Goal: Transaction & Acquisition: Purchase product/service

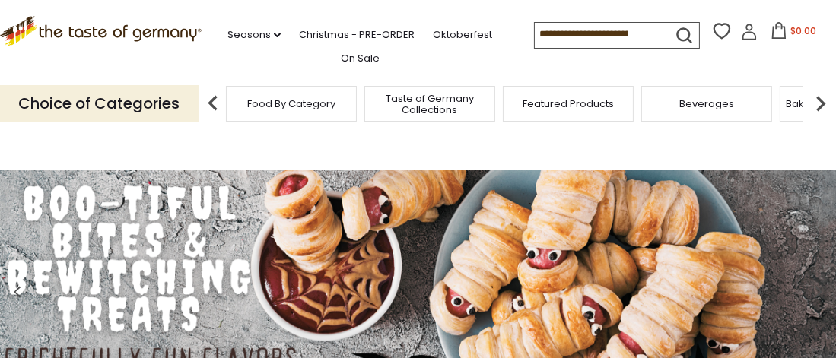
click at [562, 104] on span "Featured Products" at bounding box center [567, 103] width 91 height 11
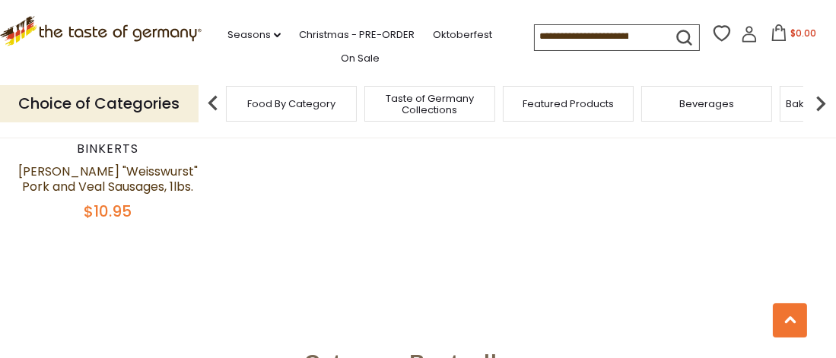
scroll to position [1445, 0]
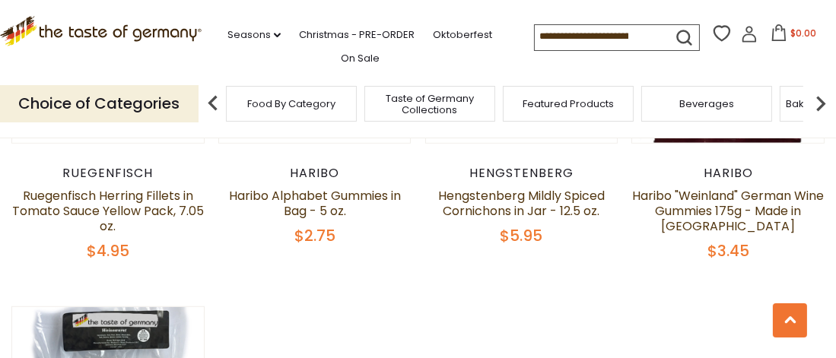
click at [349, 100] on div "Food By Category" at bounding box center [291, 104] width 131 height 36
click at [300, 103] on span "Food By Category" at bounding box center [291, 103] width 88 height 11
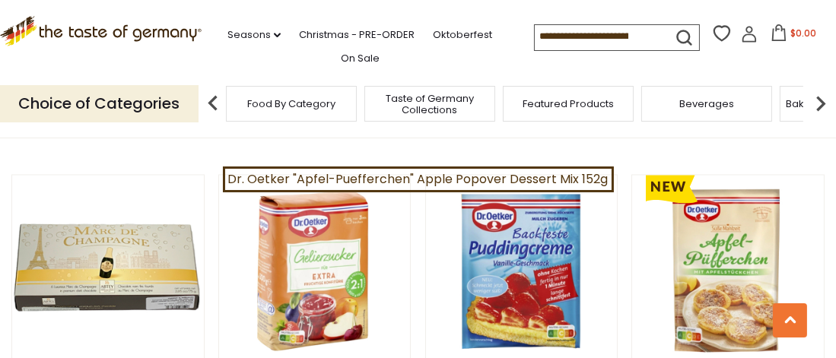
scroll to position [2965, 0]
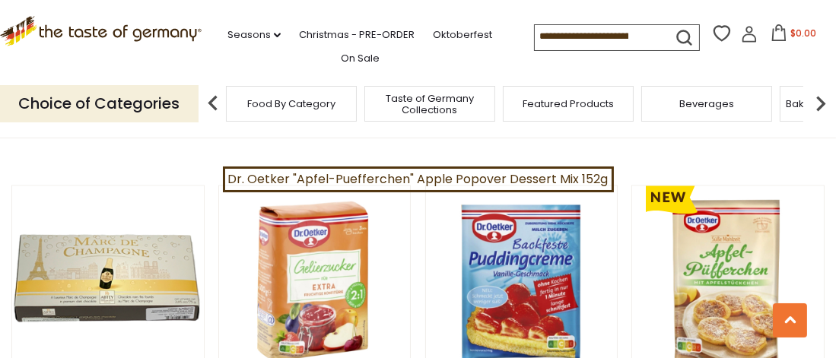
click at [427, 99] on span "Taste of Germany Collections" at bounding box center [430, 104] width 122 height 23
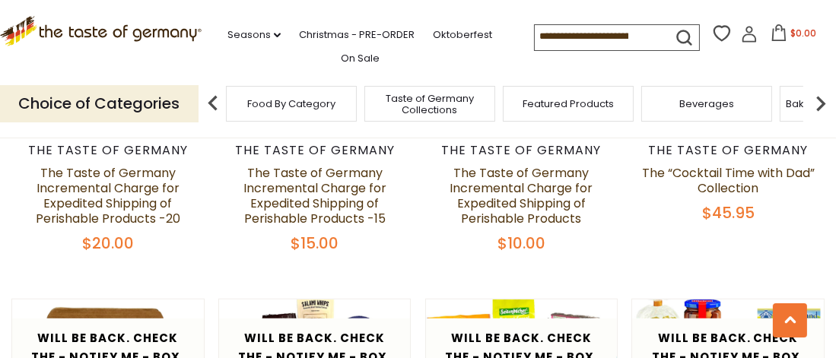
scroll to position [1521, 0]
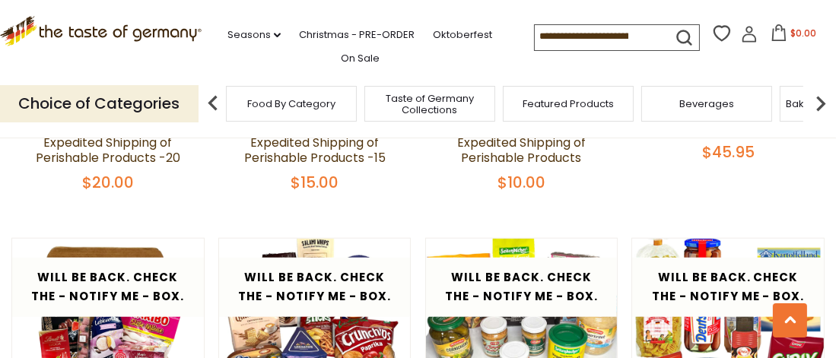
click at [821, 102] on img at bounding box center [820, 103] width 30 height 30
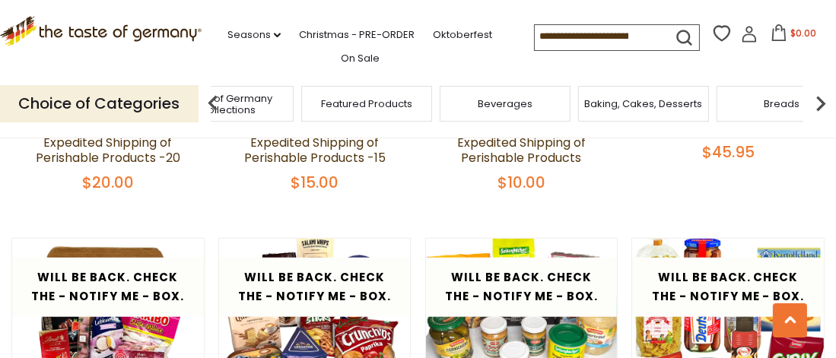
click at [821, 102] on img at bounding box center [820, 103] width 30 height 30
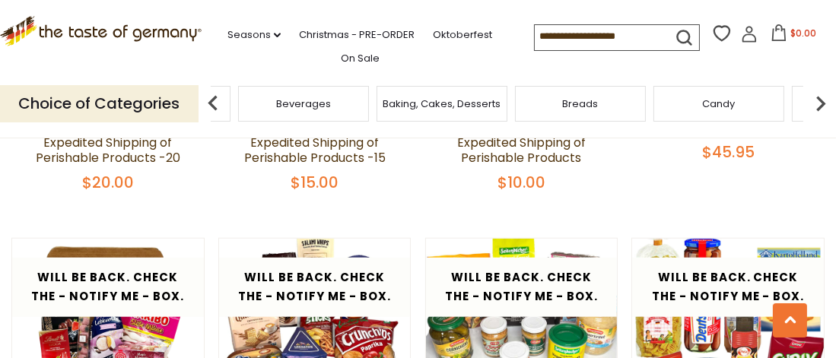
click at [411, 108] on span "Baking, Cakes, Desserts" at bounding box center [441, 103] width 118 height 11
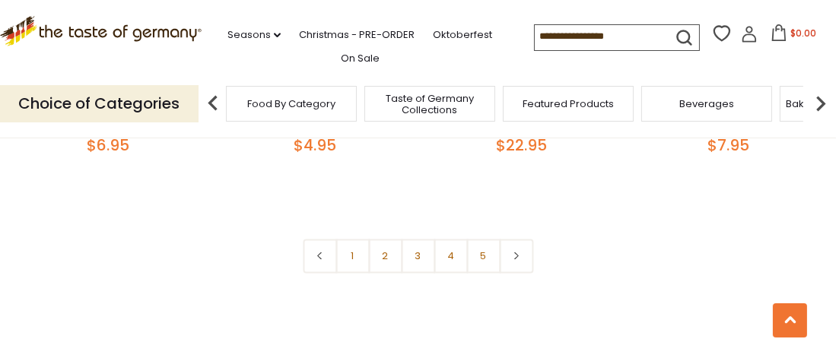
scroll to position [3574, 0]
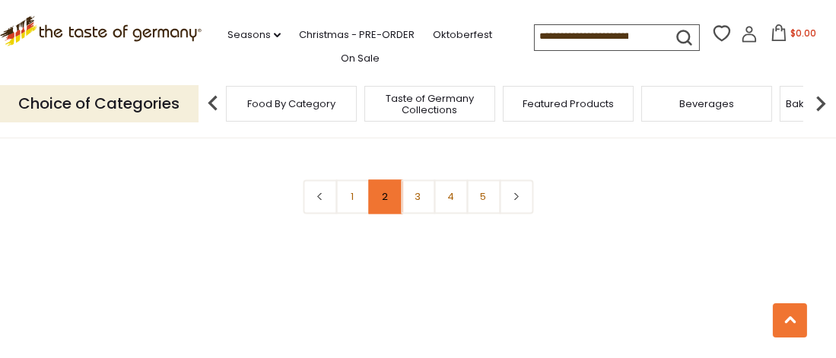
click at [388, 179] on link "2" at bounding box center [385, 196] width 34 height 34
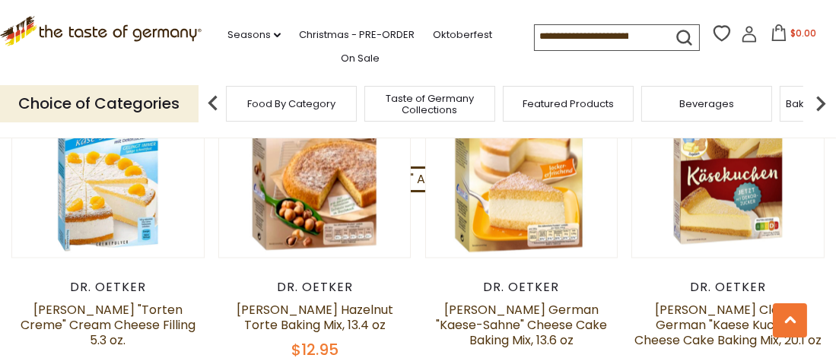
scroll to position [2801, 0]
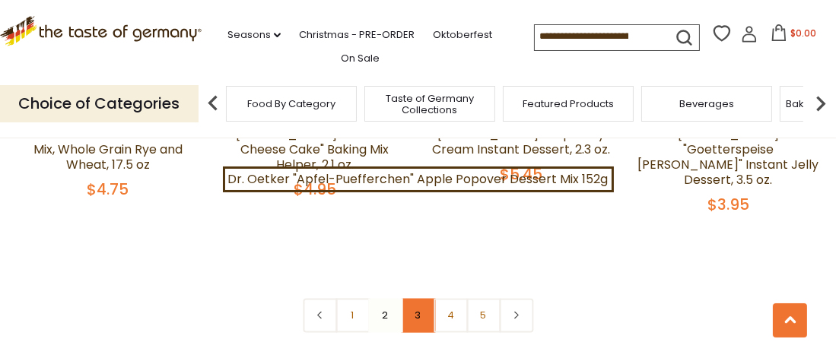
click at [417, 298] on link "3" at bounding box center [418, 315] width 34 height 34
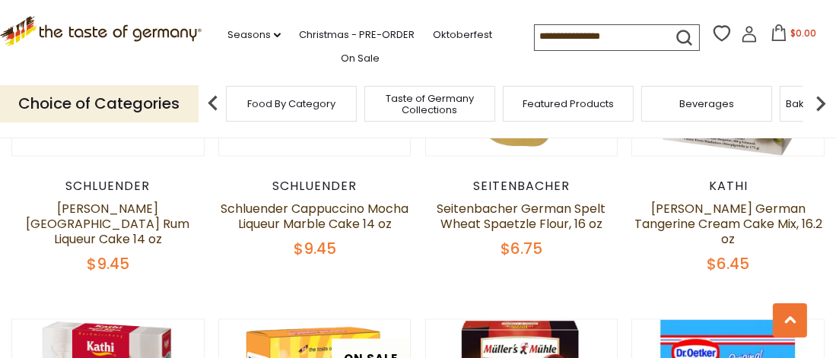
scroll to position [2725, 0]
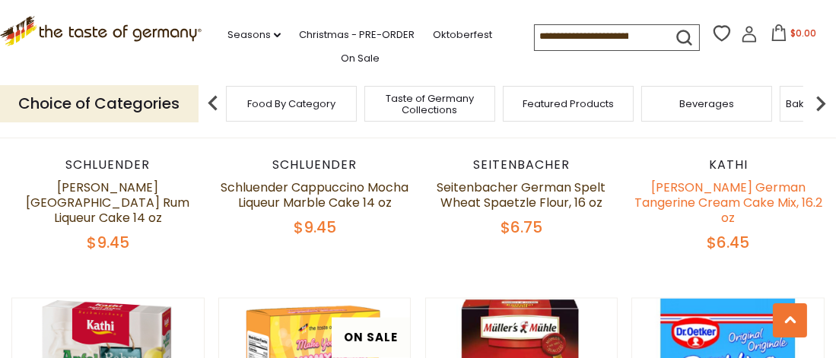
click at [685, 179] on link "[PERSON_NAME] German Tangerine Cream Cake Mix, 16.2 oz" at bounding box center [728, 203] width 188 height 48
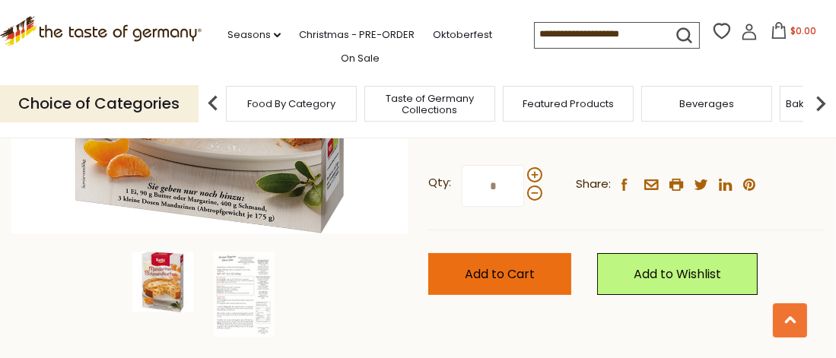
scroll to position [380, 0]
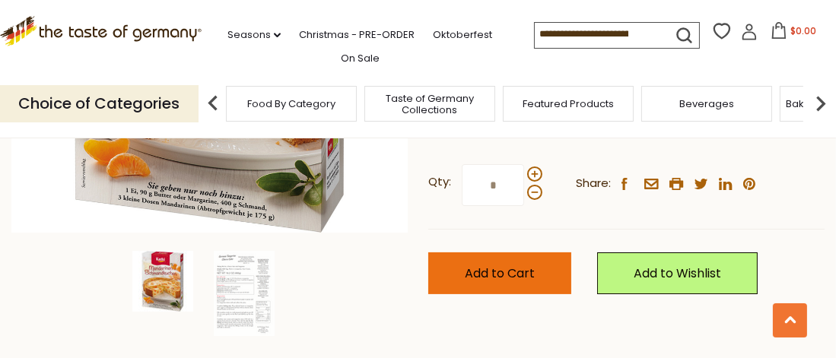
click at [523, 265] on span "Add to Cart" at bounding box center [500, 273] width 70 height 17
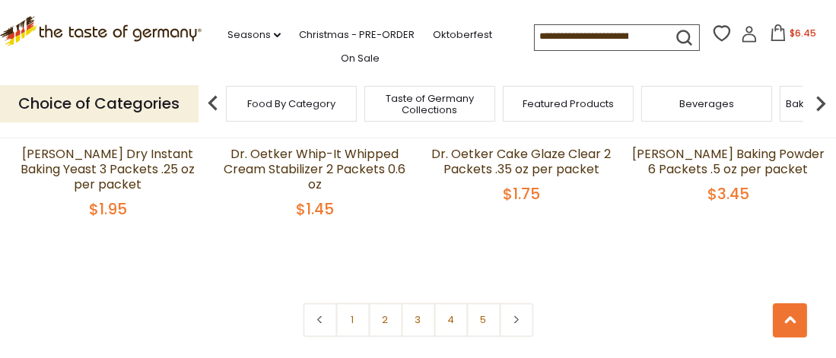
scroll to position [3510, 0]
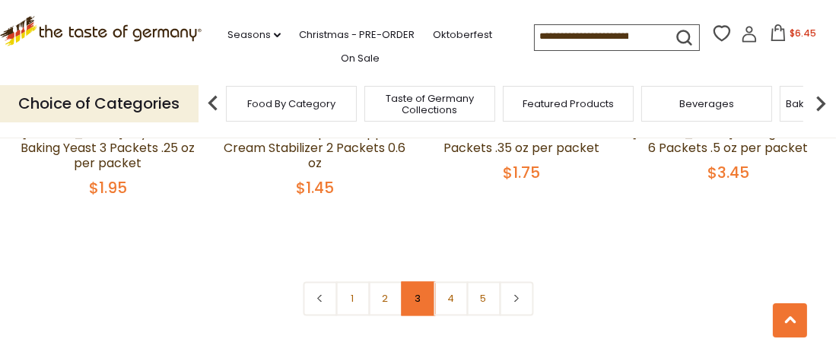
click at [413, 281] on link "3" at bounding box center [418, 298] width 34 height 34
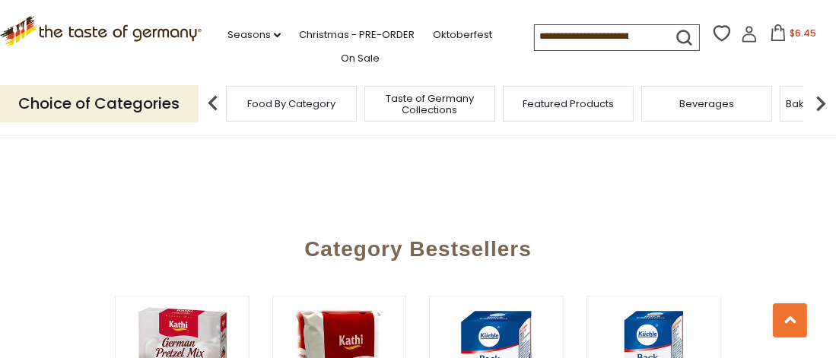
scroll to position [3620, 0]
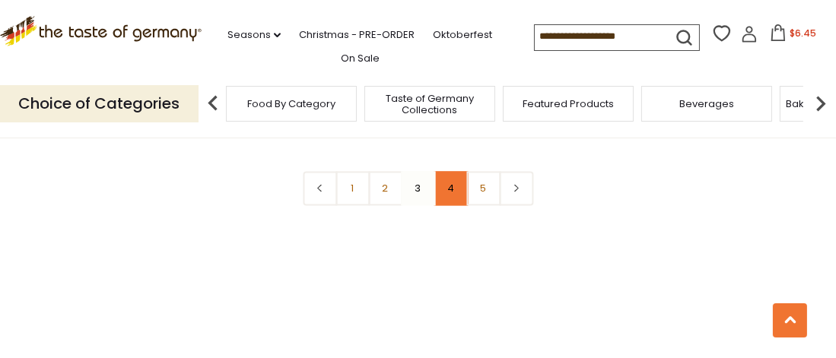
click at [452, 171] on link "4" at bounding box center [450, 188] width 34 height 34
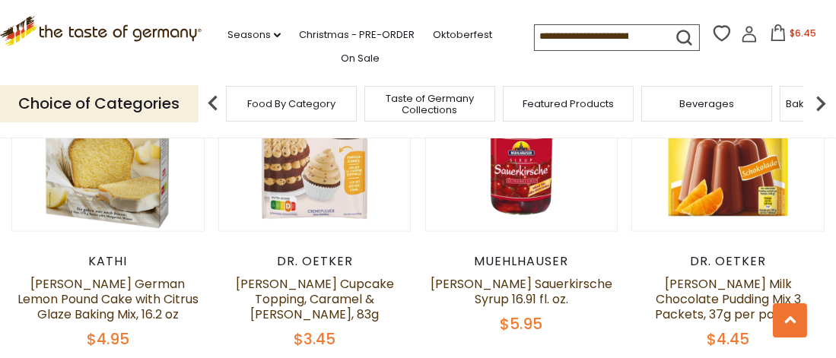
scroll to position [2269, 0]
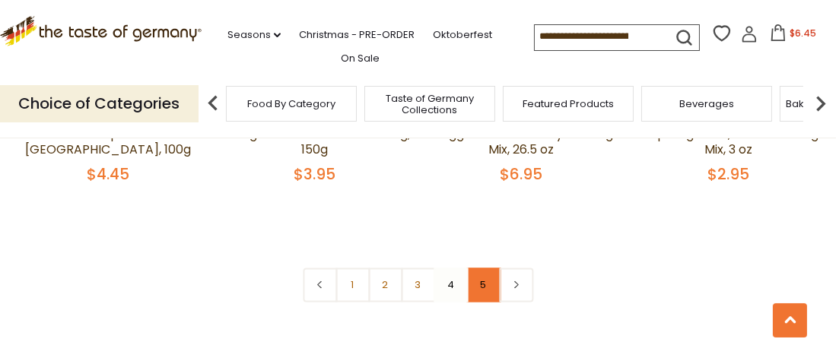
click at [478, 268] on link "5" at bounding box center [483, 285] width 34 height 34
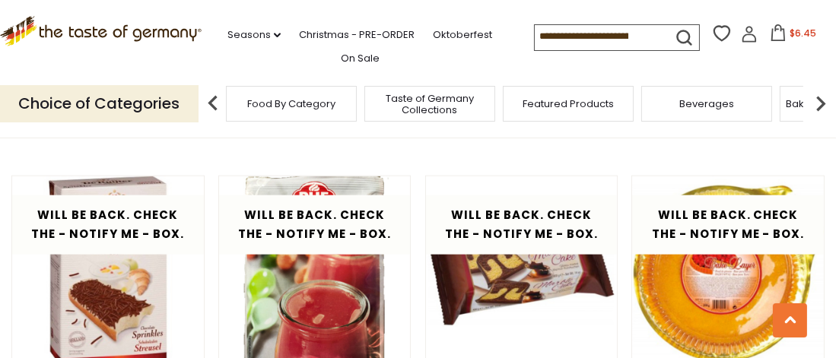
scroll to position [2421, 0]
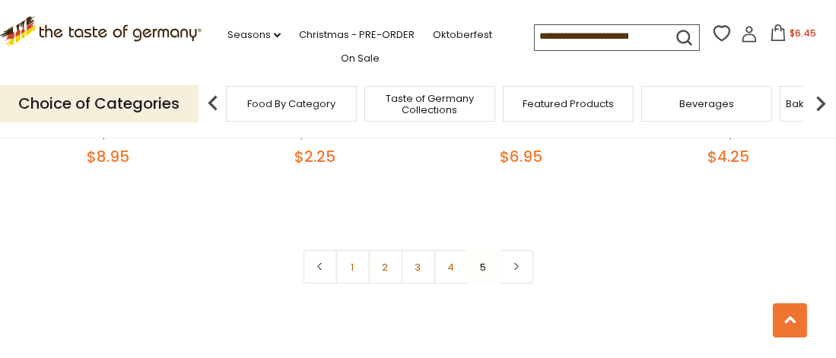
click at [821, 102] on img at bounding box center [820, 103] width 30 height 30
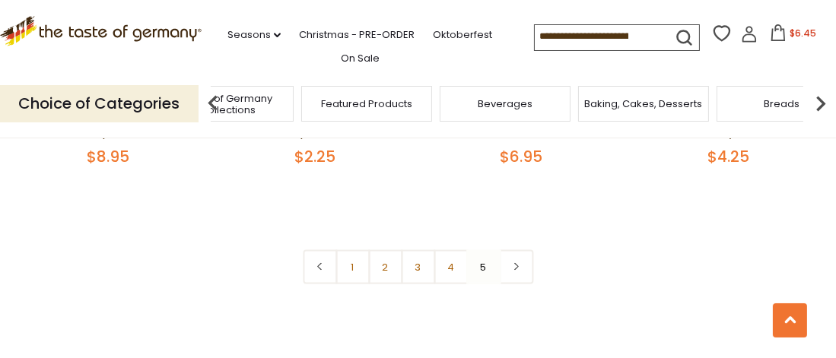
click at [821, 102] on img at bounding box center [820, 103] width 30 height 30
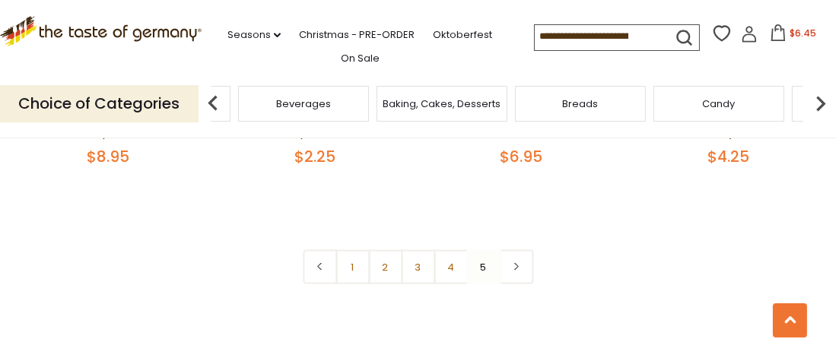
click at [821, 102] on img at bounding box center [820, 103] width 30 height 30
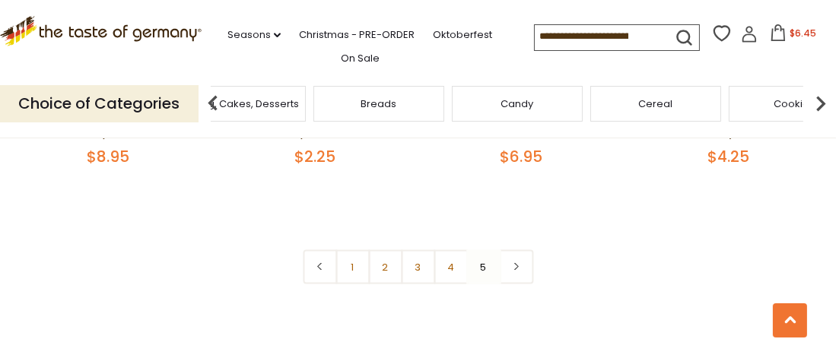
click at [821, 102] on img at bounding box center [820, 103] width 30 height 30
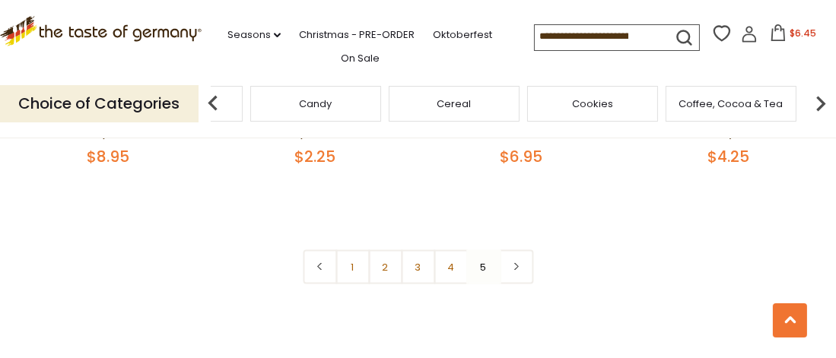
click at [821, 102] on img at bounding box center [820, 103] width 30 height 30
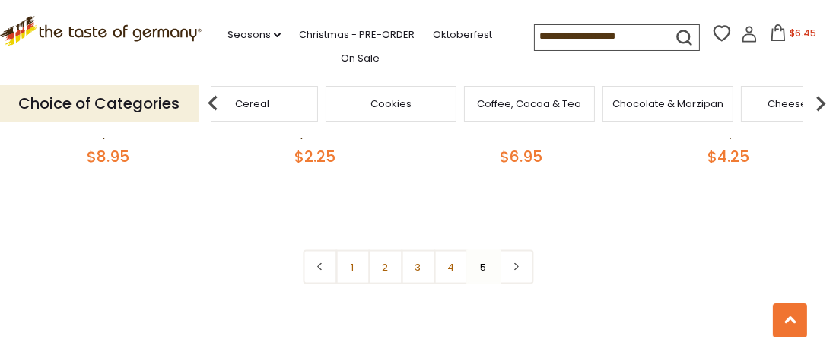
click at [821, 102] on img at bounding box center [820, 103] width 30 height 30
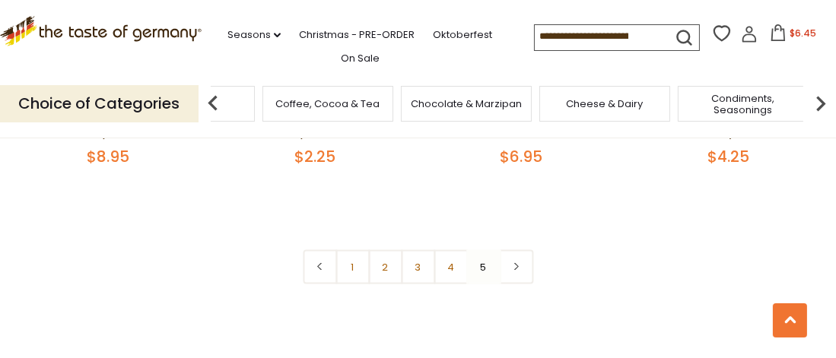
click at [725, 100] on span "Condiments, Seasonings" at bounding box center [743, 104] width 122 height 23
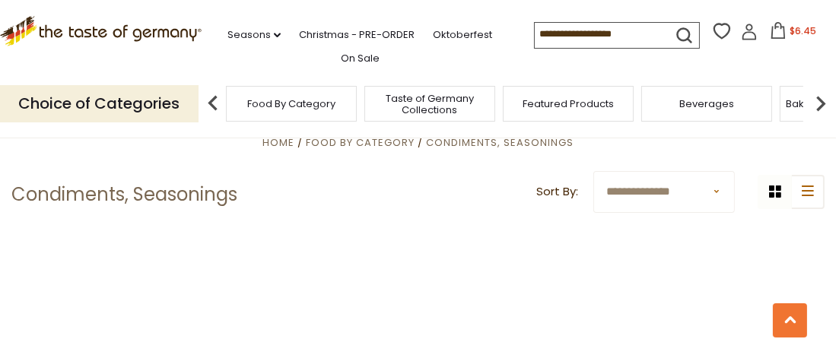
scroll to position [380, 0]
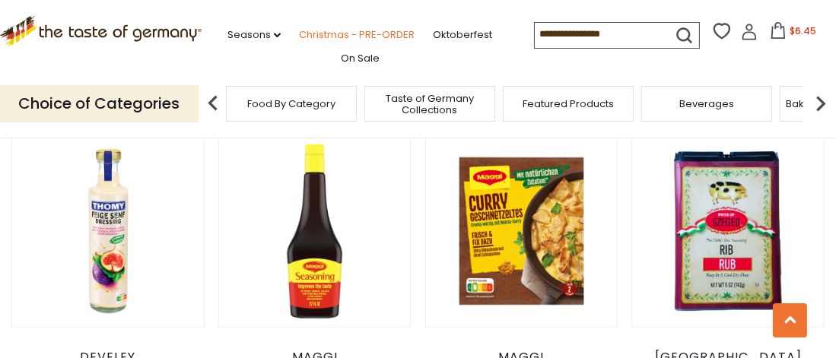
click at [326, 37] on link "Christmas - PRE-ORDER" at bounding box center [357, 35] width 116 height 17
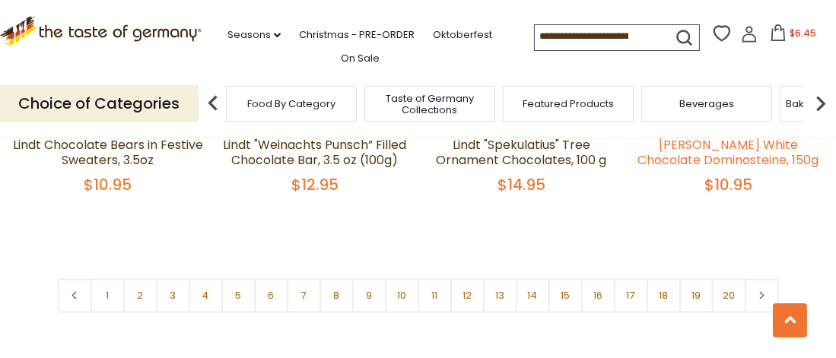
scroll to position [3574, 0]
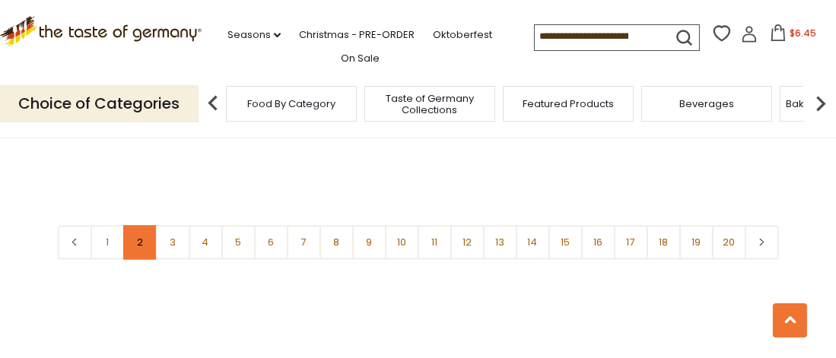
click at [132, 225] on link "2" at bounding box center [140, 242] width 34 height 34
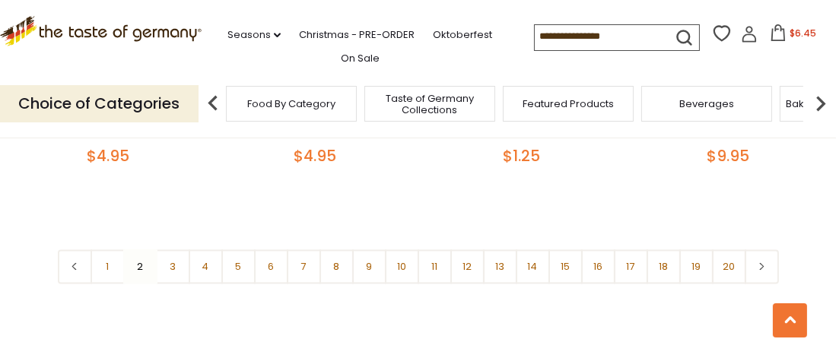
scroll to position [3422, 0]
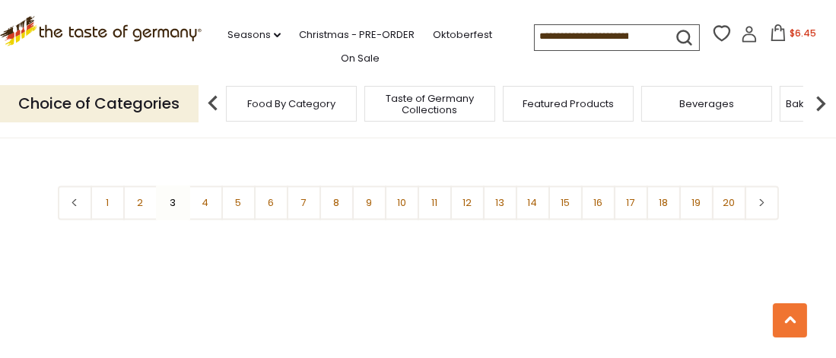
scroll to position [3562, 0]
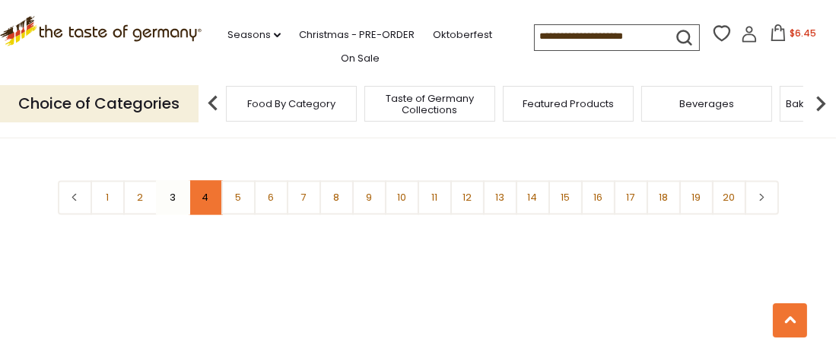
click at [211, 180] on link "4" at bounding box center [206, 197] width 34 height 34
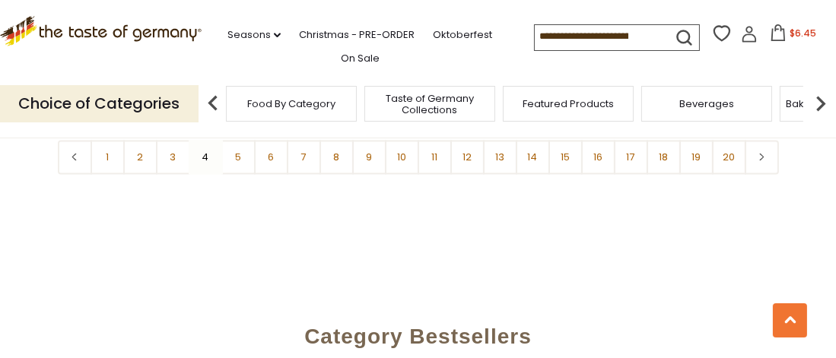
scroll to position [3485, 0]
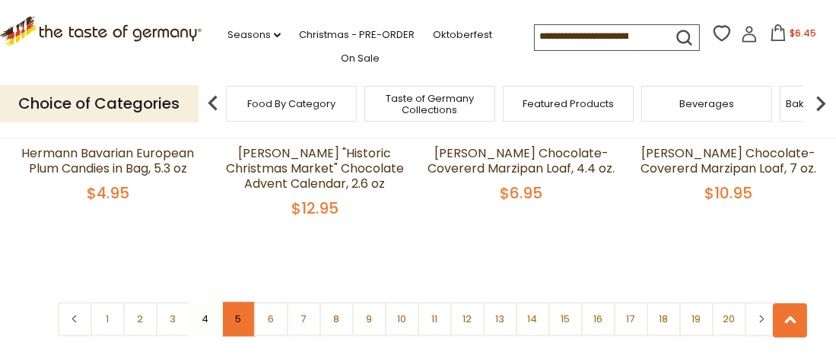
click at [236, 302] on link "5" at bounding box center [238, 319] width 34 height 34
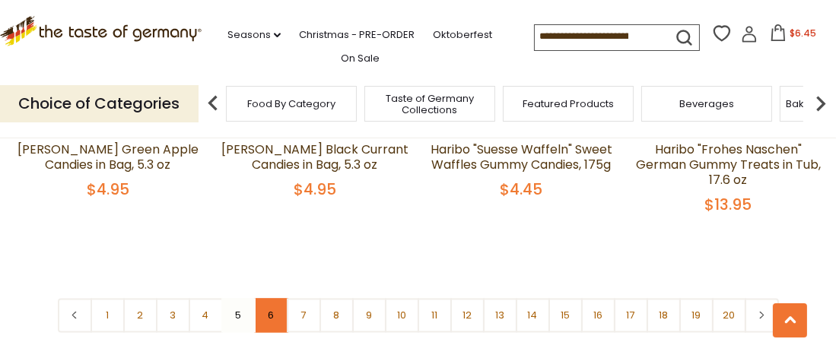
click at [272, 298] on link "6" at bounding box center [271, 315] width 34 height 34
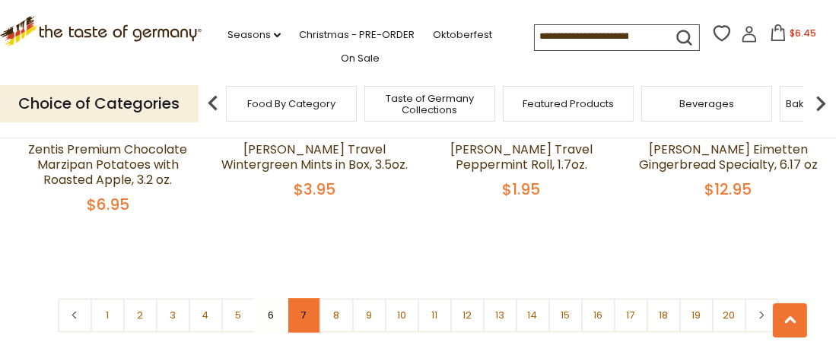
click at [309, 298] on link "7" at bounding box center [304, 315] width 34 height 34
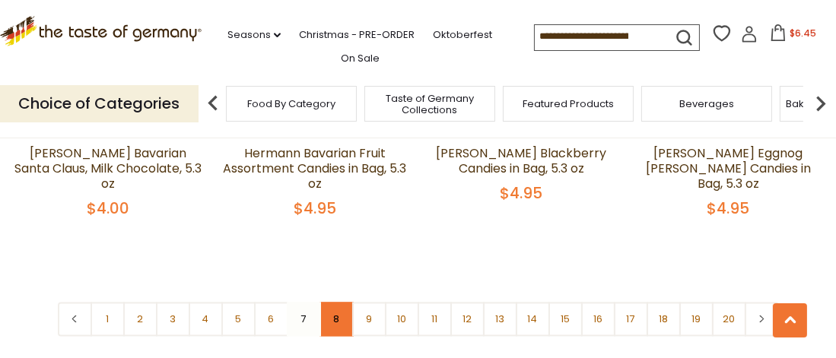
click at [337, 302] on link "8" at bounding box center [336, 319] width 34 height 34
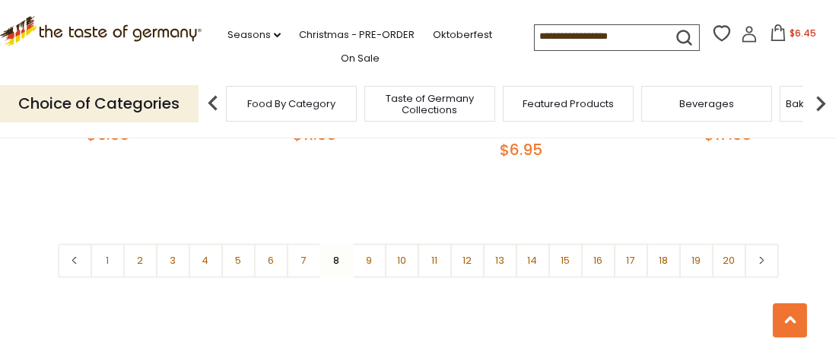
scroll to position [3562, 0]
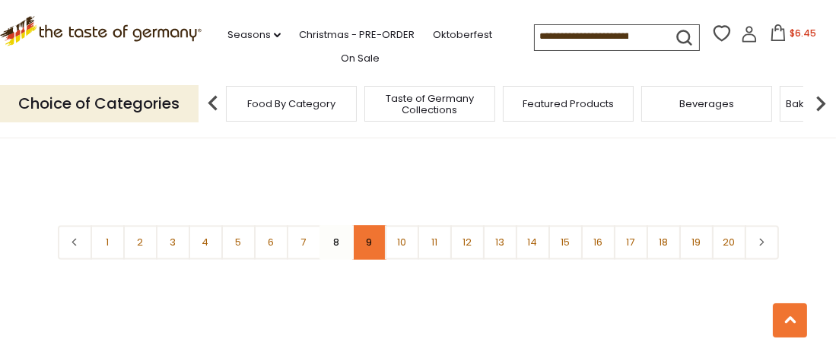
click at [371, 225] on link "9" at bounding box center [369, 242] width 34 height 34
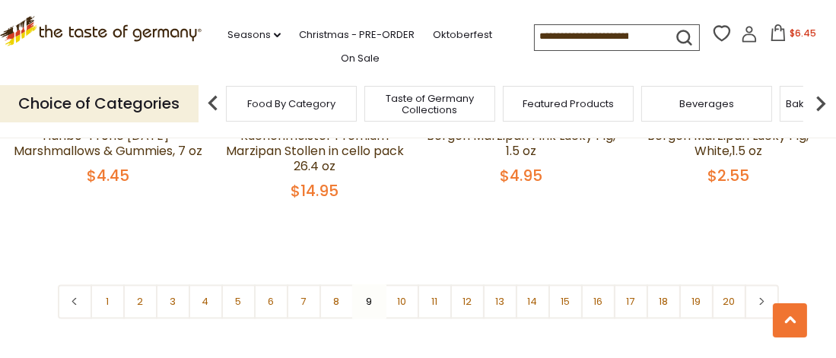
scroll to position [3638, 0]
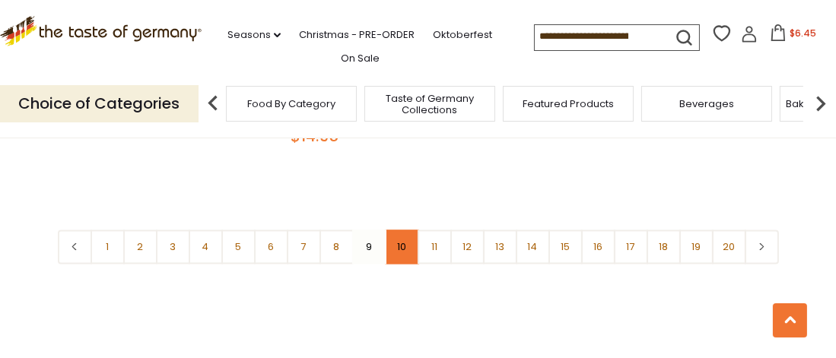
click at [414, 230] on link "10" at bounding box center [402, 247] width 34 height 34
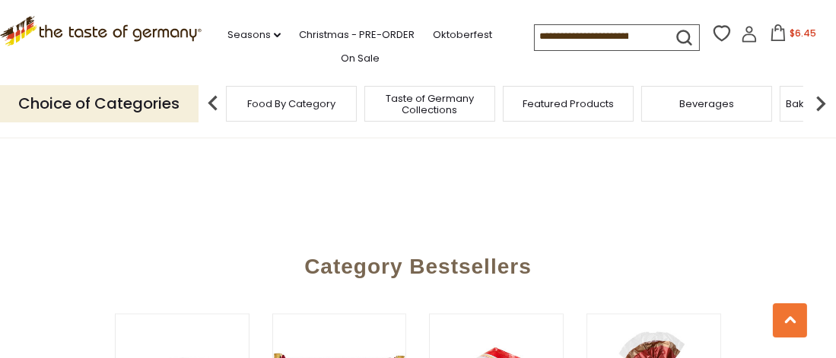
scroll to position [3485, 0]
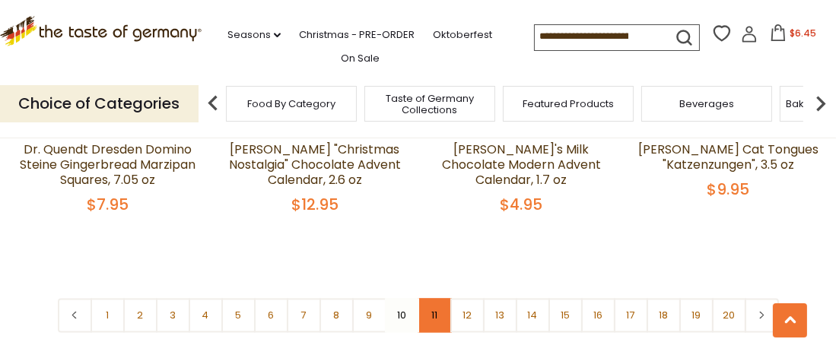
click at [442, 298] on link "11" at bounding box center [434, 315] width 34 height 34
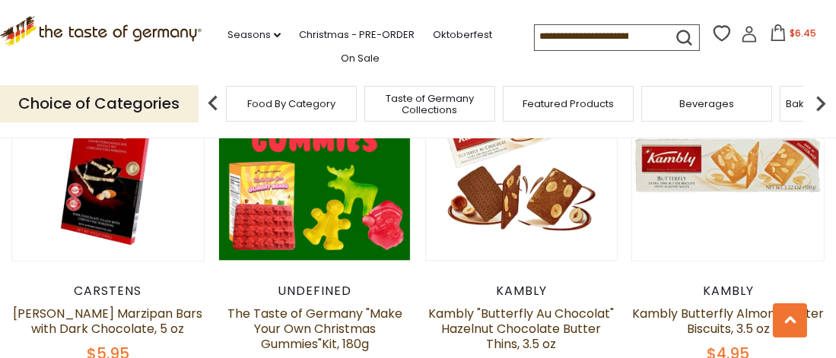
scroll to position [2573, 0]
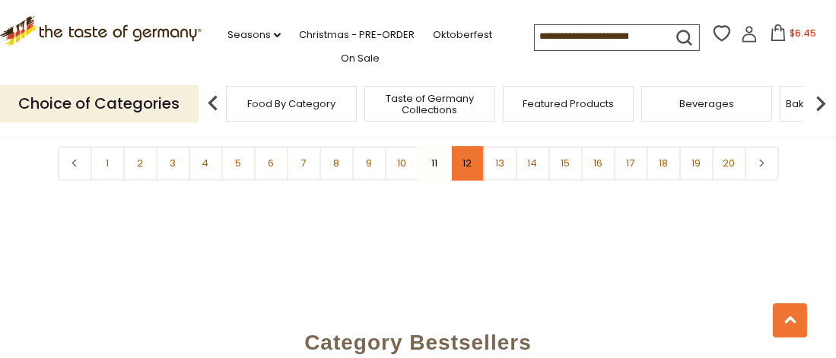
click at [462, 175] on link "12" at bounding box center [467, 163] width 34 height 34
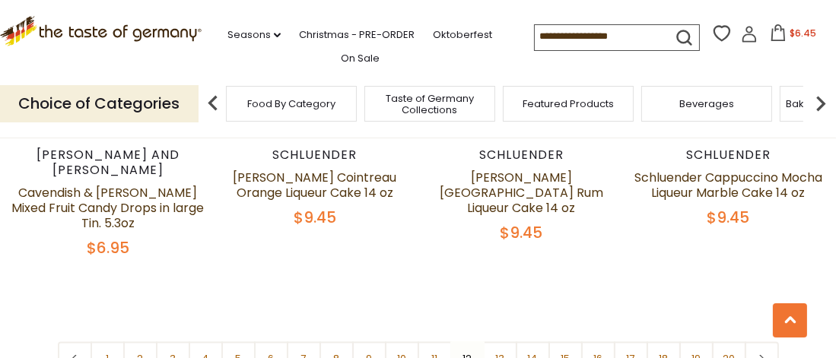
scroll to position [3485, 0]
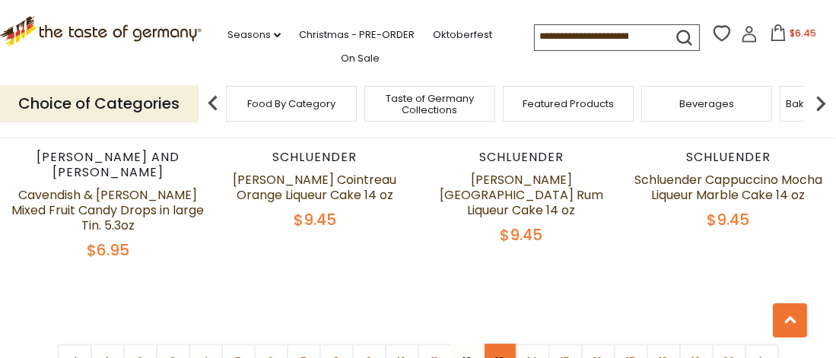
click at [500, 344] on link "13" at bounding box center [500, 361] width 34 height 34
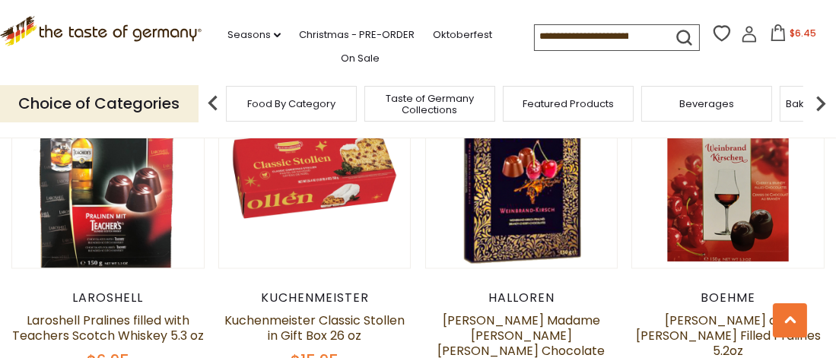
scroll to position [3638, 0]
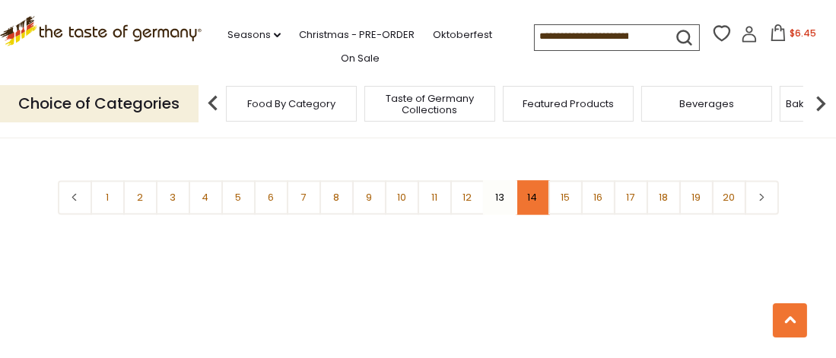
click at [535, 180] on link "14" at bounding box center [533, 197] width 34 height 34
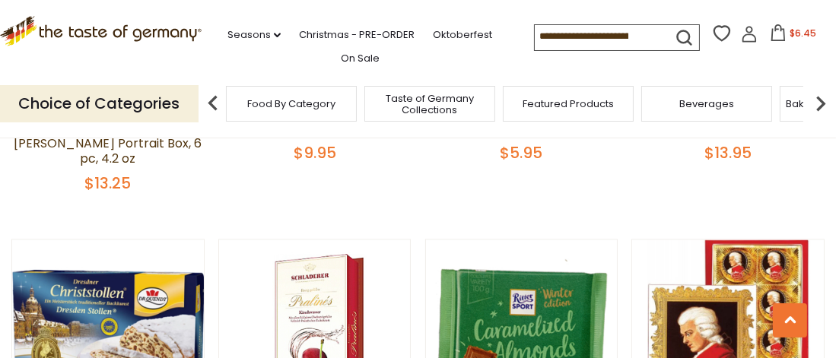
scroll to position [3181, 0]
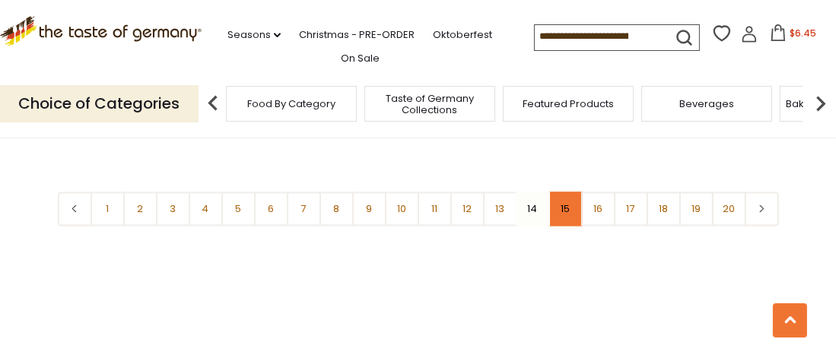
click at [562, 192] on link "15" at bounding box center [565, 209] width 34 height 34
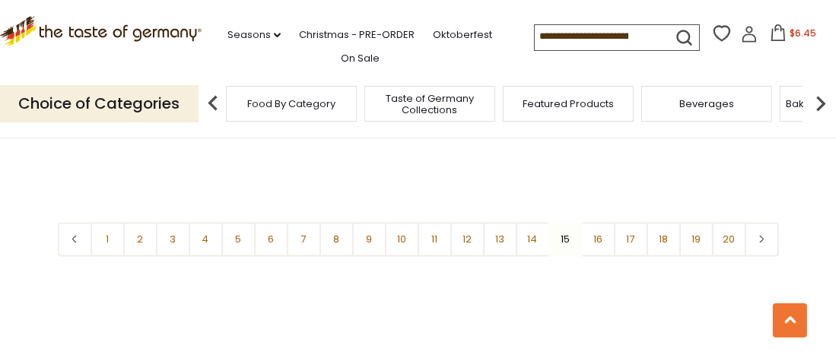
scroll to position [3485, 0]
click at [596, 235] on link "16" at bounding box center [598, 239] width 34 height 34
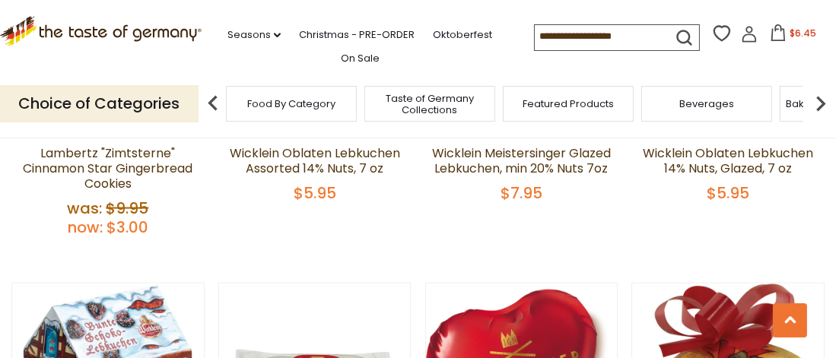
scroll to position [2649, 0]
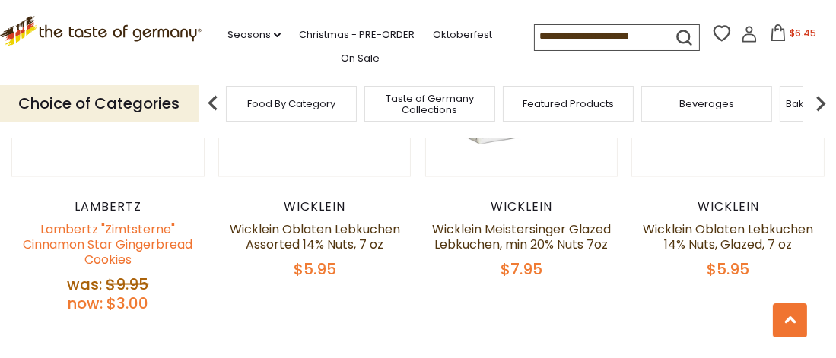
click at [115, 221] on link "Lambertz "Zimtsterne" Cinnamon Star Gingerbread Cookies" at bounding box center [108, 245] width 170 height 48
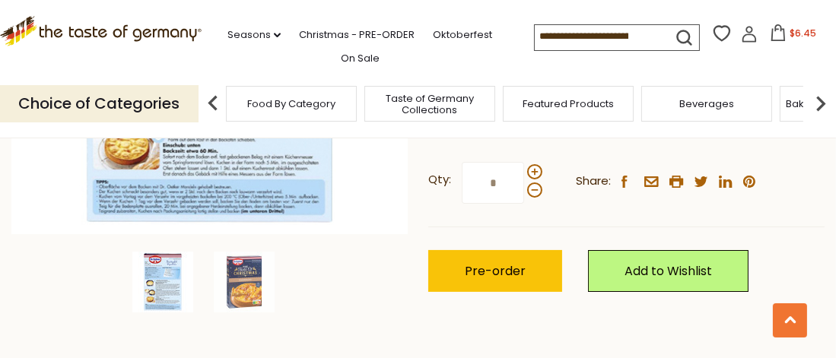
scroll to position [380, 0]
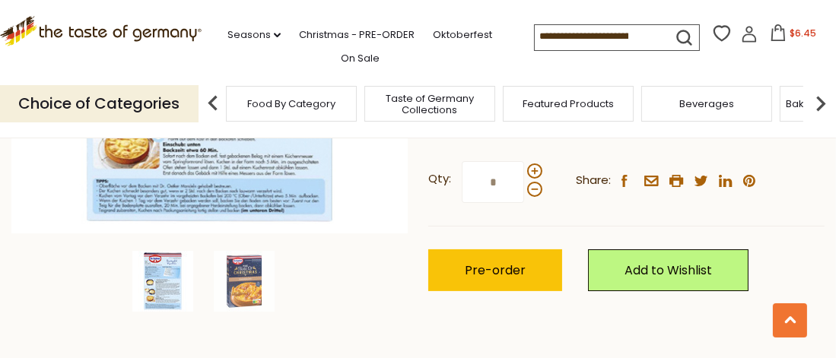
click at [172, 278] on img at bounding box center [162, 281] width 61 height 61
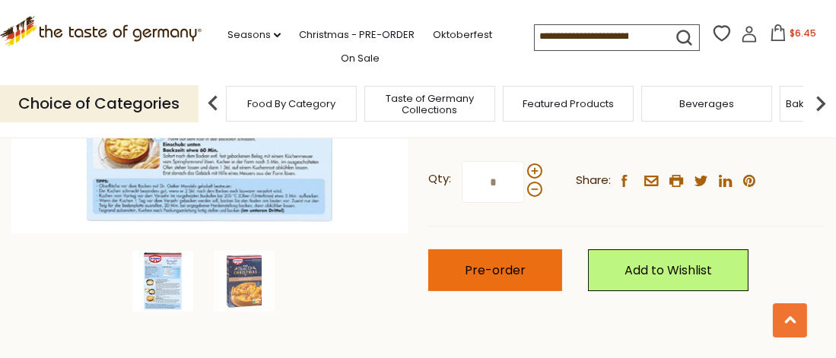
click at [496, 272] on span "Pre-order" at bounding box center [495, 270] width 61 height 17
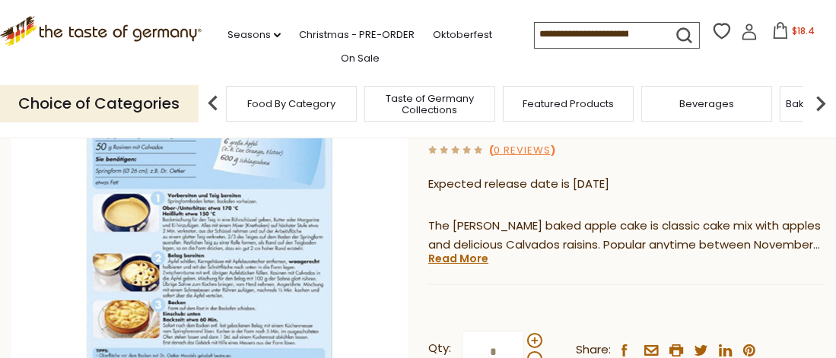
scroll to position [0, 0]
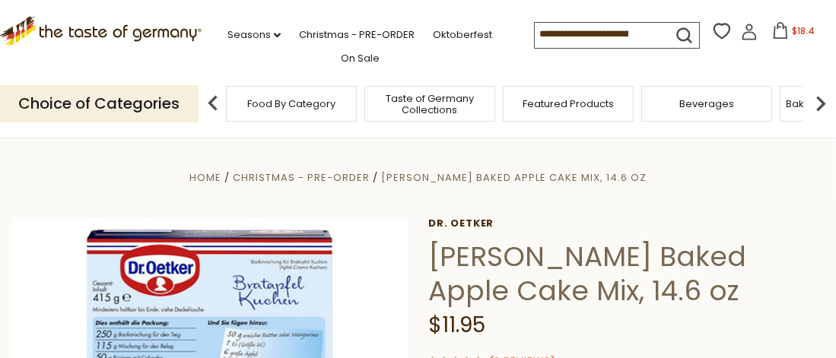
click at [817, 103] on img at bounding box center [820, 103] width 30 height 30
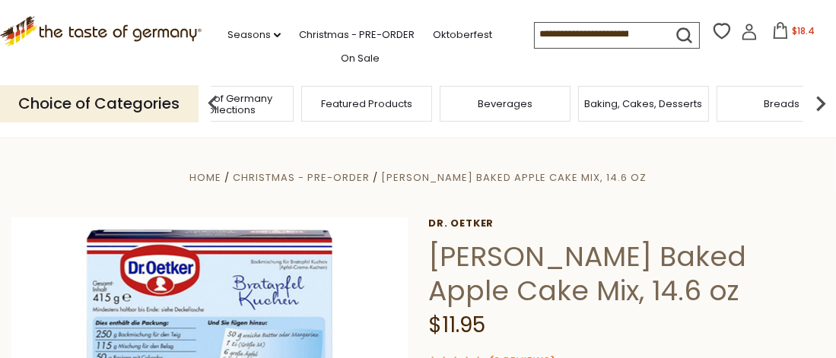
click at [817, 103] on img at bounding box center [820, 103] width 30 height 30
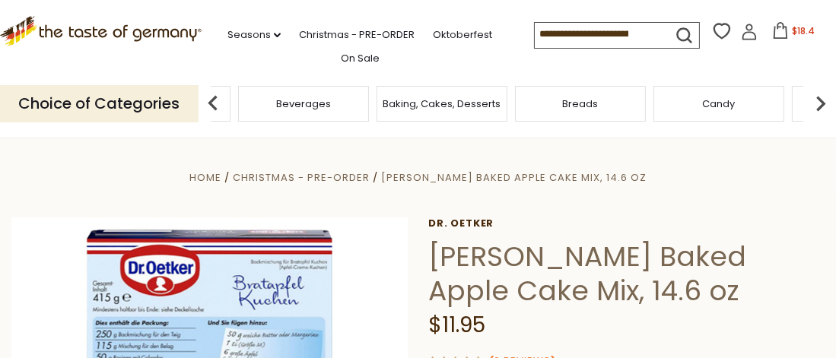
click at [817, 103] on img at bounding box center [820, 103] width 30 height 30
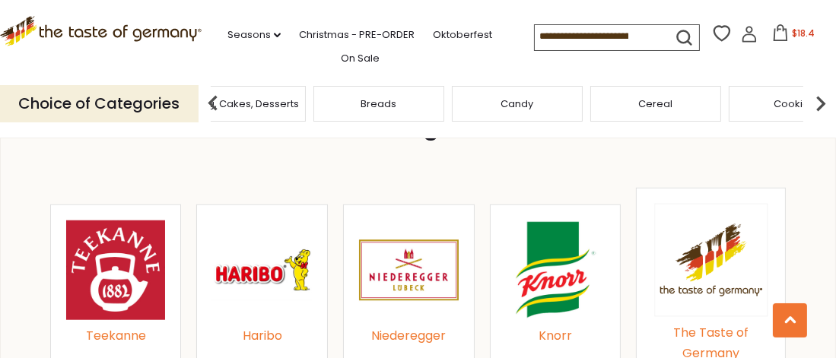
scroll to position [1597, 0]
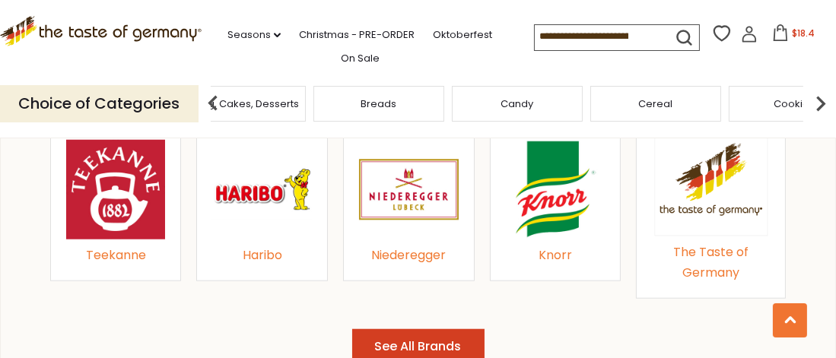
click at [532, 175] on img at bounding box center [556, 190] width 100 height 100
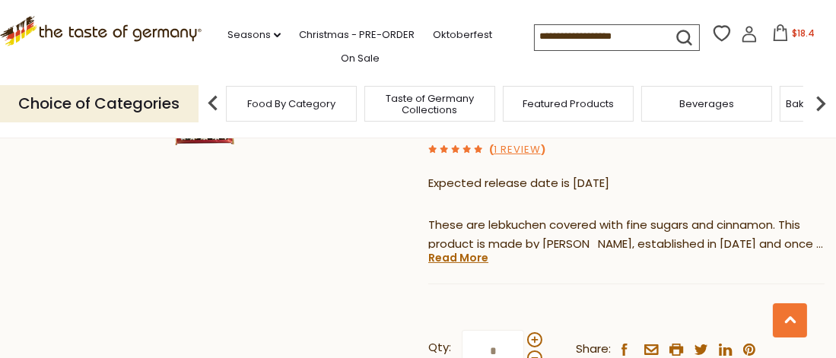
scroll to position [380, 0]
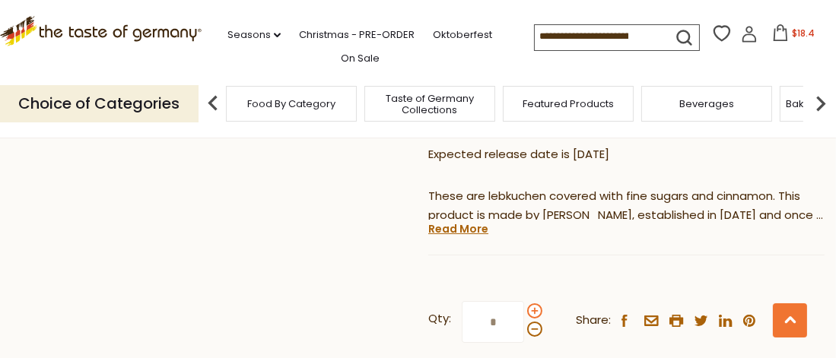
click at [535, 311] on span at bounding box center [534, 310] width 15 height 15
click at [524, 311] on input "*" at bounding box center [493, 322] width 62 height 42
click at [534, 329] on span at bounding box center [534, 329] width 15 height 15
click at [524, 329] on input "*" at bounding box center [493, 322] width 62 height 42
click at [533, 306] on span at bounding box center [534, 310] width 15 height 15
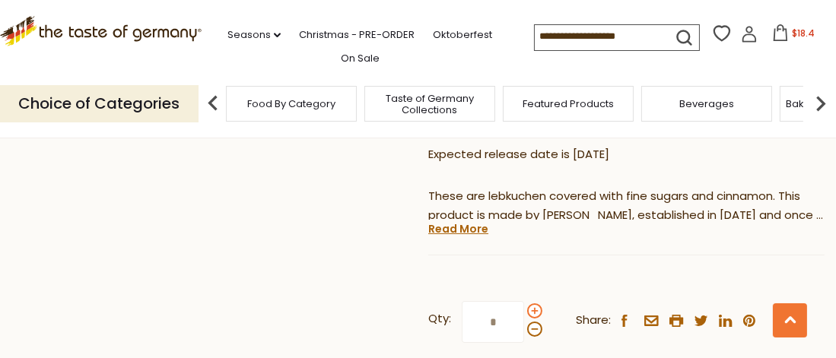
click at [524, 306] on input "*" at bounding box center [493, 322] width 62 height 42
type input "*"
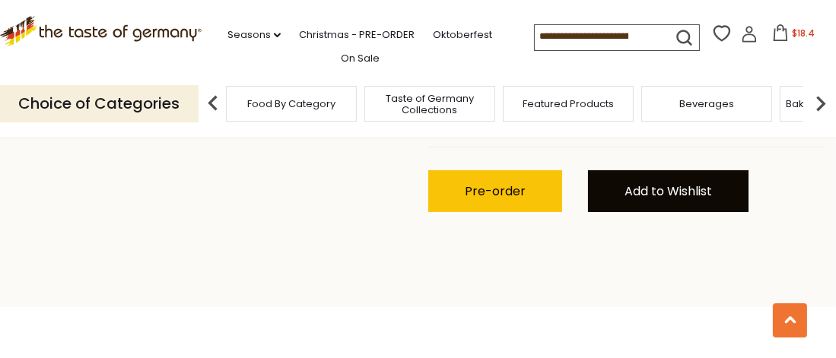
scroll to position [532, 0]
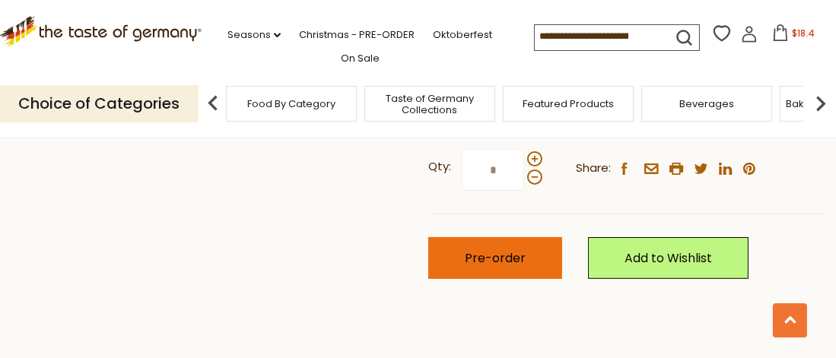
click at [478, 255] on span "Pre-order" at bounding box center [495, 257] width 61 height 17
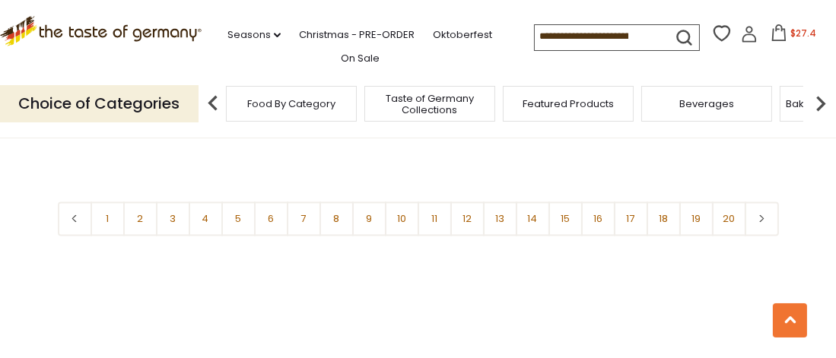
scroll to position [3562, 0]
click at [649, 199] on link "18" at bounding box center [663, 216] width 34 height 34
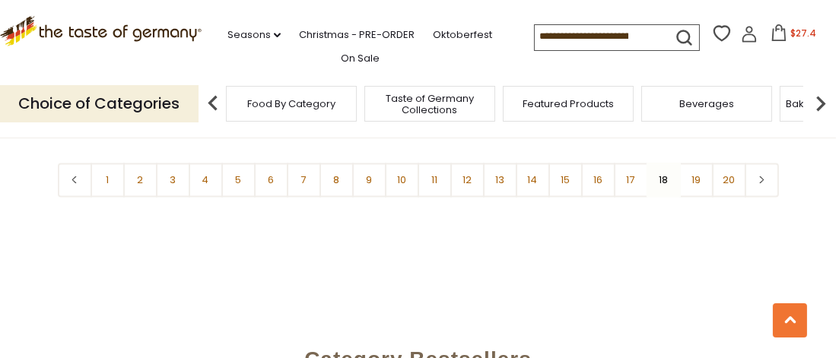
scroll to position [3562, 0]
click at [696, 175] on link "19" at bounding box center [696, 177] width 34 height 34
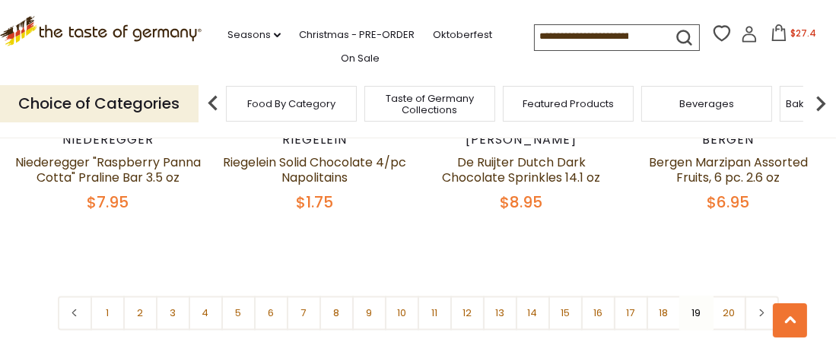
scroll to position [3638, 0]
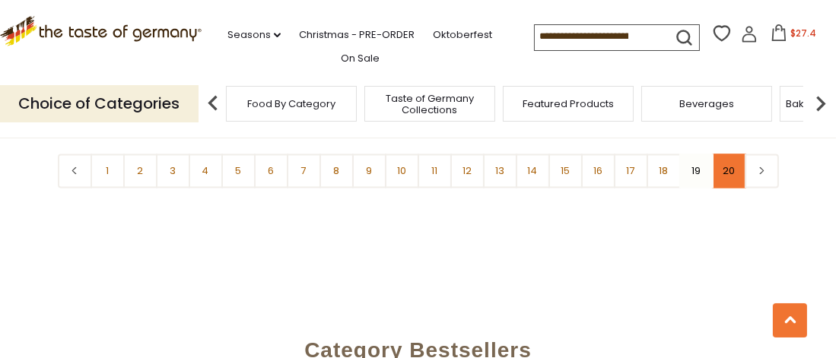
click at [728, 154] on link "20" at bounding box center [729, 171] width 34 height 34
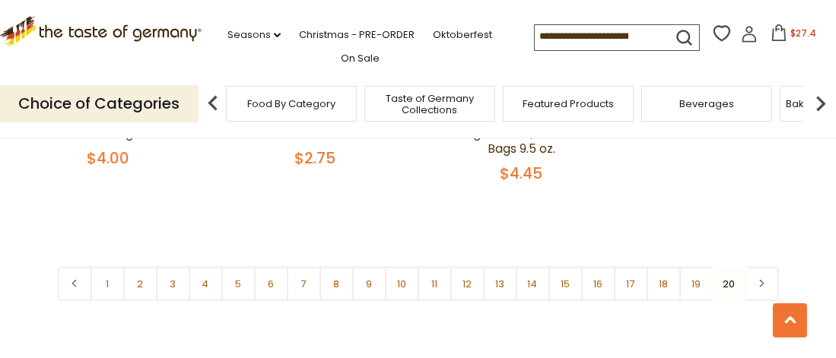
scroll to position [1433, 0]
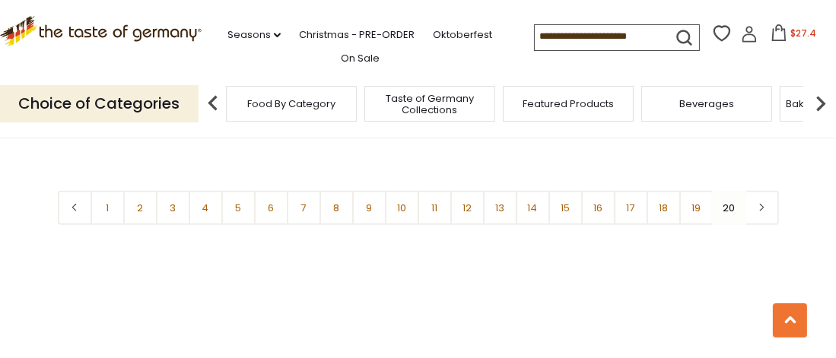
click at [821, 101] on img at bounding box center [820, 103] width 30 height 30
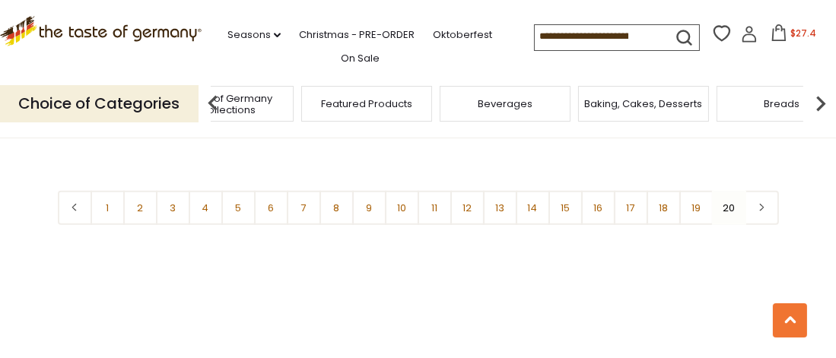
click at [821, 101] on img at bounding box center [820, 103] width 30 height 30
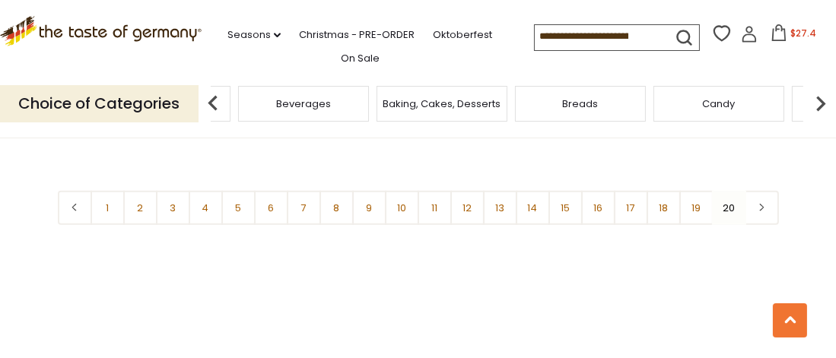
click at [821, 101] on img at bounding box center [820, 103] width 30 height 30
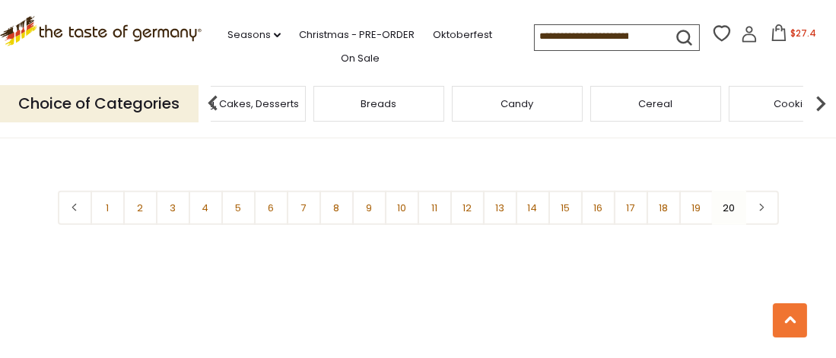
click at [821, 101] on img at bounding box center [820, 103] width 30 height 30
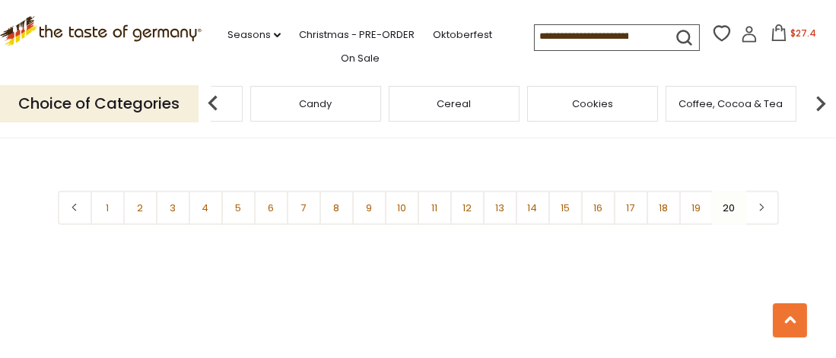
click at [821, 101] on img at bounding box center [820, 103] width 30 height 30
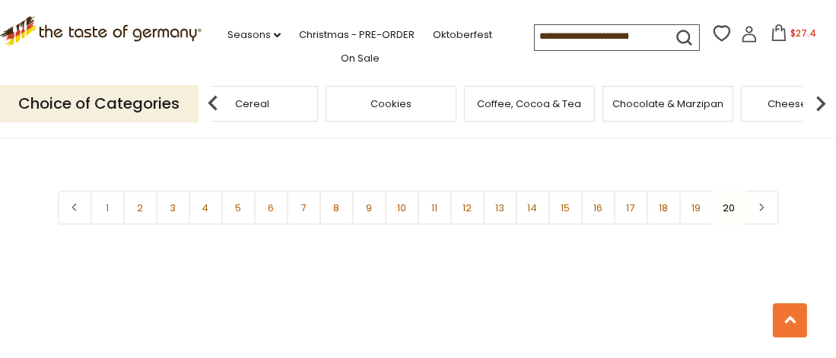
click at [821, 101] on img at bounding box center [820, 103] width 30 height 30
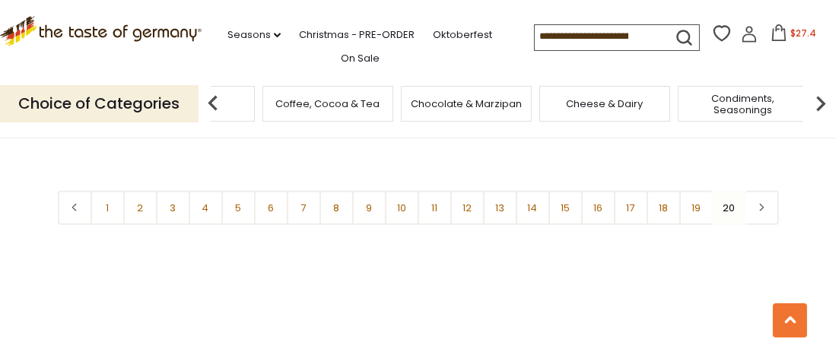
click at [821, 101] on img at bounding box center [820, 103] width 30 height 30
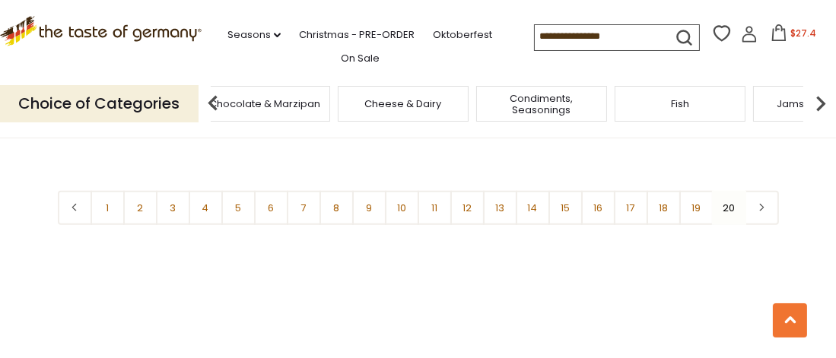
click at [821, 101] on img at bounding box center [820, 103] width 30 height 30
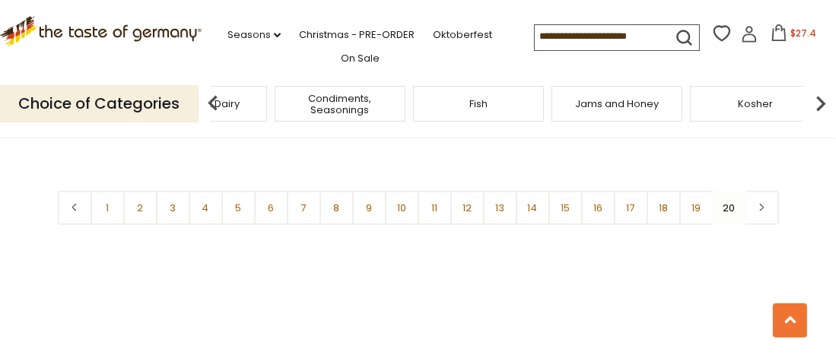
click at [821, 101] on img at bounding box center [820, 103] width 30 height 30
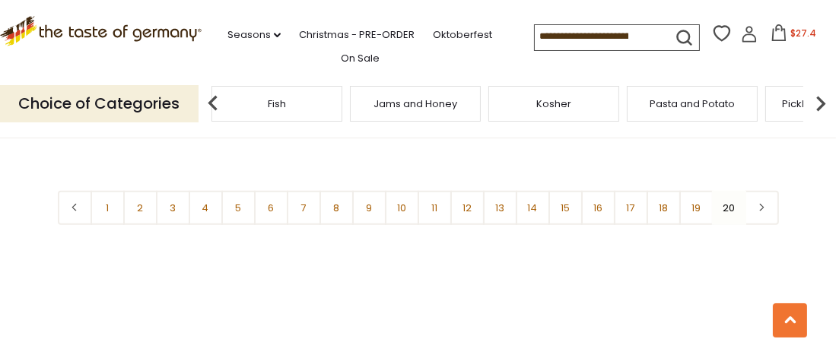
click at [821, 101] on img at bounding box center [820, 103] width 30 height 30
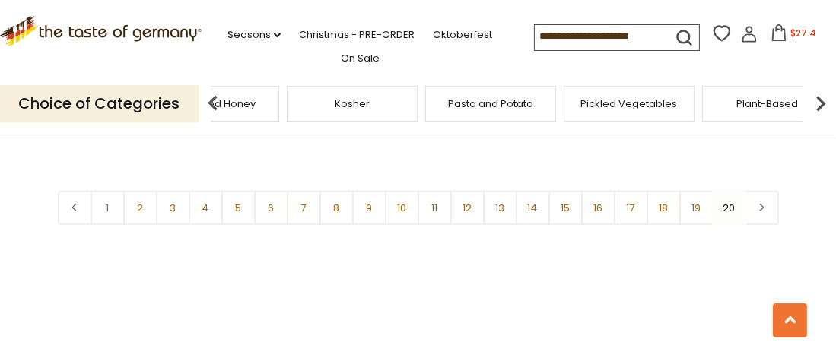
click at [502, 108] on span "Pasta and Potato" at bounding box center [490, 103] width 85 height 11
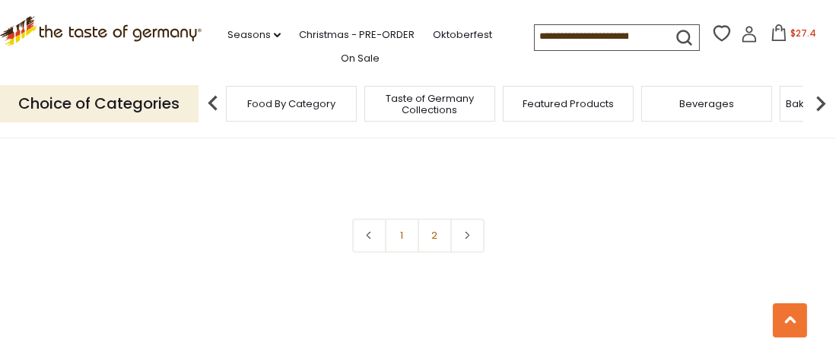
scroll to position [3574, 0]
click at [439, 217] on link "2" at bounding box center [434, 234] width 34 height 34
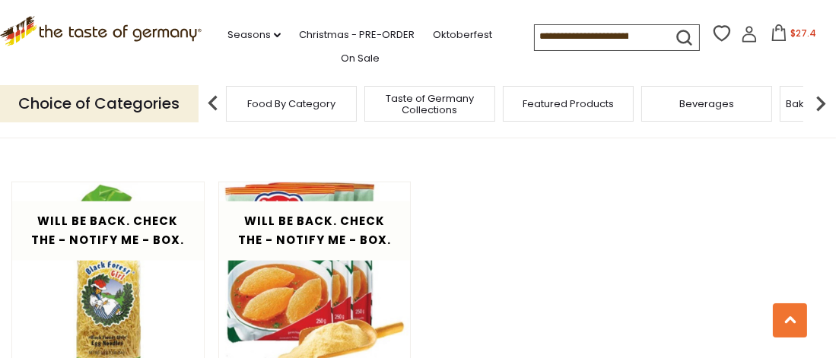
scroll to position [2193, 0]
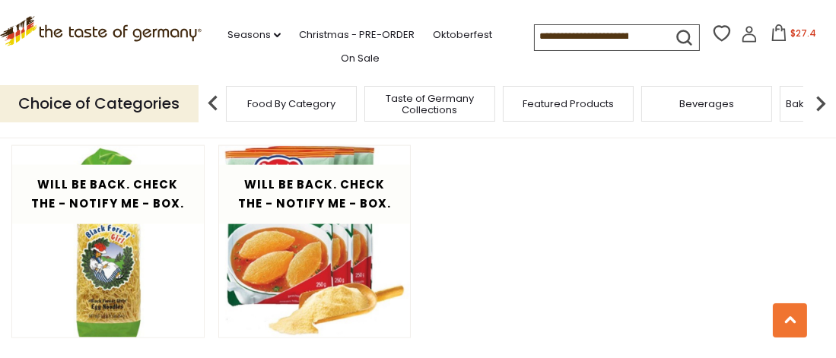
click at [821, 104] on img at bounding box center [820, 103] width 30 height 30
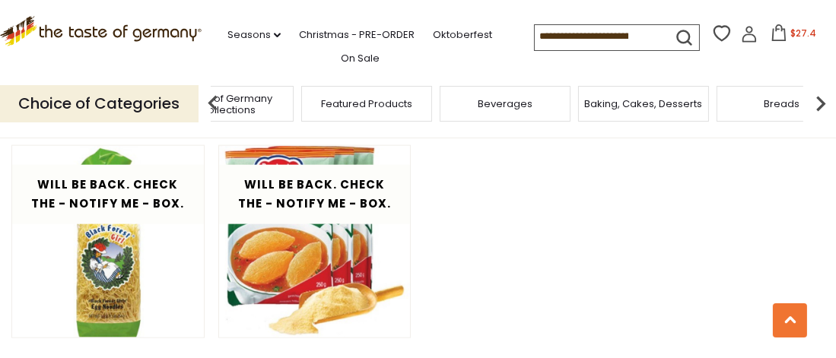
click at [821, 104] on img at bounding box center [820, 103] width 30 height 30
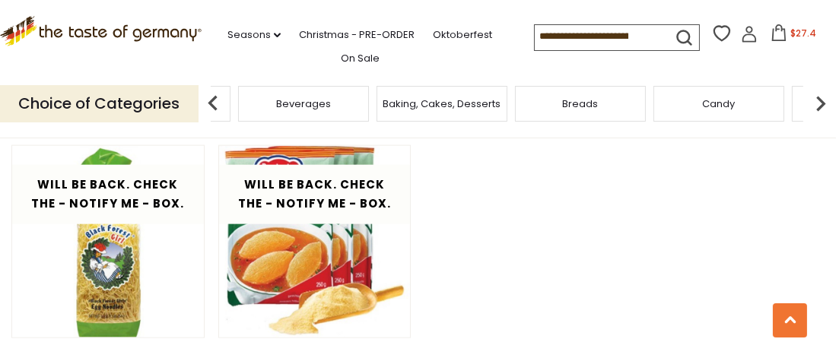
click at [821, 104] on img at bounding box center [820, 103] width 30 height 30
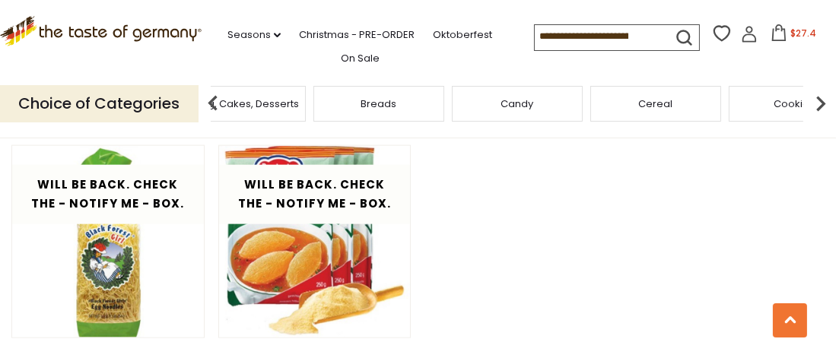
click at [821, 104] on img at bounding box center [820, 103] width 30 height 30
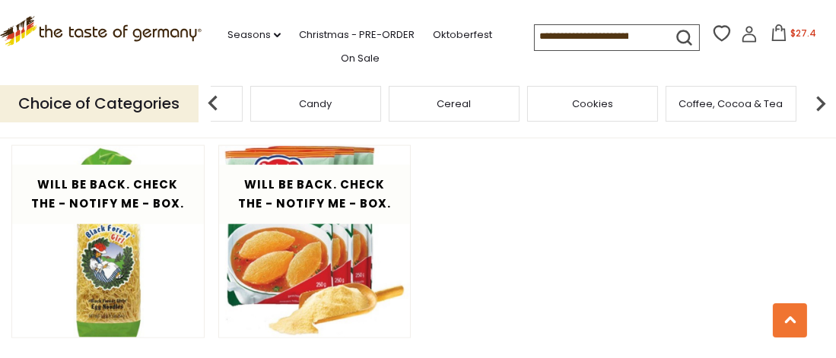
click at [821, 104] on img at bounding box center [820, 103] width 30 height 30
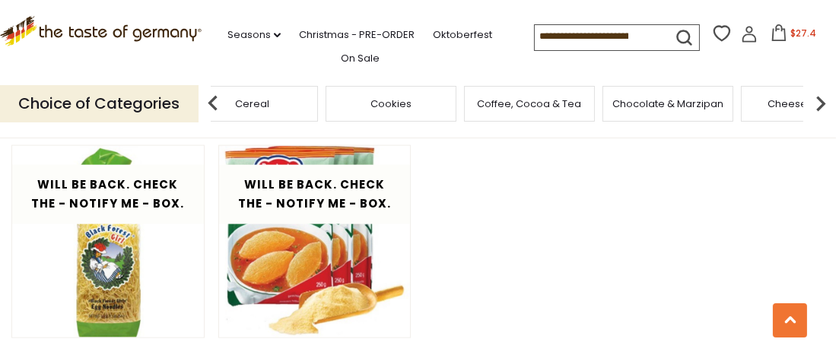
click at [821, 104] on img at bounding box center [820, 103] width 30 height 30
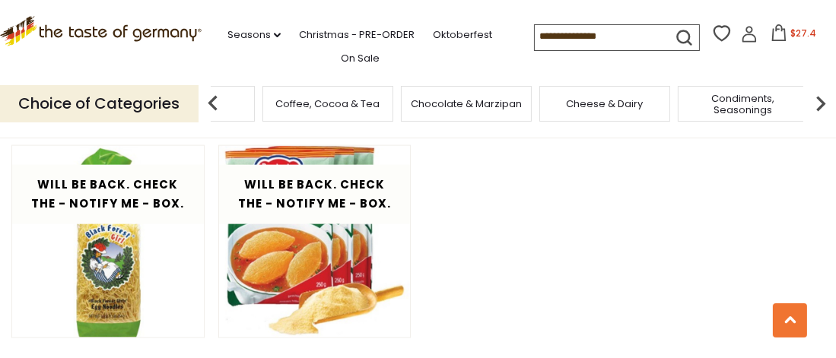
click at [821, 104] on img at bounding box center [820, 103] width 30 height 30
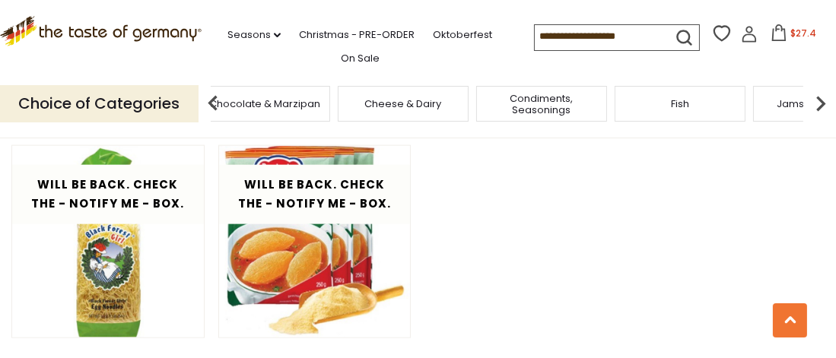
click at [821, 104] on img at bounding box center [820, 103] width 30 height 30
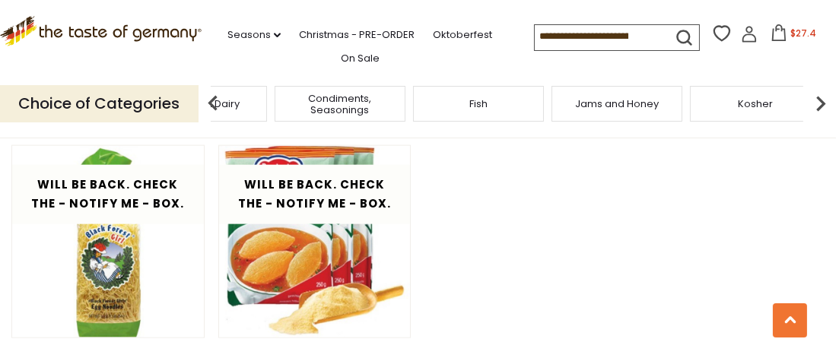
click at [346, 99] on span "Condiments, Seasonings" at bounding box center [340, 104] width 122 height 23
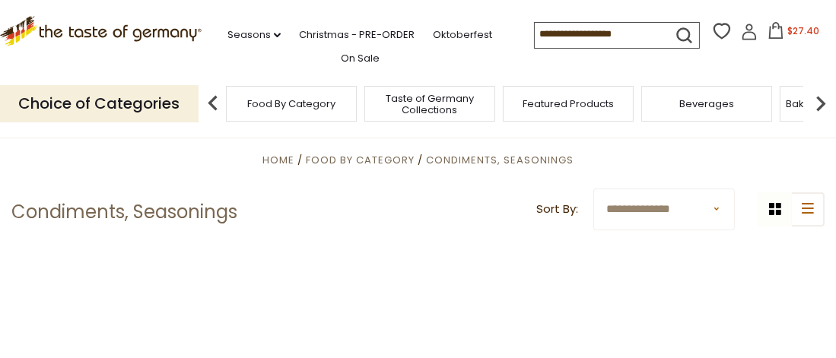
scroll to position [304, 0]
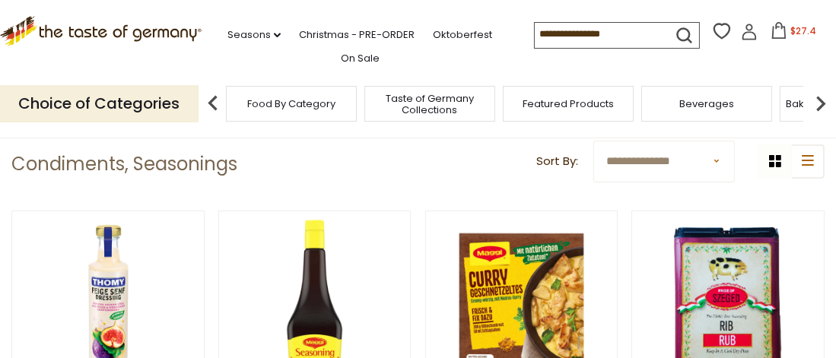
click at [772, 161] on div "grid icon list icon" at bounding box center [790, 161] width 67 height 34
click at [803, 162] on icon "list icon" at bounding box center [807, 160] width 12 height 11
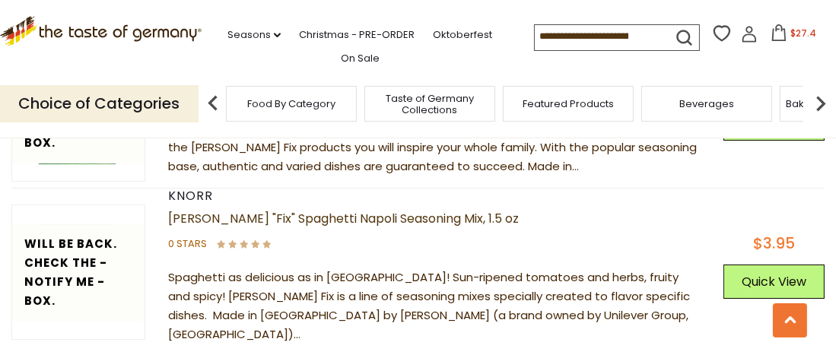
scroll to position [5551, 0]
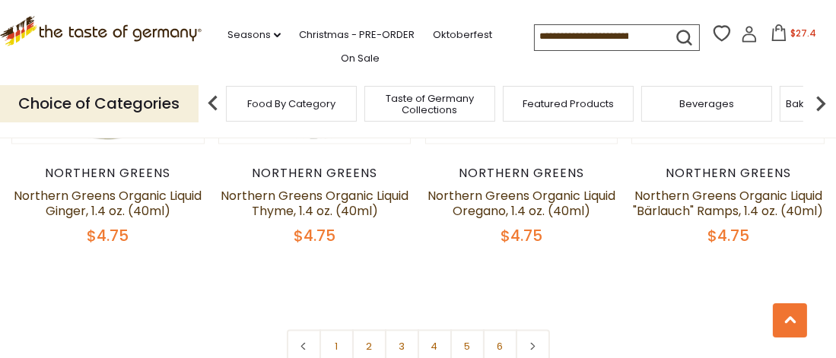
scroll to position [3422, 0]
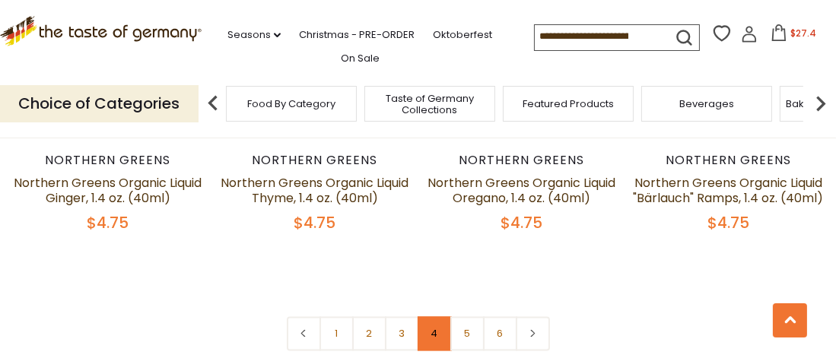
click at [439, 323] on link "4" at bounding box center [434, 333] width 34 height 34
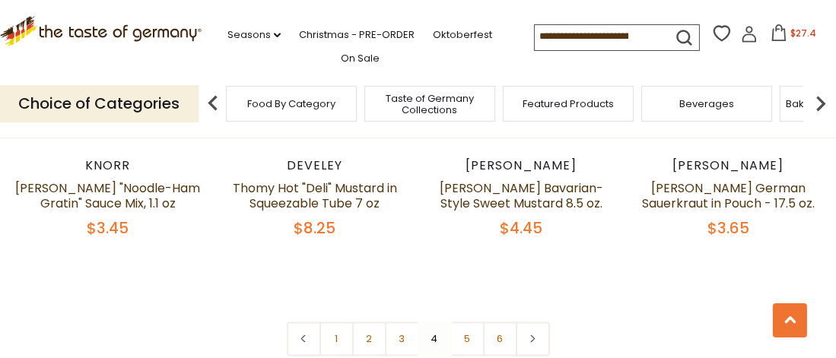
scroll to position [3485, 0]
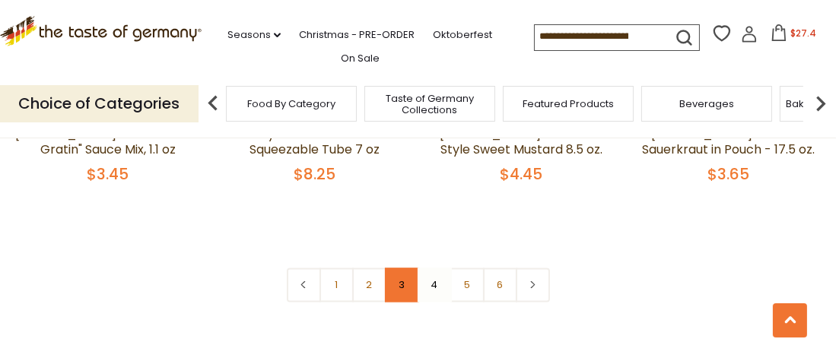
click at [403, 268] on link "3" at bounding box center [402, 285] width 34 height 34
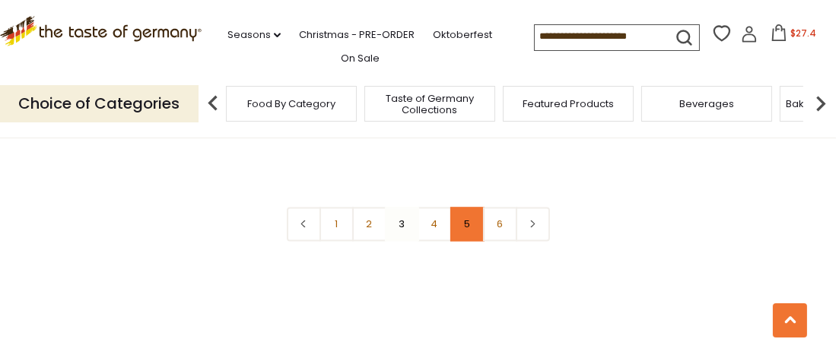
click at [468, 208] on link "5" at bounding box center [467, 224] width 34 height 34
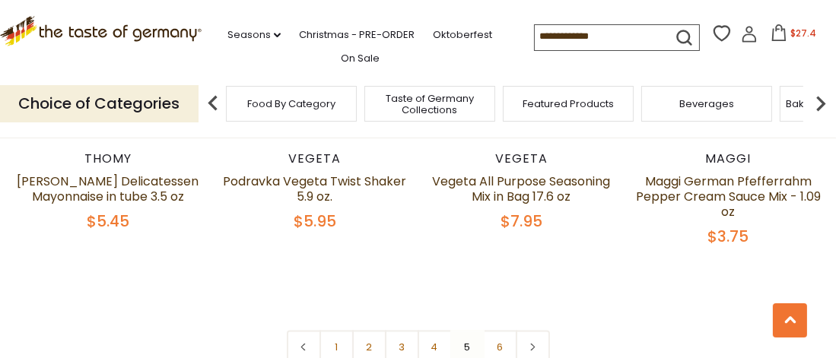
scroll to position [3409, 0]
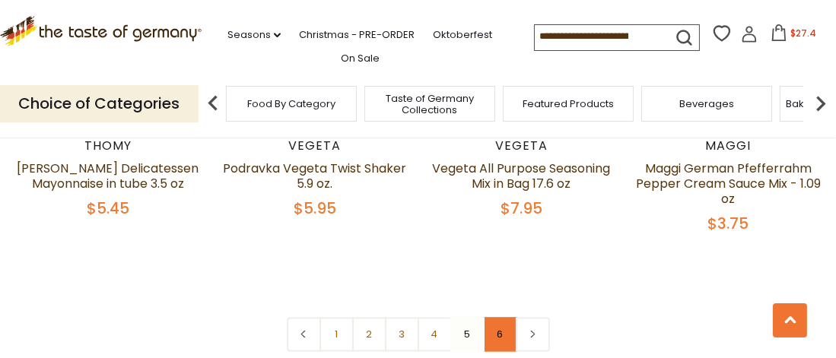
click at [497, 317] on link "6" at bounding box center [500, 334] width 34 height 34
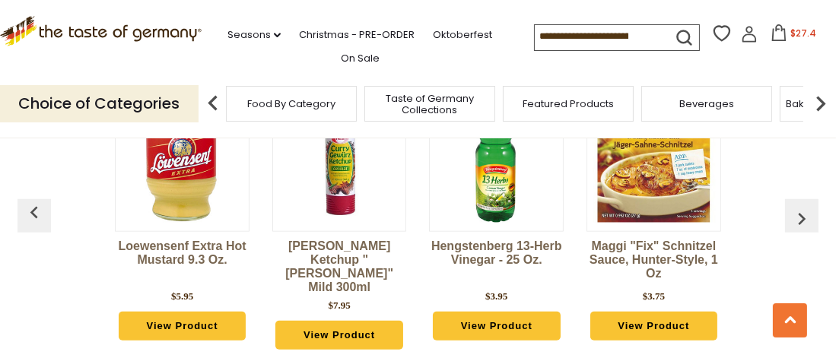
scroll to position [1433, 0]
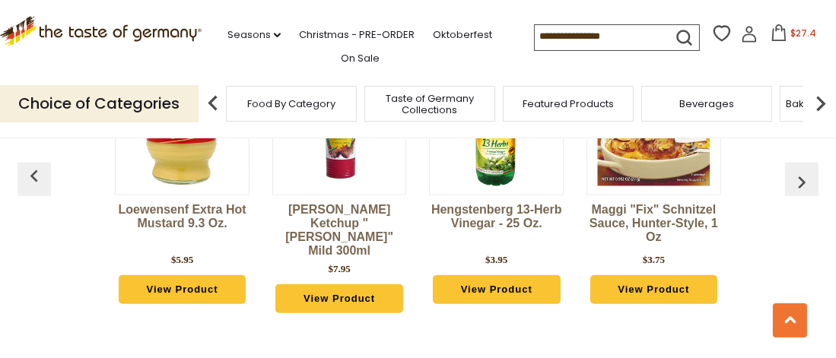
click at [822, 100] on img at bounding box center [820, 103] width 30 height 30
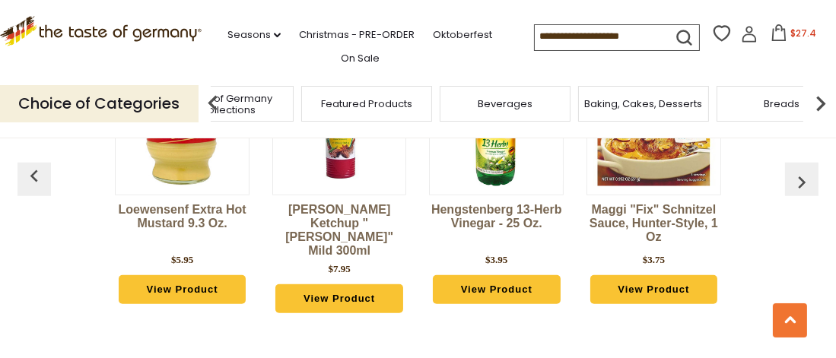
click at [822, 100] on img at bounding box center [820, 103] width 30 height 30
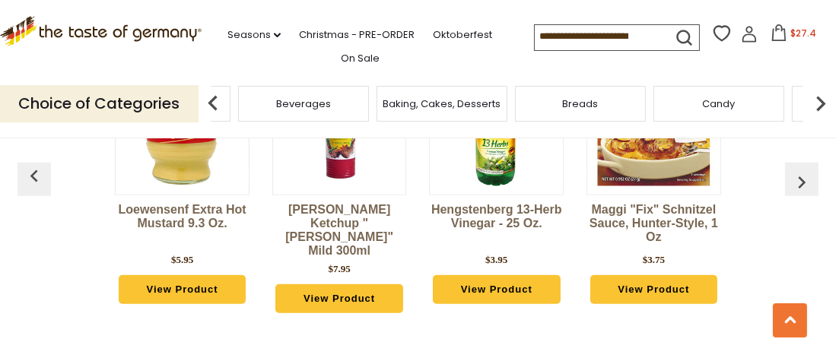
click at [822, 100] on img at bounding box center [820, 103] width 30 height 30
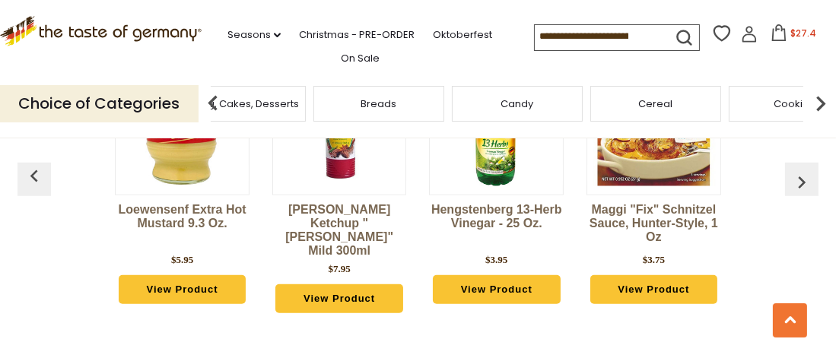
click at [822, 100] on img at bounding box center [820, 103] width 30 height 30
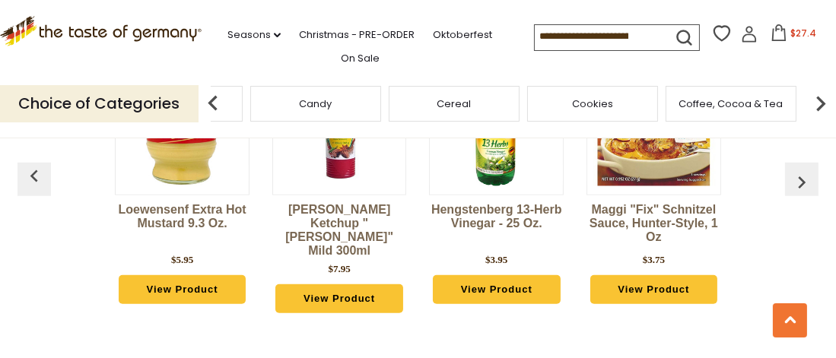
click at [821, 100] on img at bounding box center [820, 103] width 30 height 30
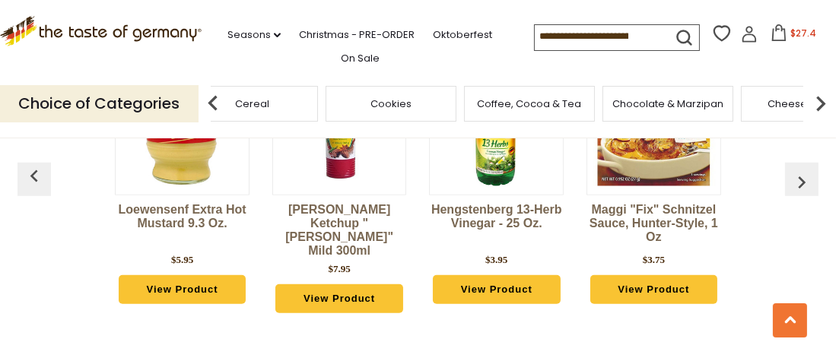
click at [821, 100] on img at bounding box center [820, 103] width 30 height 30
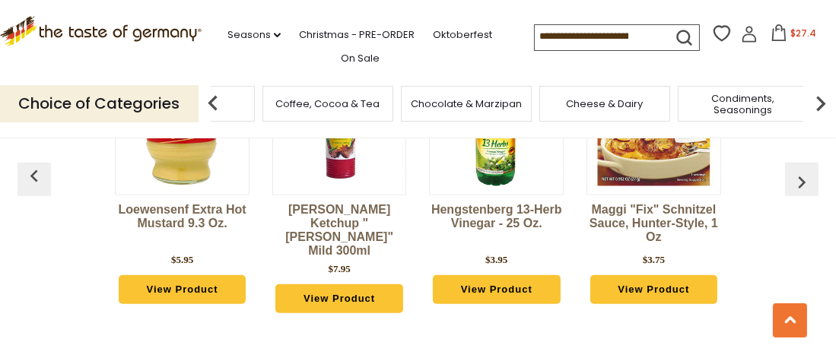
click at [821, 100] on img at bounding box center [820, 103] width 30 height 30
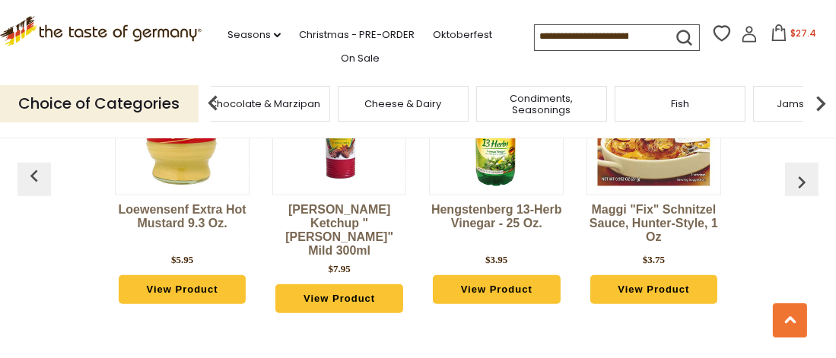
click at [821, 100] on img at bounding box center [820, 103] width 30 height 30
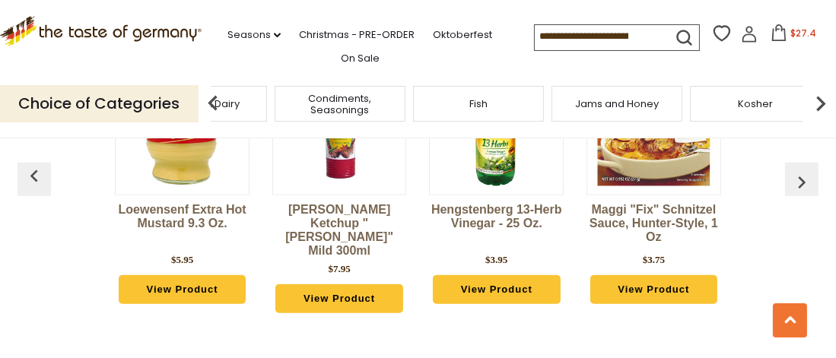
click at [821, 100] on img at bounding box center [820, 103] width 30 height 30
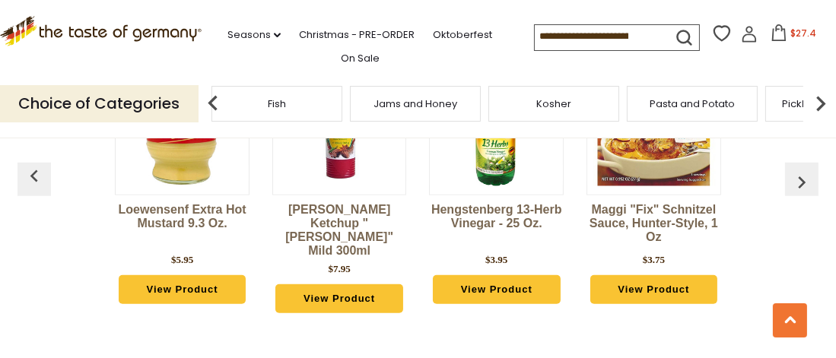
click at [821, 100] on img at bounding box center [820, 103] width 30 height 30
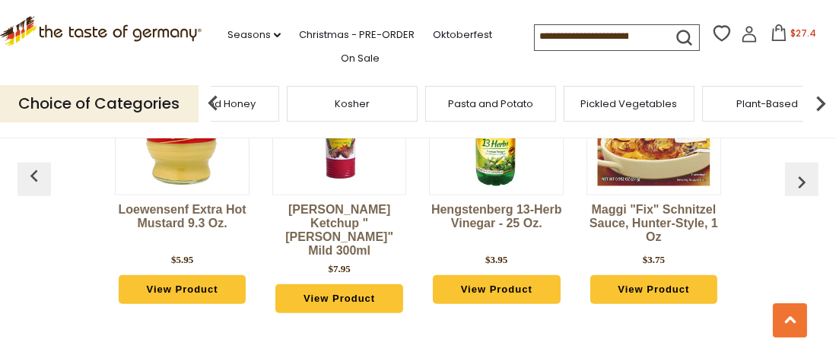
click at [821, 100] on img at bounding box center [820, 103] width 30 height 30
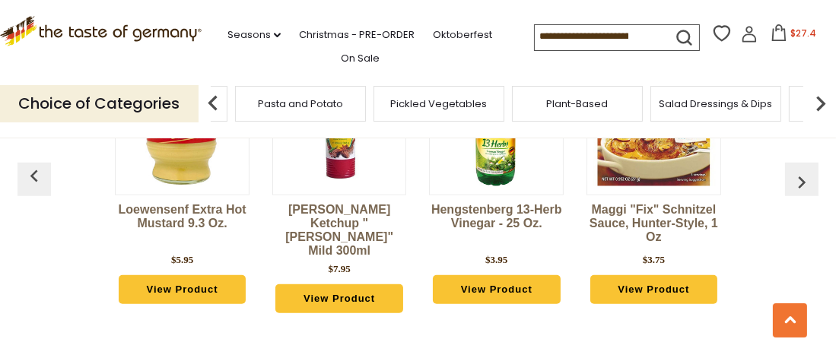
click at [698, 102] on span "Salad Dressings & Dips" at bounding box center [714, 103] width 113 height 11
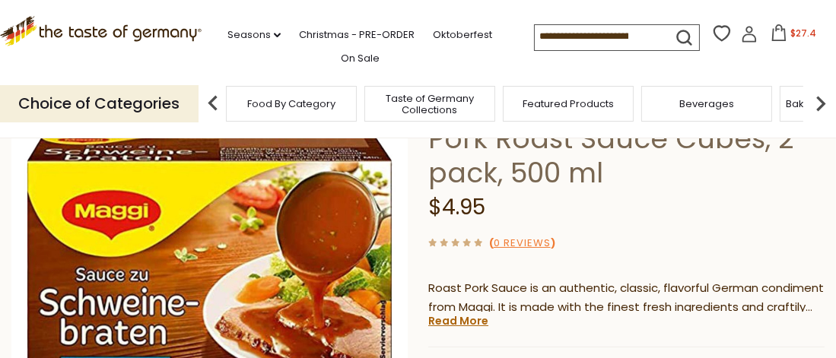
scroll to position [228, 0]
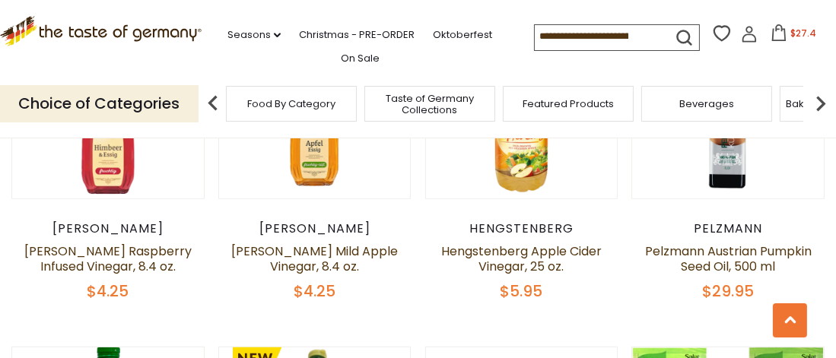
scroll to position [1369, 0]
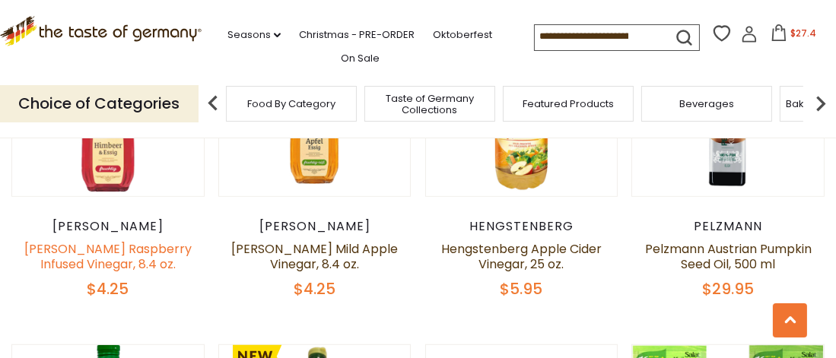
click at [106, 252] on link "[PERSON_NAME] Raspberry Infused Vinegar, 8.4 oz." at bounding box center [107, 256] width 167 height 33
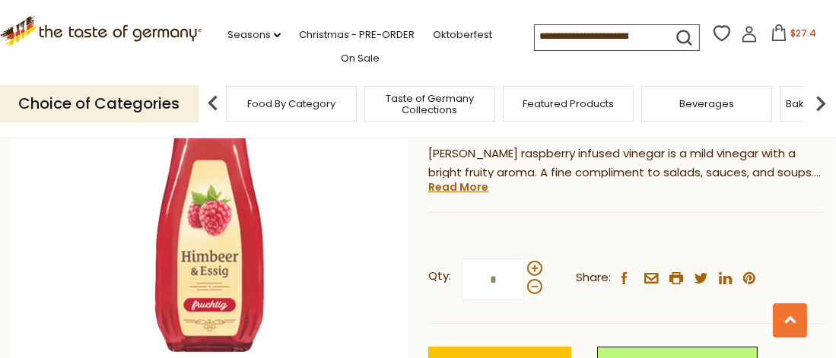
scroll to position [380, 0]
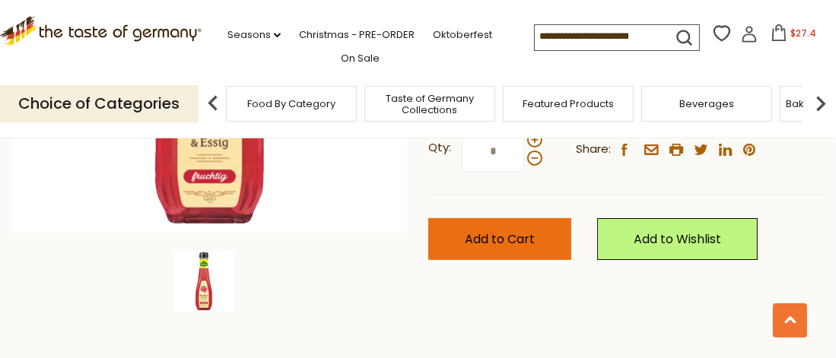
click at [528, 241] on span "Add to Cart" at bounding box center [500, 238] width 70 height 17
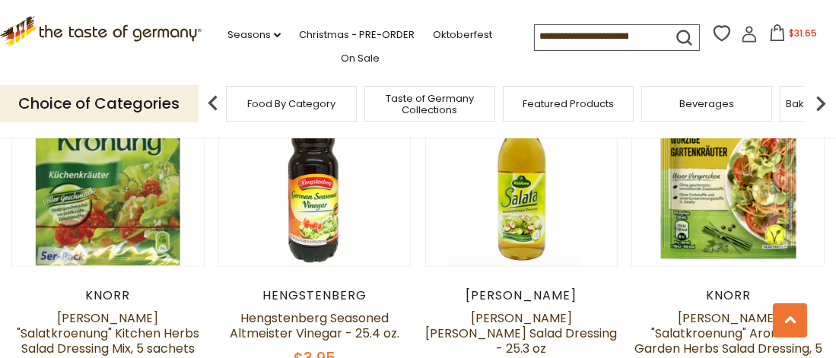
scroll to position [3263, 0]
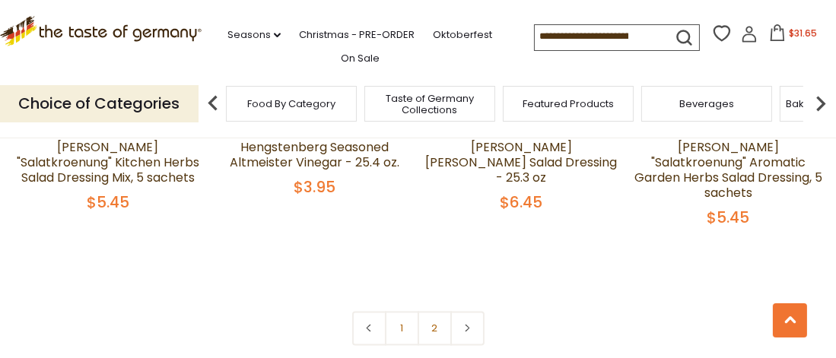
click at [820, 102] on img at bounding box center [820, 103] width 30 height 30
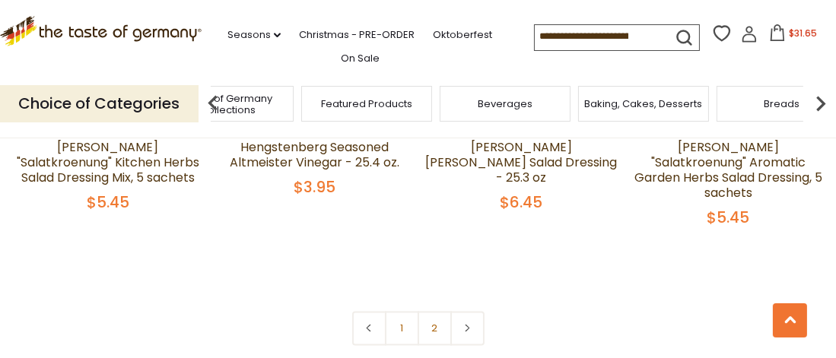
click at [820, 102] on img at bounding box center [820, 103] width 30 height 30
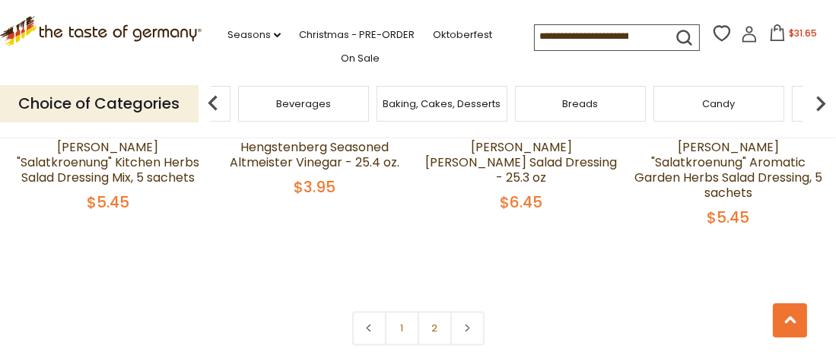
click at [820, 102] on img at bounding box center [820, 103] width 30 height 30
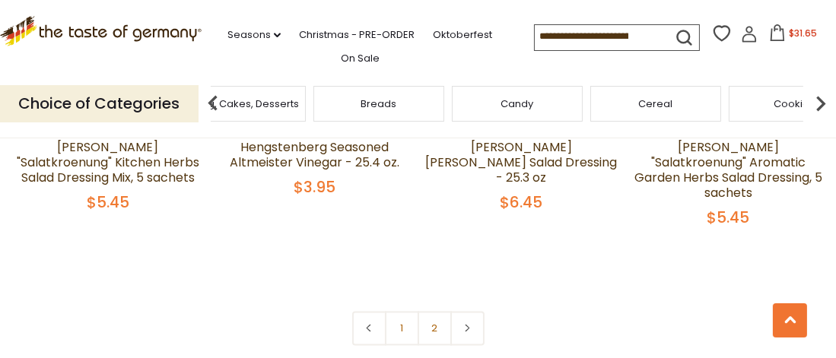
click at [820, 102] on img at bounding box center [820, 103] width 30 height 30
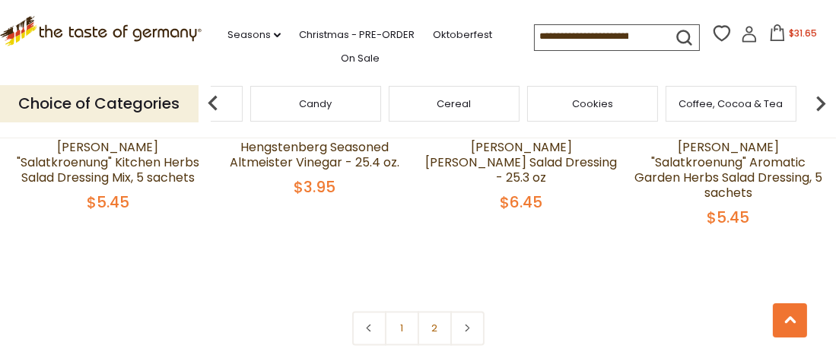
click at [820, 102] on img at bounding box center [820, 103] width 30 height 30
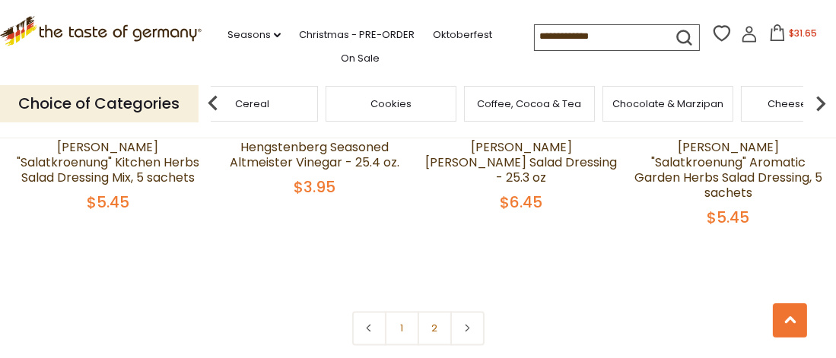
click at [820, 102] on img at bounding box center [820, 103] width 30 height 30
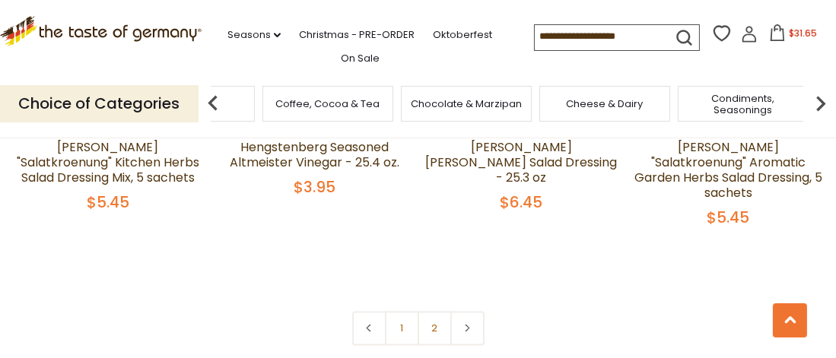
click at [820, 102] on img at bounding box center [820, 103] width 30 height 30
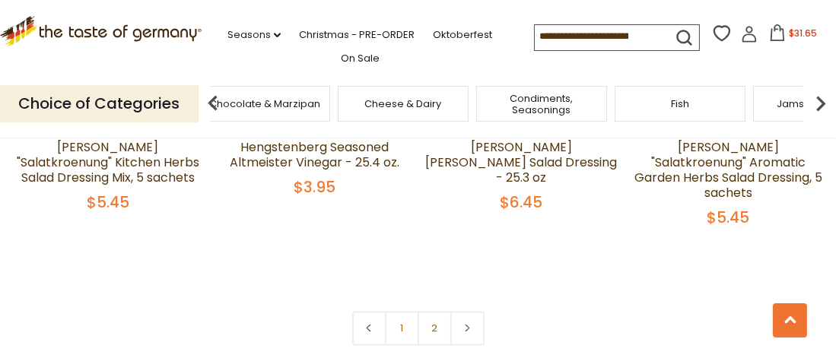
click at [820, 102] on img at bounding box center [820, 103] width 30 height 30
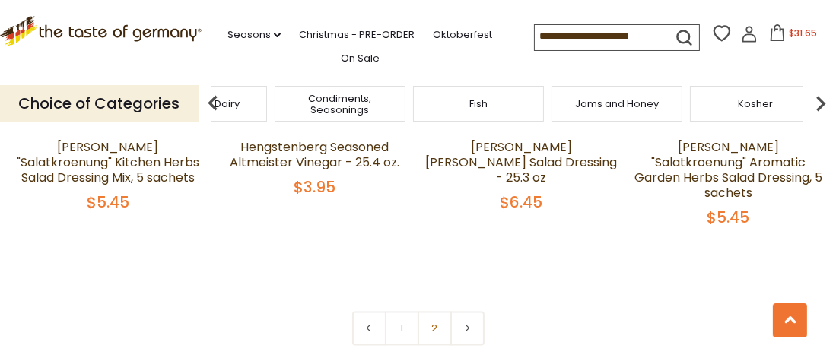
click at [820, 102] on img at bounding box center [820, 103] width 30 height 30
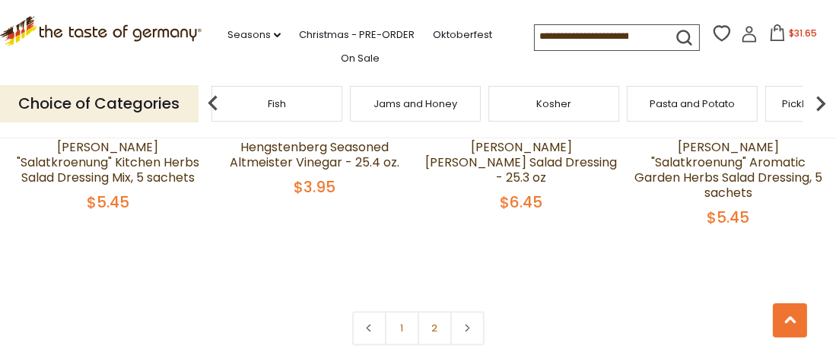
click at [820, 102] on img at bounding box center [820, 103] width 30 height 30
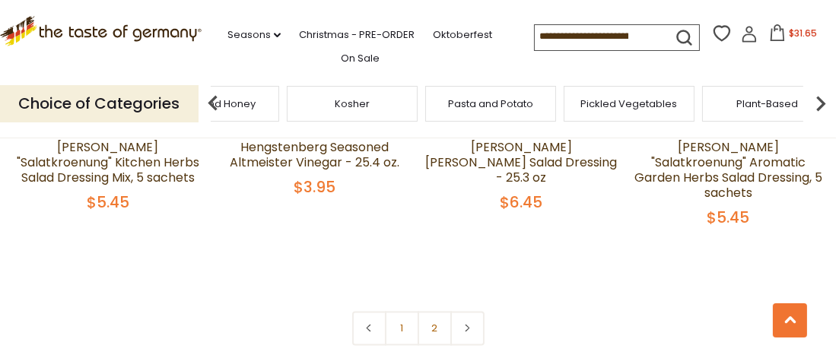
click at [820, 102] on img at bounding box center [820, 103] width 30 height 30
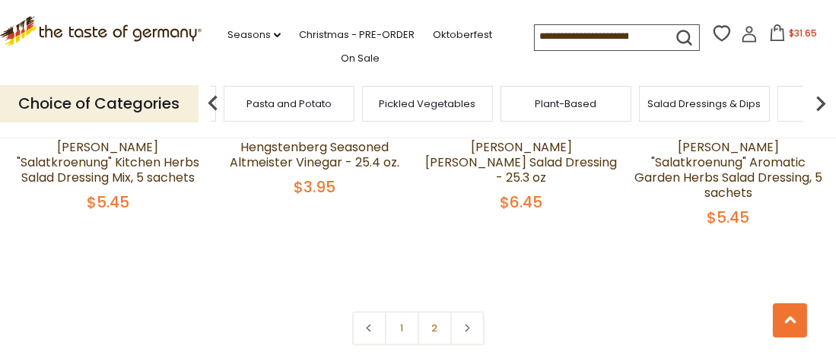
click at [820, 102] on img at bounding box center [820, 103] width 30 height 30
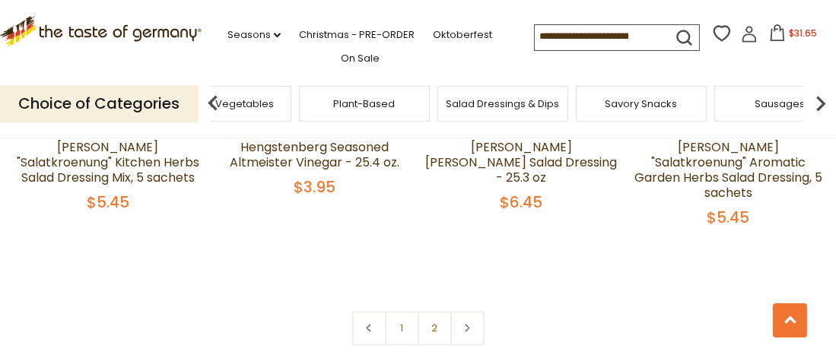
click at [820, 102] on img at bounding box center [820, 103] width 30 height 30
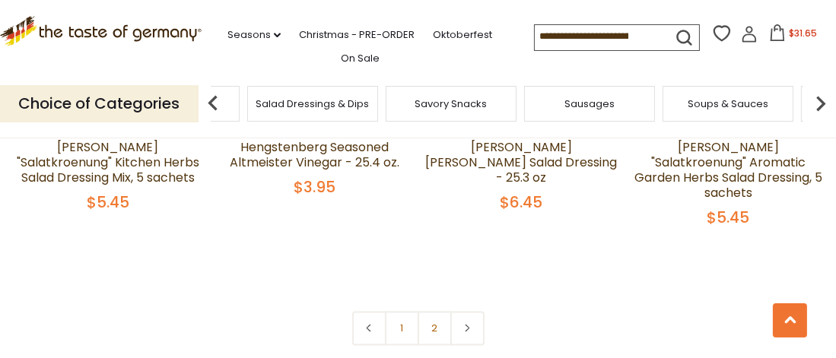
click at [695, 98] on span "Soups & Sauces" at bounding box center [727, 103] width 81 height 11
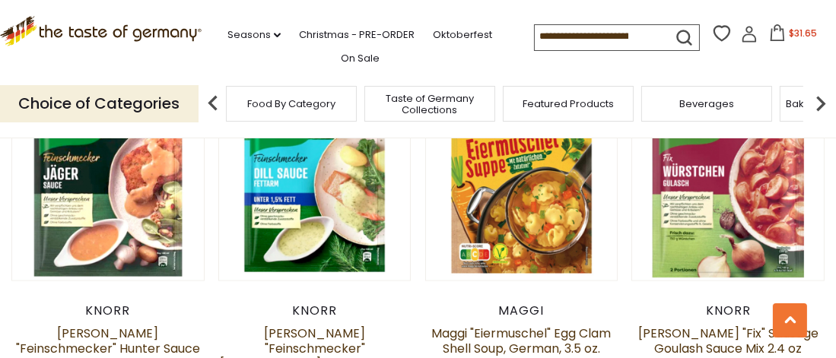
scroll to position [2661, 0]
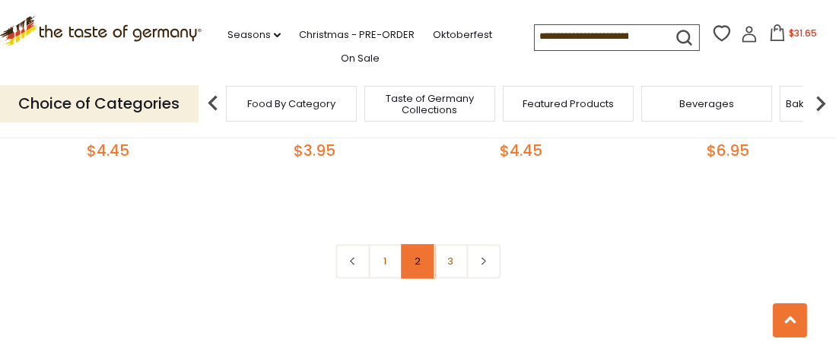
click at [414, 244] on link "2" at bounding box center [418, 261] width 34 height 34
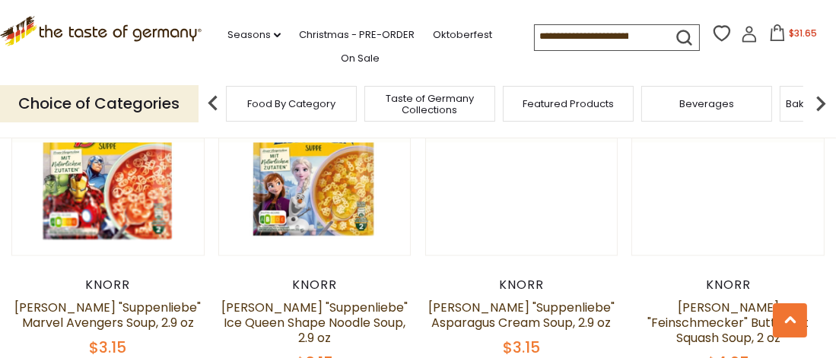
scroll to position [3201, 0]
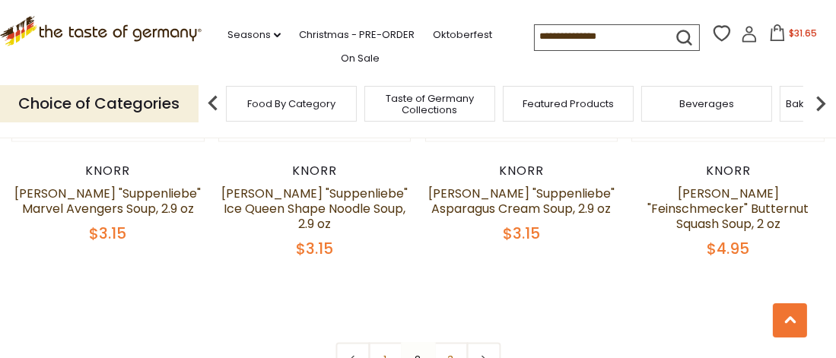
click at [443, 343] on link "3" at bounding box center [450, 360] width 34 height 34
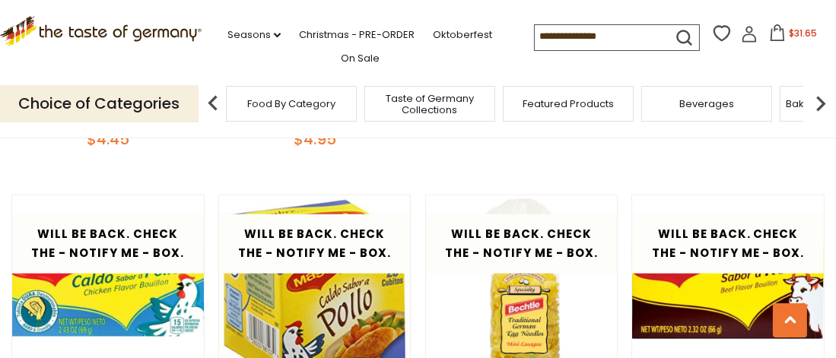
scroll to position [2213, 0]
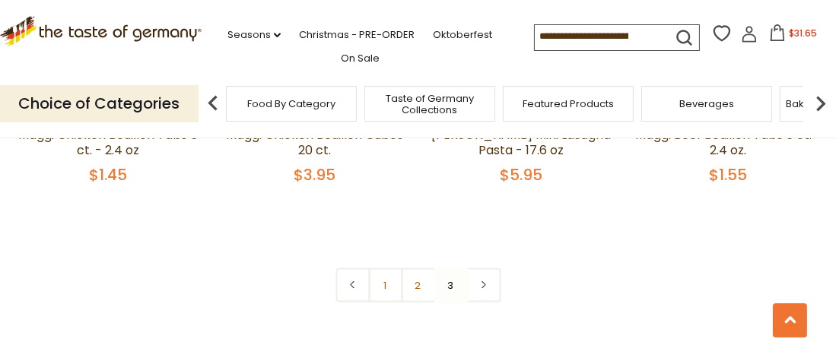
click at [822, 102] on img at bounding box center [820, 103] width 30 height 30
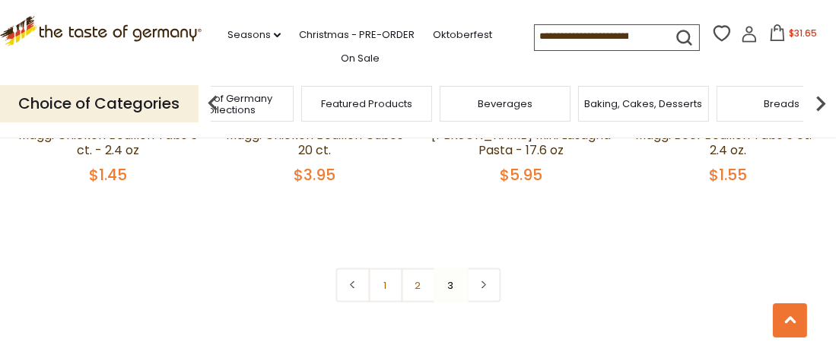
click at [822, 102] on img at bounding box center [820, 103] width 30 height 30
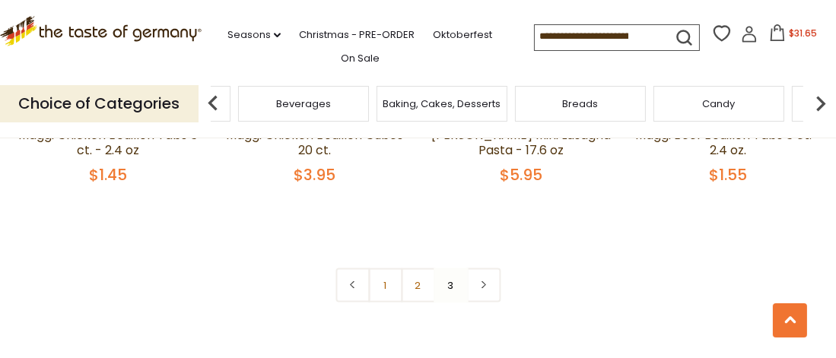
click at [822, 102] on img at bounding box center [820, 103] width 30 height 30
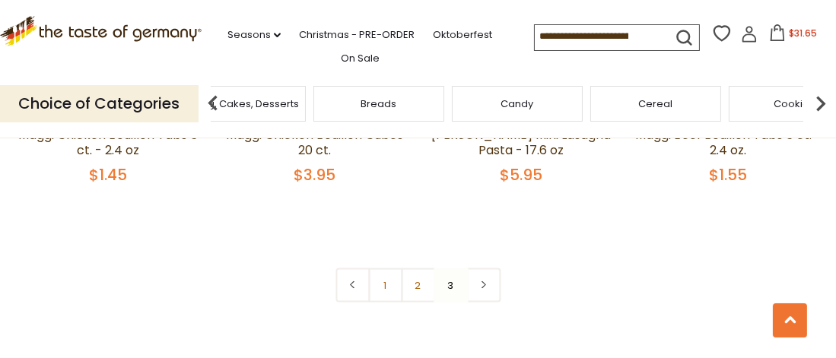
click at [822, 102] on img at bounding box center [820, 103] width 30 height 30
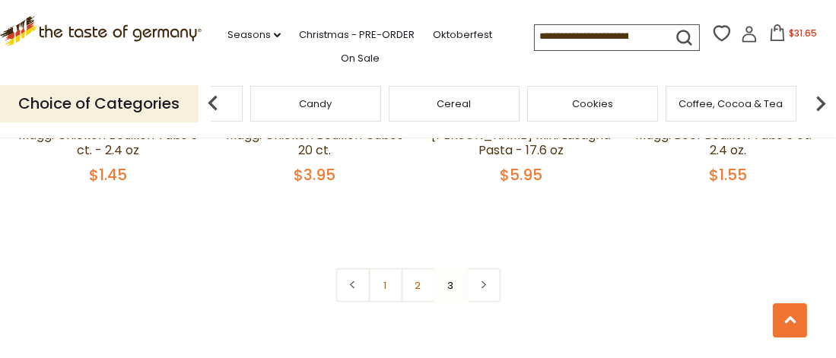
click at [822, 102] on img at bounding box center [820, 103] width 30 height 30
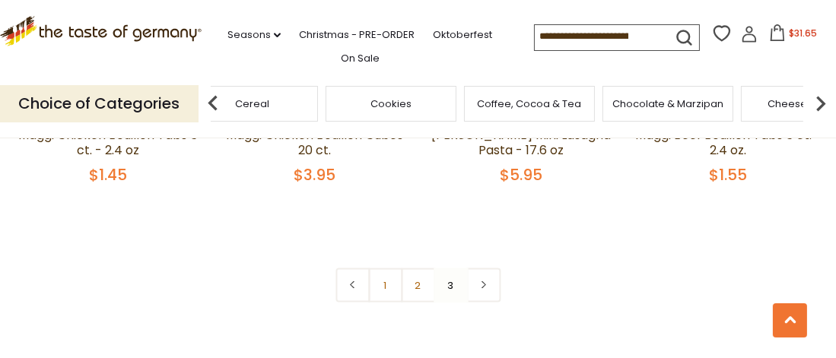
click at [822, 102] on img at bounding box center [820, 103] width 30 height 30
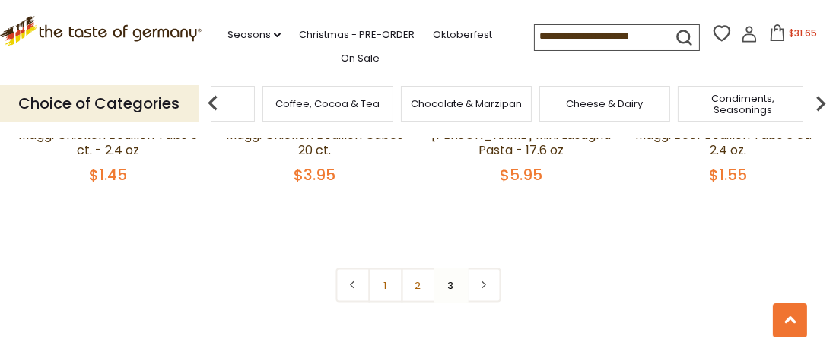
click at [822, 102] on img at bounding box center [820, 103] width 30 height 30
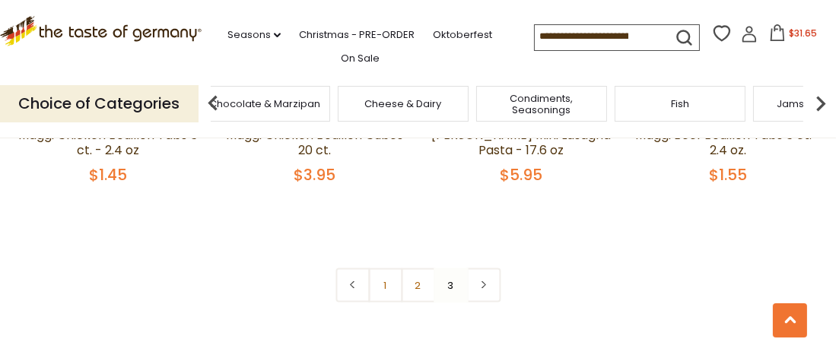
click at [822, 102] on img at bounding box center [820, 103] width 30 height 30
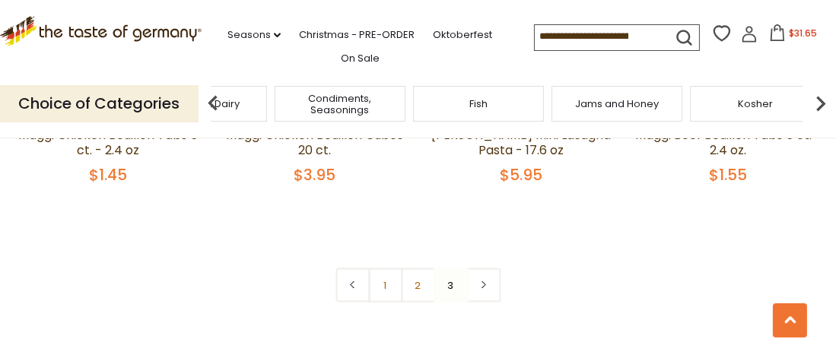
click at [822, 102] on img at bounding box center [820, 103] width 30 height 30
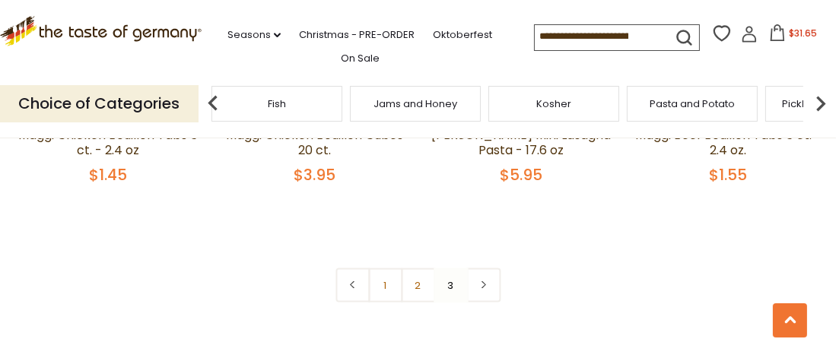
click at [822, 102] on img at bounding box center [820, 103] width 30 height 30
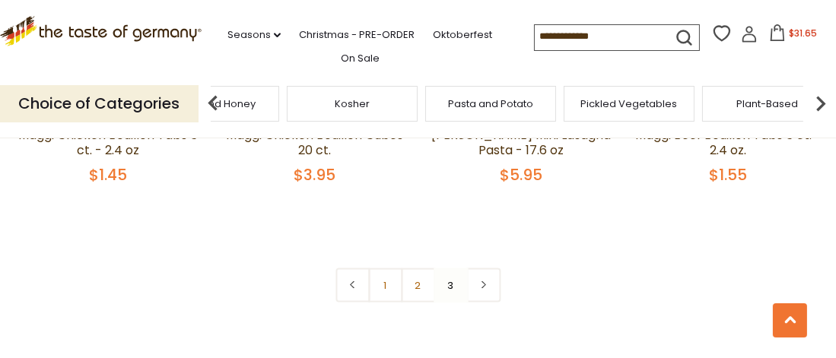
click at [822, 102] on img at bounding box center [820, 103] width 30 height 30
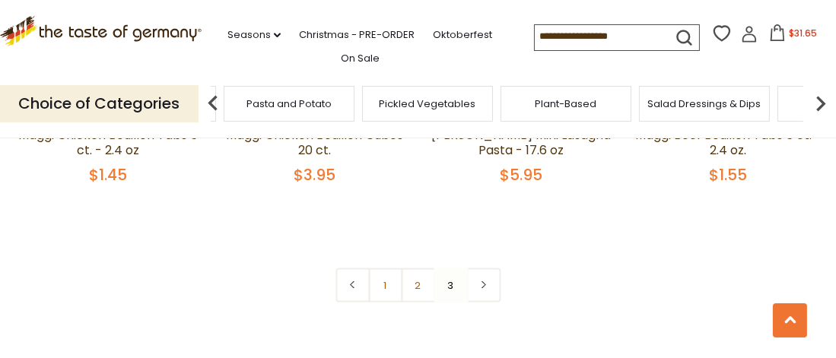
click at [822, 102] on img at bounding box center [820, 103] width 30 height 30
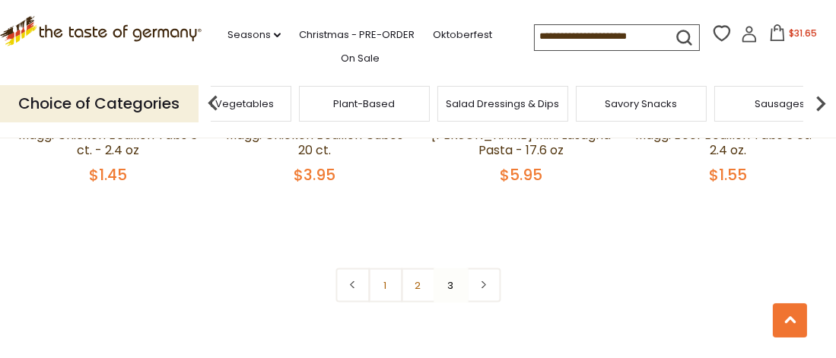
click at [822, 102] on img at bounding box center [820, 103] width 30 height 30
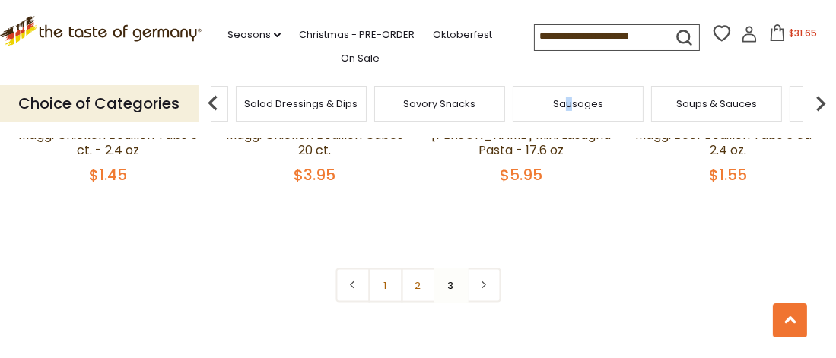
click at [569, 109] on div "Sausages" at bounding box center [577, 104] width 131 height 36
click at [594, 103] on span "Sausages" at bounding box center [589, 103] width 50 height 11
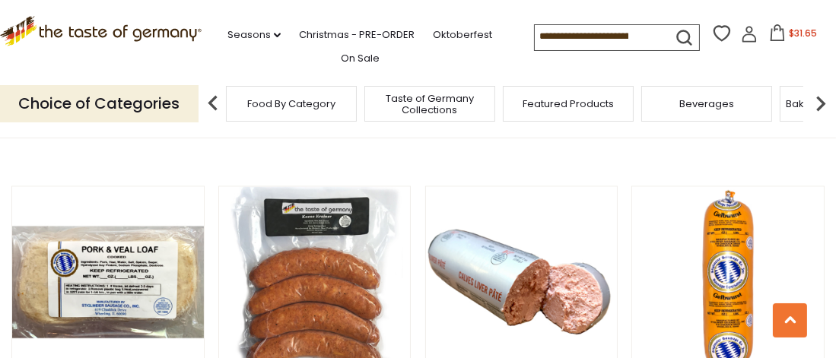
scroll to position [2965, 0]
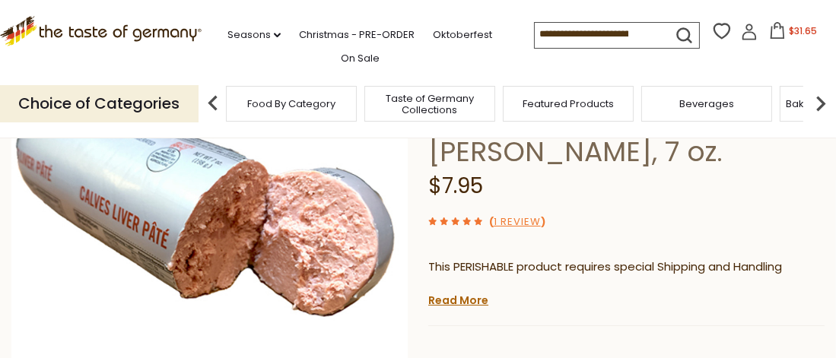
scroll to position [228, 0]
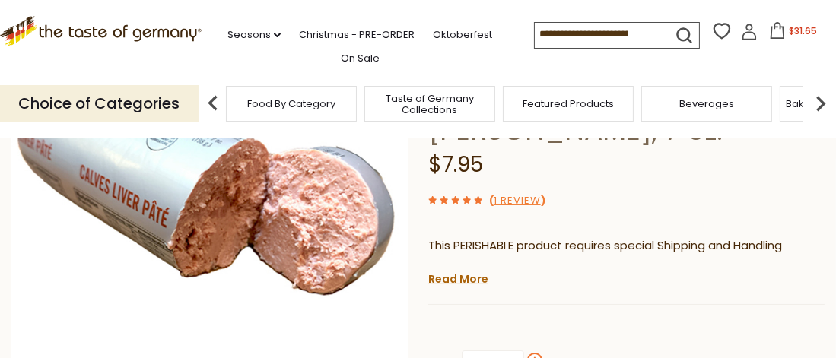
click at [537, 353] on span at bounding box center [534, 360] width 15 height 15
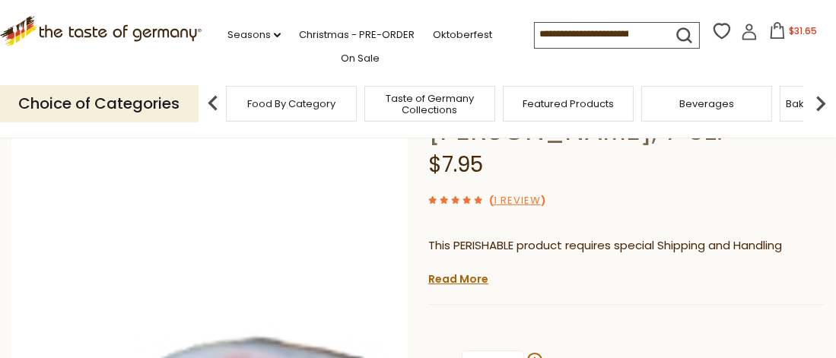
drag, startPoint x: 505, startPoint y: 309, endPoint x: 380, endPoint y: 300, distance: 125.0
click at [421, 296] on div "Home Food By Category Sausages [PERSON_NAME] & [PERSON_NAME] „Kalbsleber“ Veal …" at bounding box center [418, 227] width 836 height 576
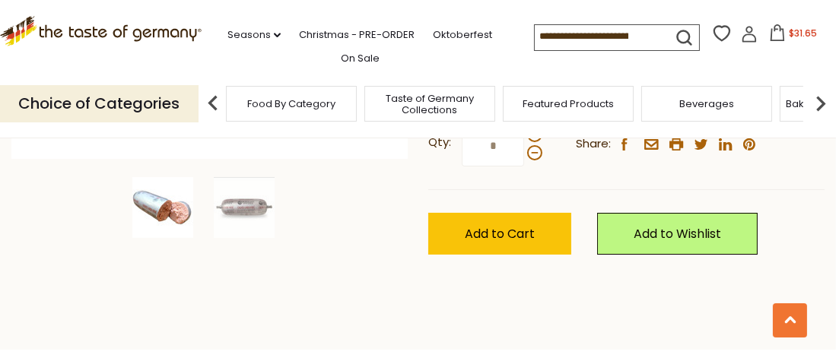
scroll to position [456, 0]
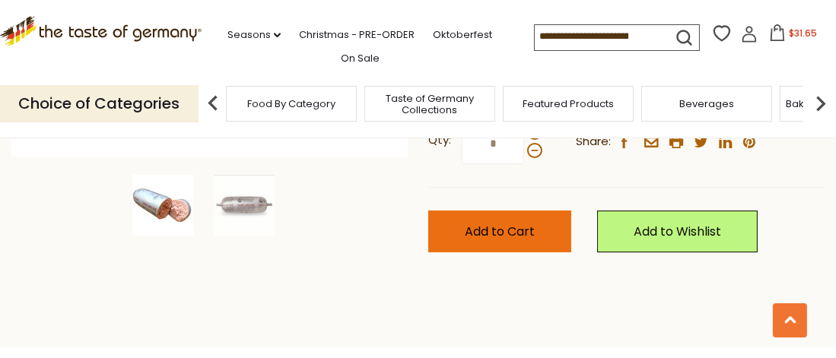
type input "*"
click at [476, 223] on span "Add to Cart" at bounding box center [500, 231] width 70 height 17
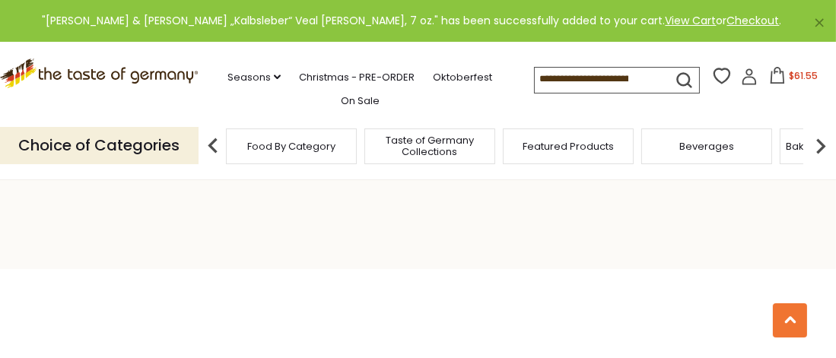
scroll to position [532, 0]
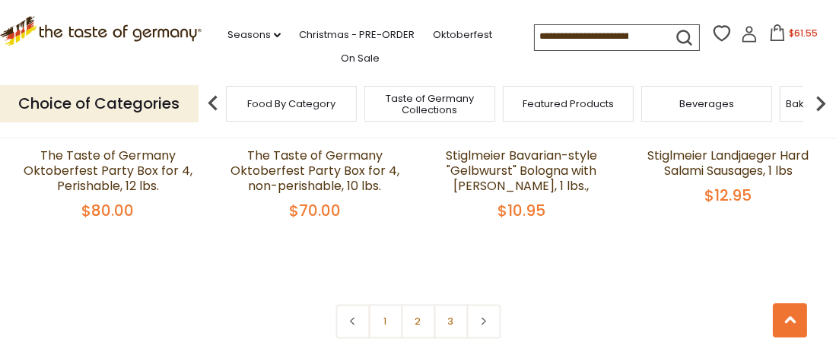
scroll to position [3498, 0]
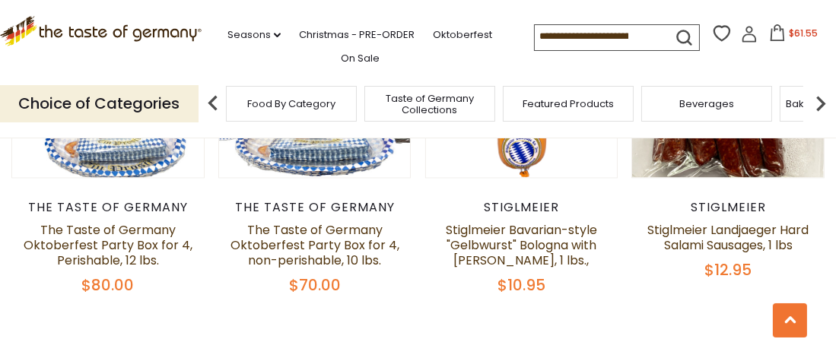
scroll to position [3574, 0]
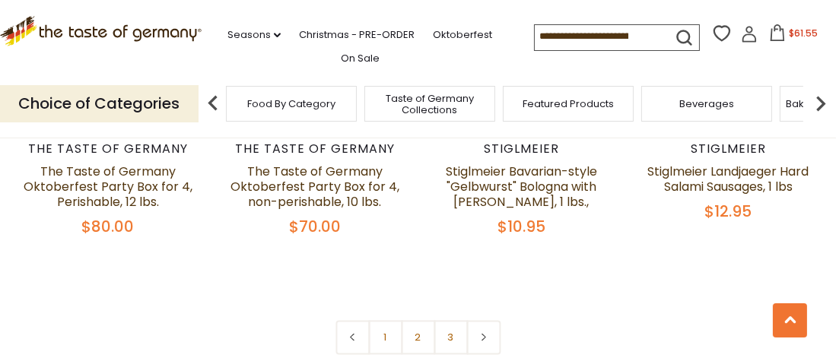
click at [822, 100] on img at bounding box center [820, 103] width 30 height 30
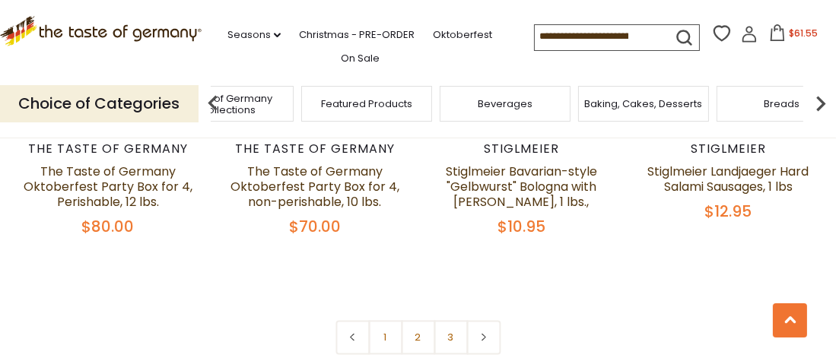
click at [822, 100] on img at bounding box center [820, 103] width 30 height 30
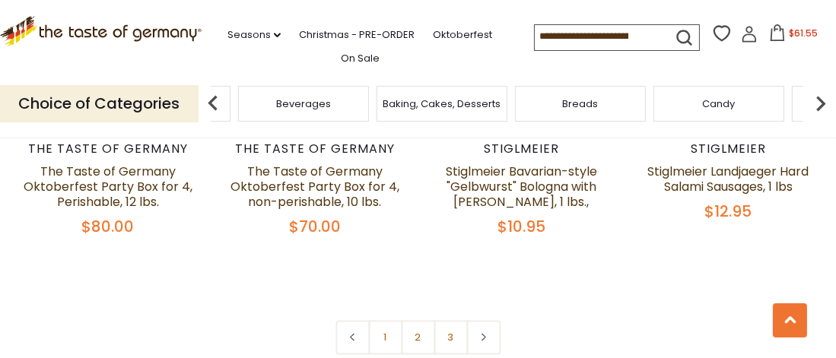
click at [822, 100] on img at bounding box center [820, 103] width 30 height 30
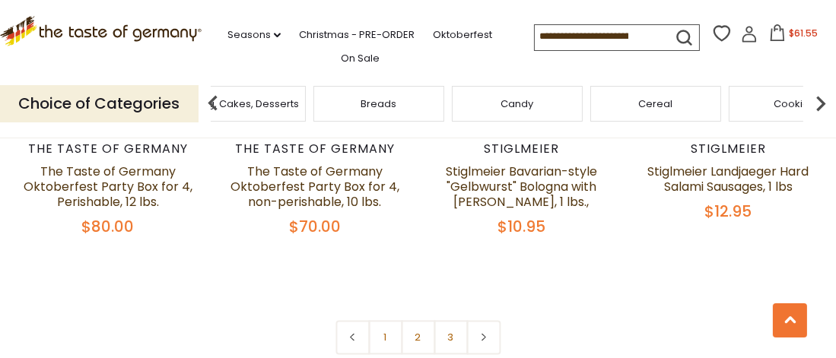
click at [822, 100] on img at bounding box center [820, 103] width 30 height 30
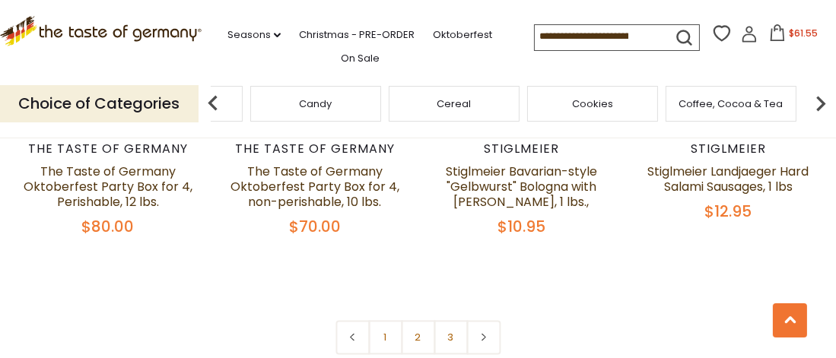
click at [822, 100] on img at bounding box center [820, 103] width 30 height 30
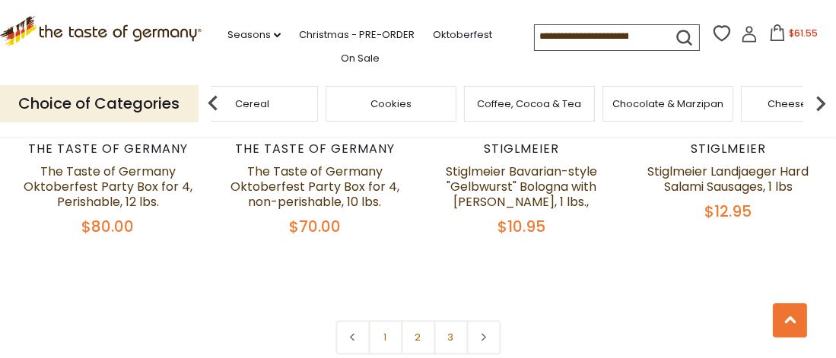
click at [822, 100] on img at bounding box center [820, 103] width 30 height 30
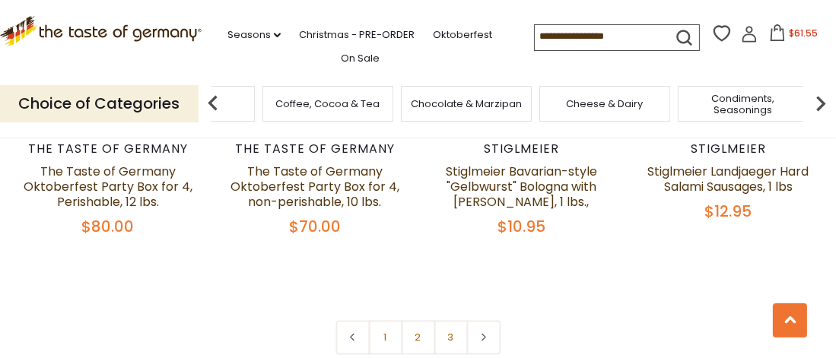
click at [822, 100] on img at bounding box center [820, 103] width 30 height 30
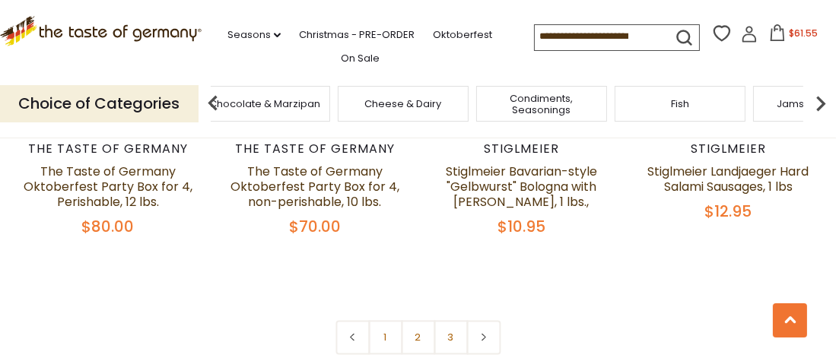
click at [822, 100] on img at bounding box center [820, 103] width 30 height 30
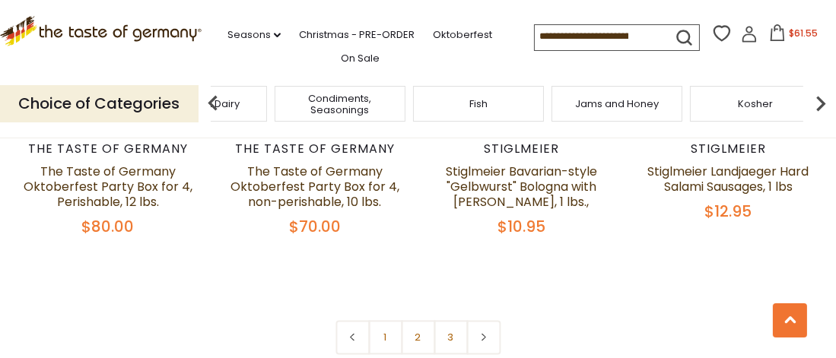
click at [822, 100] on img at bounding box center [820, 103] width 30 height 30
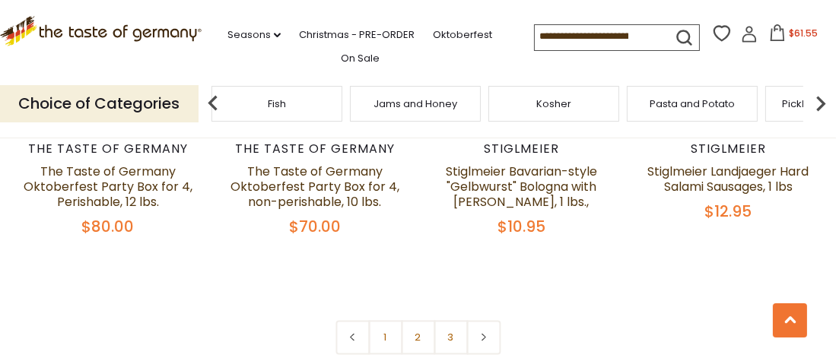
click at [822, 100] on img at bounding box center [820, 103] width 30 height 30
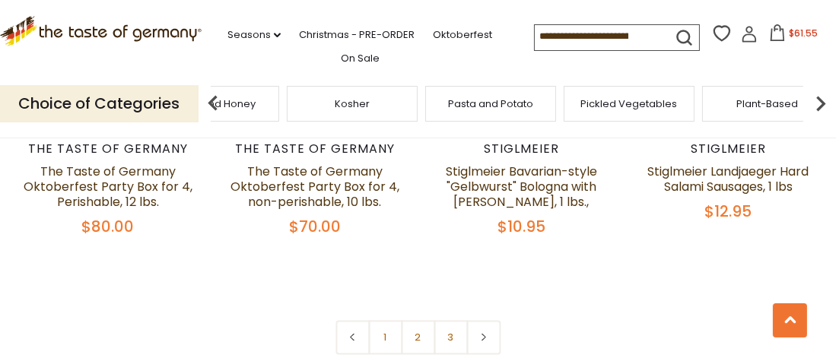
click at [822, 100] on img at bounding box center [820, 103] width 30 height 30
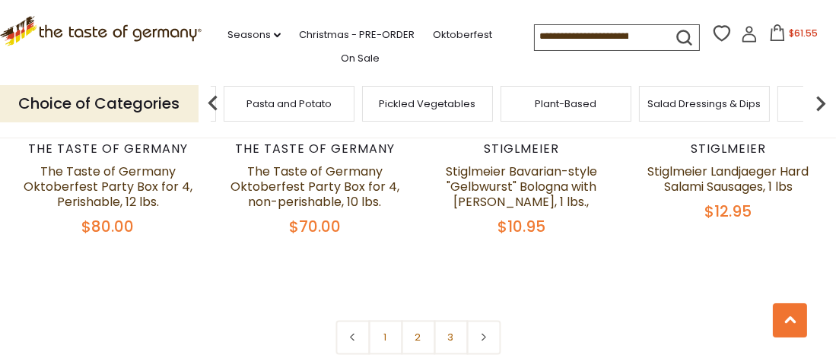
click at [822, 100] on img at bounding box center [820, 103] width 30 height 30
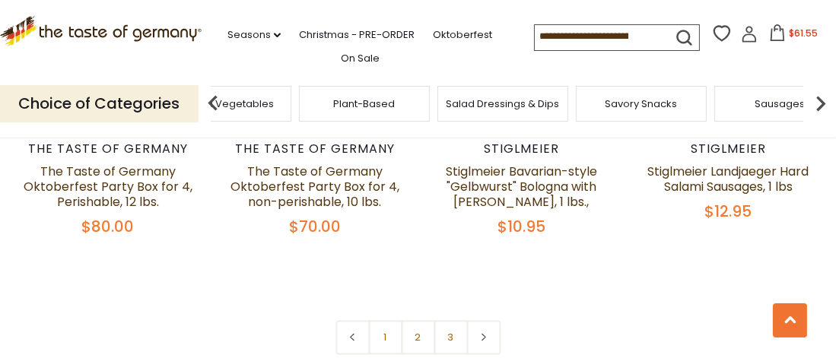
click at [625, 31] on input at bounding box center [599, 35] width 129 height 21
click at [816, 97] on img at bounding box center [820, 103] width 30 height 30
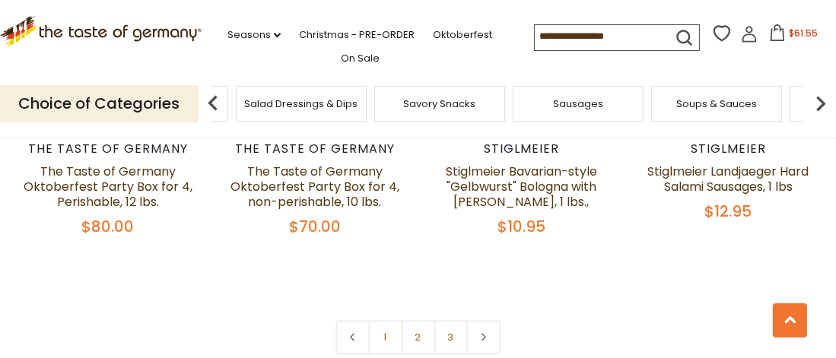
click at [816, 97] on img at bounding box center [820, 103] width 30 height 30
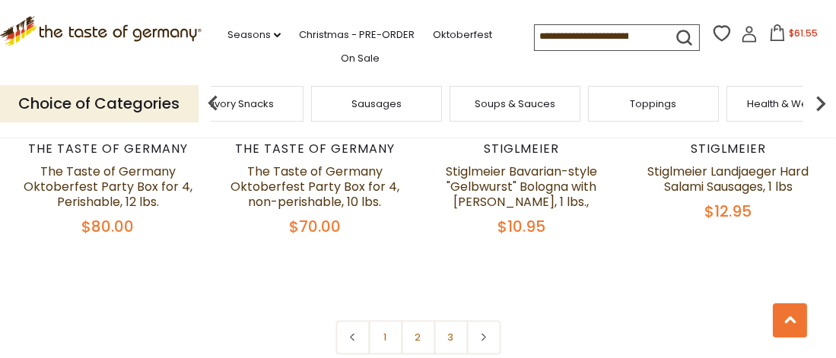
click at [816, 97] on img at bounding box center [820, 103] width 30 height 30
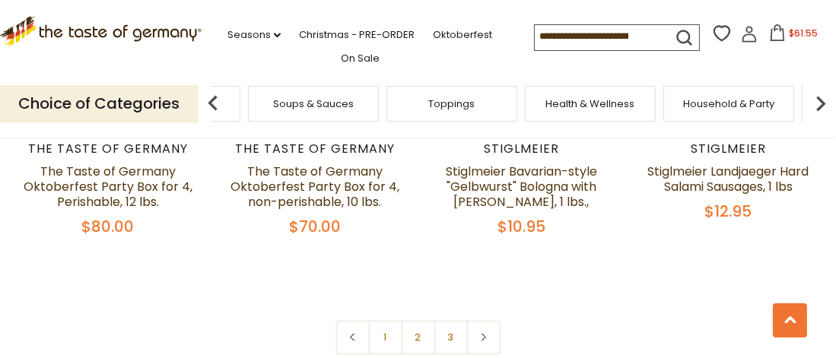
click at [816, 97] on img at bounding box center [820, 103] width 30 height 30
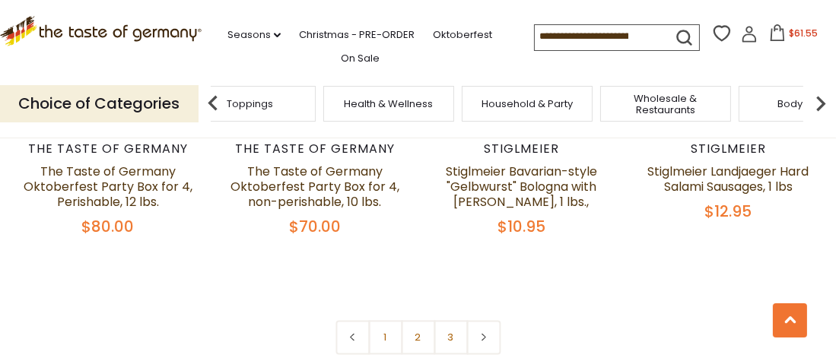
click at [816, 97] on img at bounding box center [820, 103] width 30 height 30
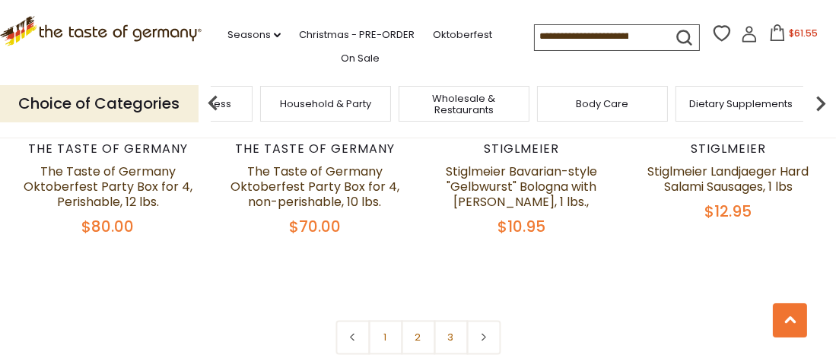
click at [816, 97] on img at bounding box center [820, 103] width 30 height 30
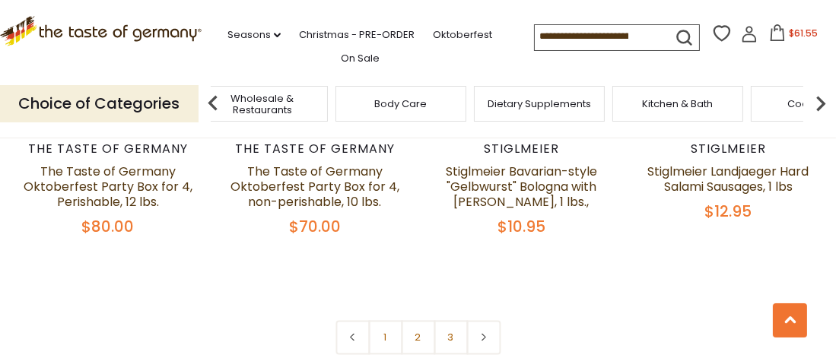
click at [816, 97] on img at bounding box center [820, 103] width 30 height 30
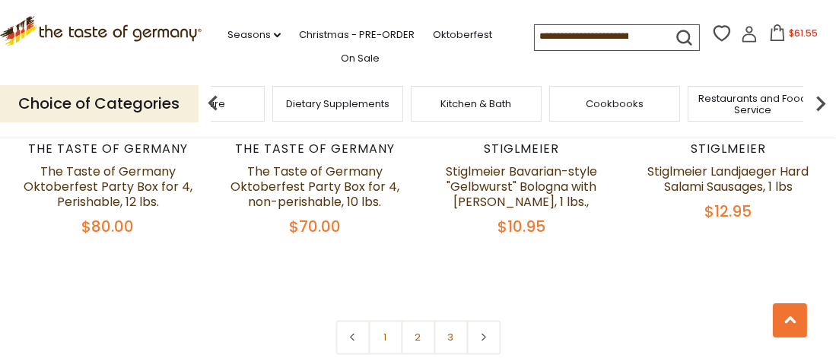
click at [816, 97] on img at bounding box center [820, 103] width 30 height 30
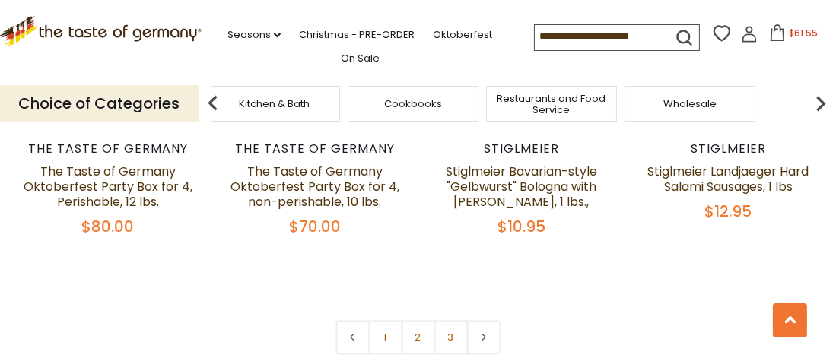
click at [571, 32] on input at bounding box center [599, 35] width 129 height 21
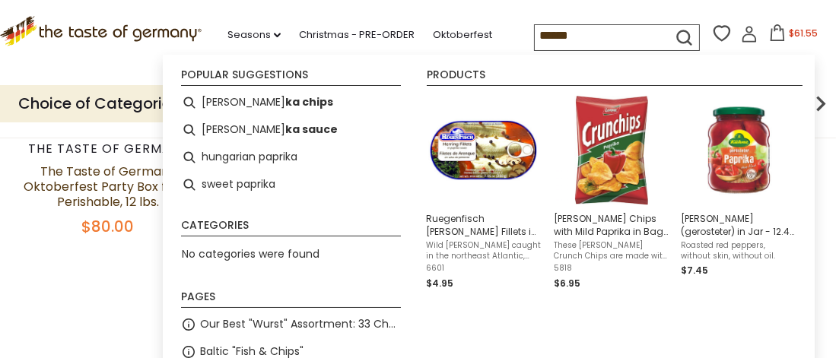
type input "*******"
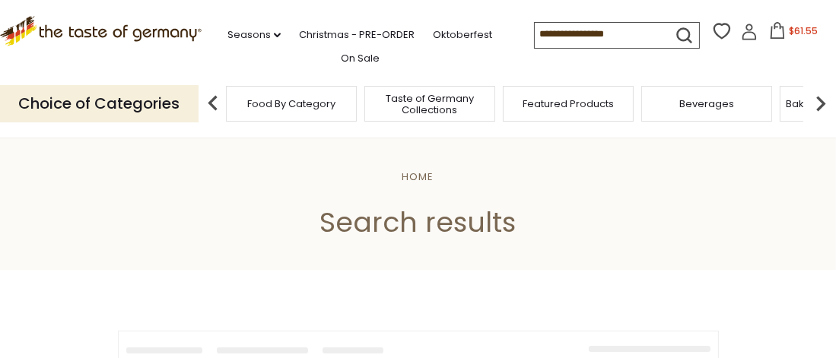
type input "*******"
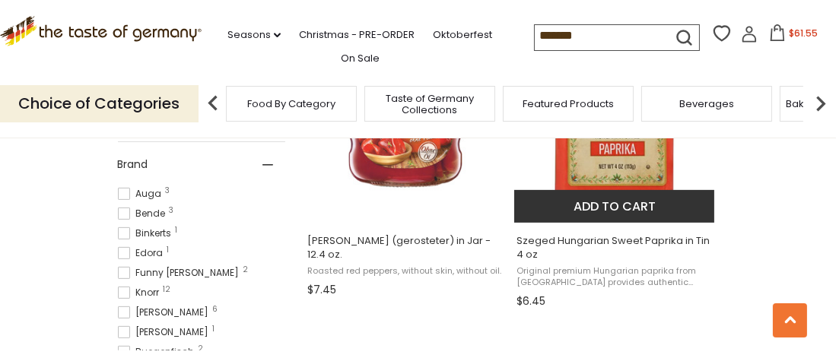
scroll to position [684, 0]
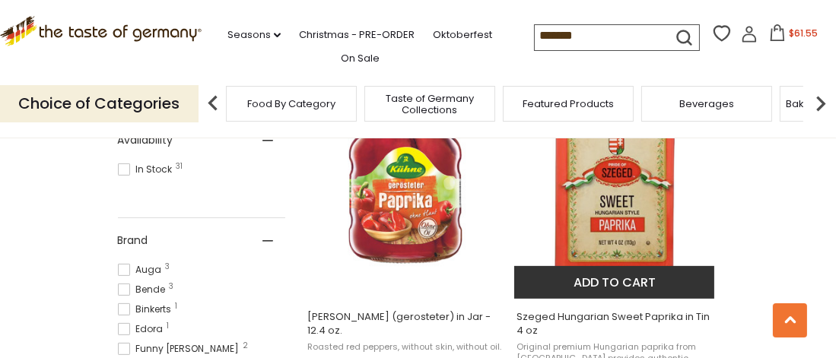
click at [615, 287] on button "Add to cart" at bounding box center [614, 282] width 200 height 33
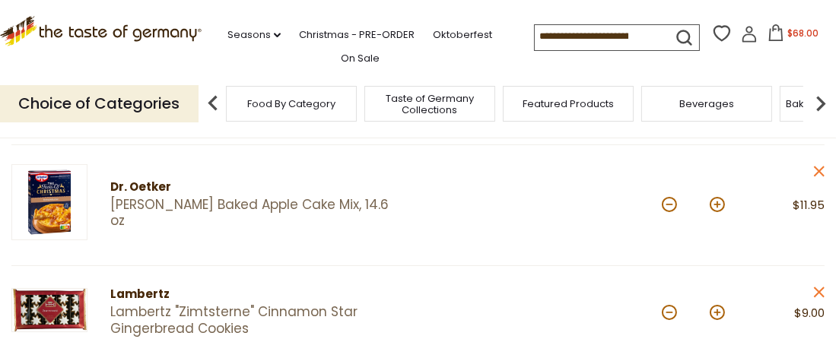
scroll to position [380, 0]
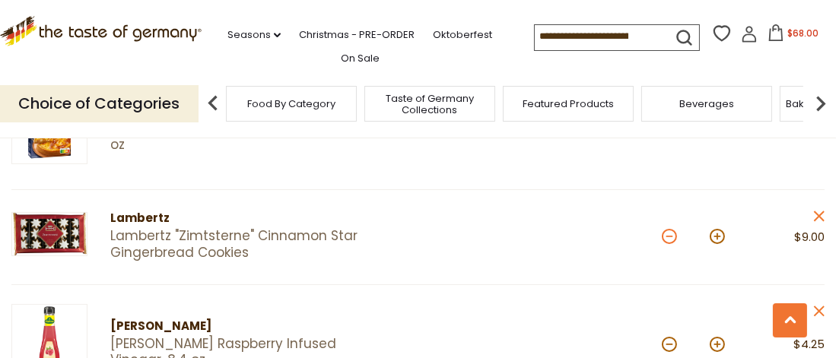
click at [671, 233] on button at bounding box center [669, 236] width 15 height 15
type input "*"
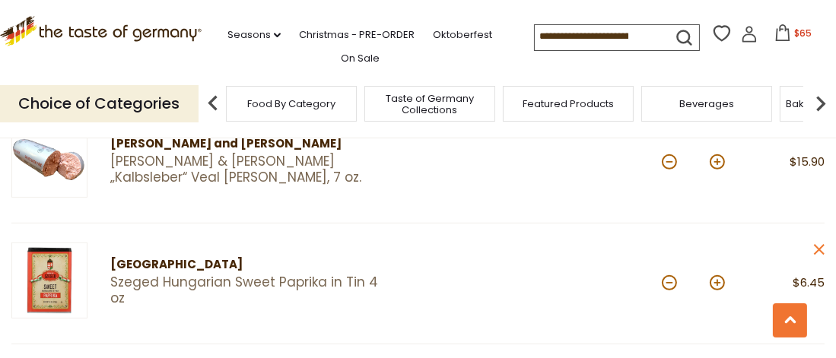
scroll to position [608, 0]
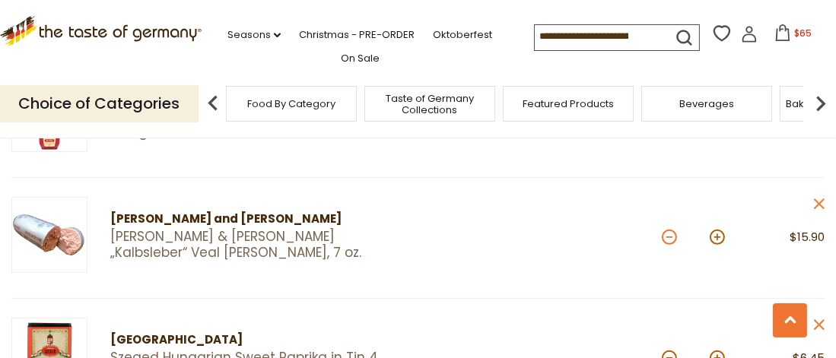
click at [667, 241] on button at bounding box center [669, 237] width 15 height 15
type input "*"
click at [668, 235] on button at bounding box center [669, 237] width 15 height 15
type input "*"
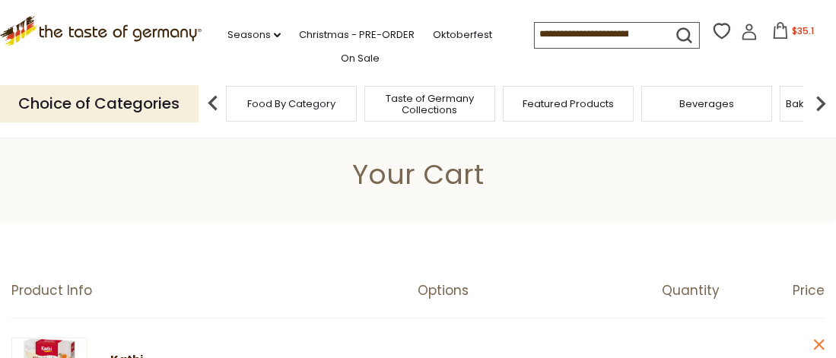
scroll to position [0, 0]
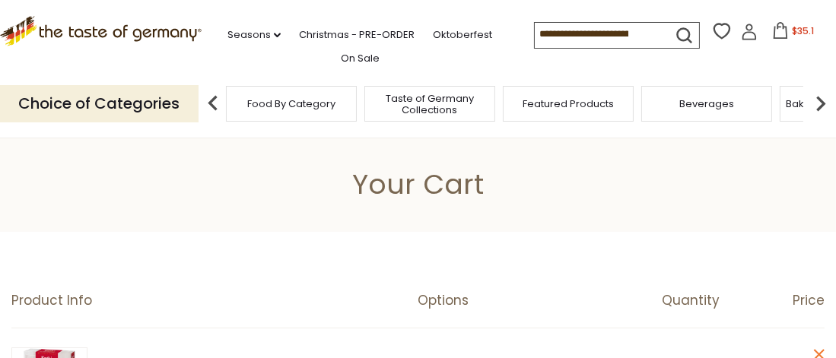
click at [548, 28] on input at bounding box center [599, 33] width 129 height 21
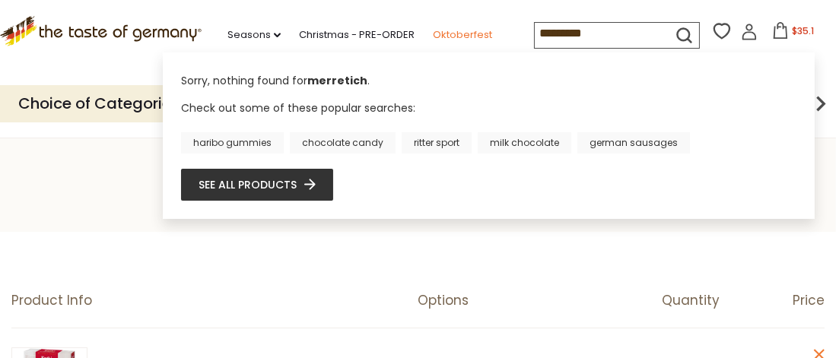
drag, startPoint x: 601, startPoint y: 33, endPoint x: 465, endPoint y: 28, distance: 136.2
click at [465, 28] on div ".st0{fill:#EDD300;} .st1{fill:#D33E21;} .st0{fill:#EDD300;} .st1{fill:#D33E21;}…" at bounding box center [418, 35] width 836 height 70
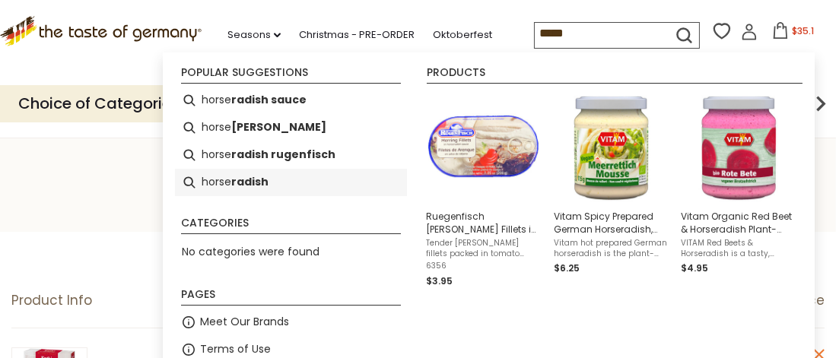
click at [214, 182] on li "horse radish" at bounding box center [291, 182] width 232 height 27
type input "**********"
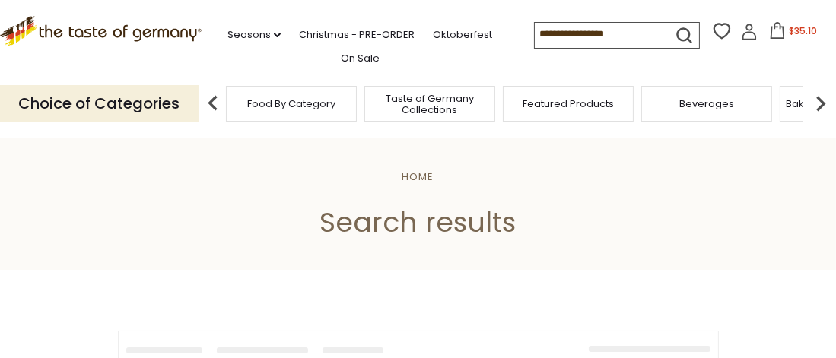
type input "**********"
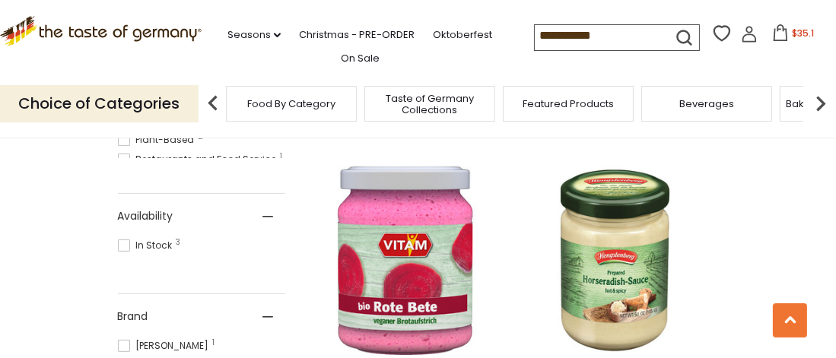
scroll to position [760, 0]
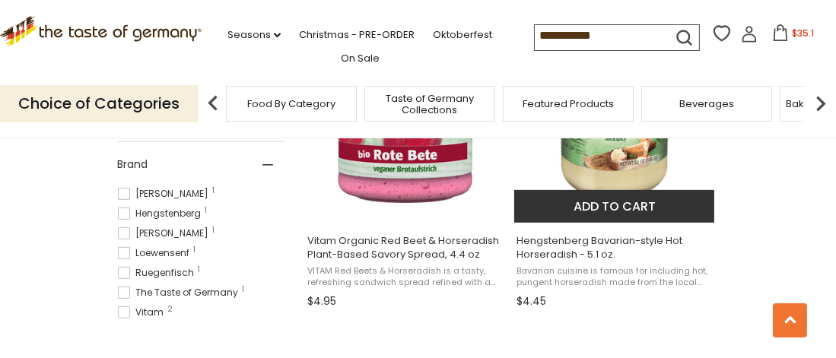
click at [576, 220] on button "Add to cart" at bounding box center [614, 206] width 200 height 33
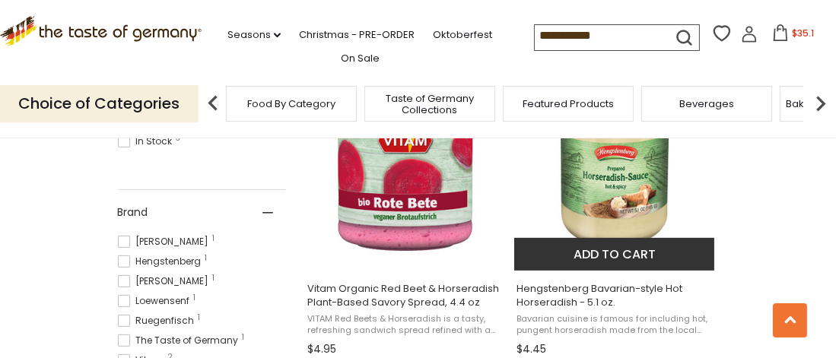
scroll to position [684, 0]
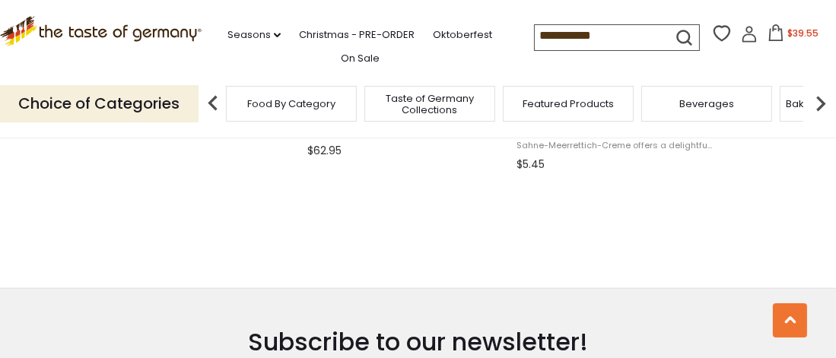
scroll to position [1519, 0]
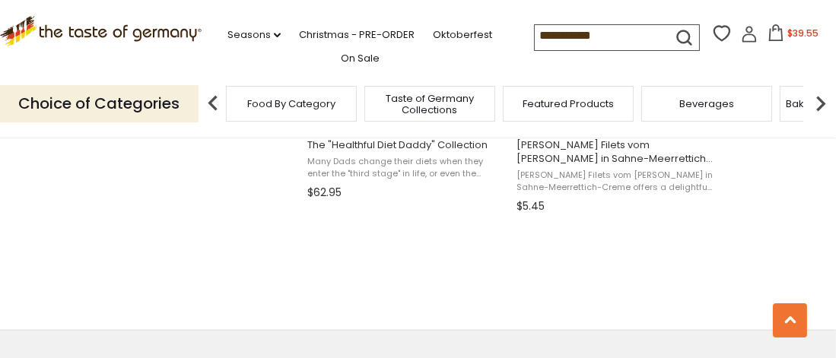
click at [776, 36] on icon at bounding box center [776, 32] width 14 height 17
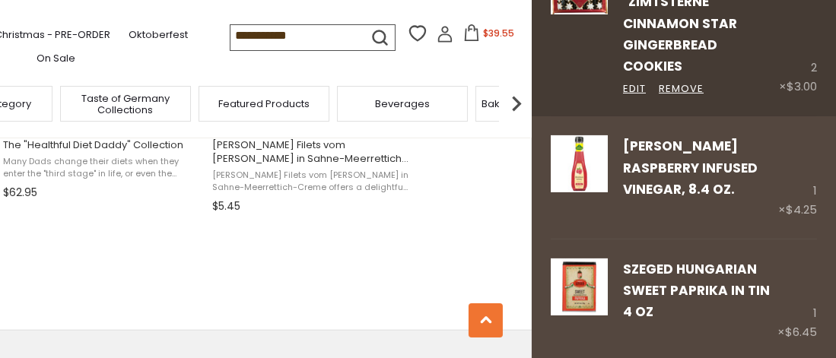
scroll to position [532, 0]
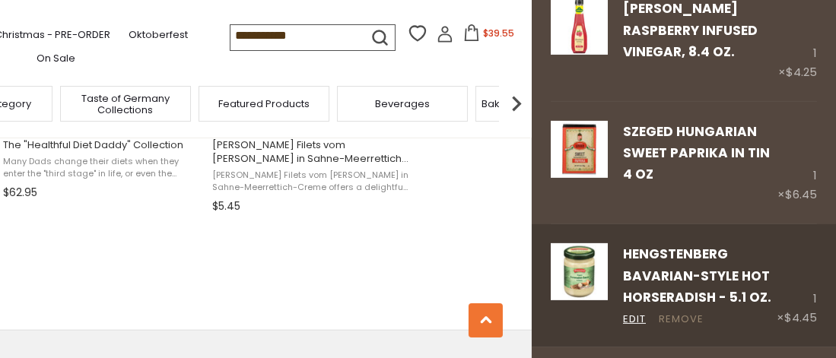
click at [679, 312] on link "Remove" at bounding box center [680, 320] width 45 height 16
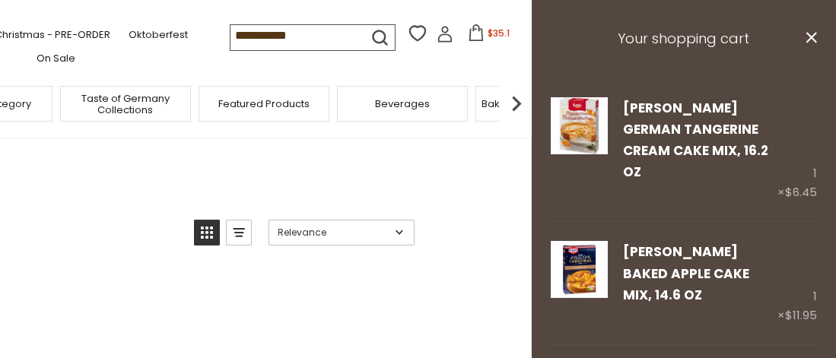
scroll to position [0, 0]
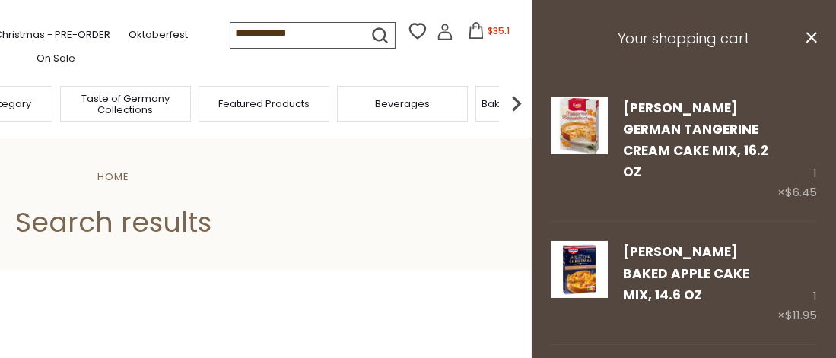
drag, startPoint x: 324, startPoint y: 40, endPoint x: 166, endPoint y: 45, distance: 158.2
click at [166, 45] on div ".st0{fill:#EDD300;} .st1{fill:#D33E21;} .st0{fill:#EDD300;} .st1{fill:#D33E21;}…" at bounding box center [114, 35] width 836 height 70
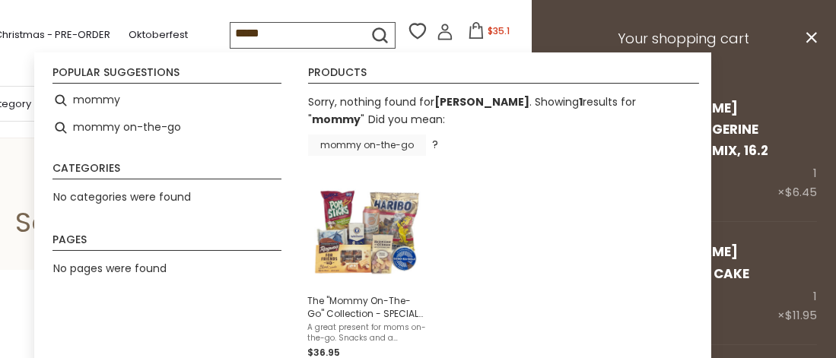
type input "*****"
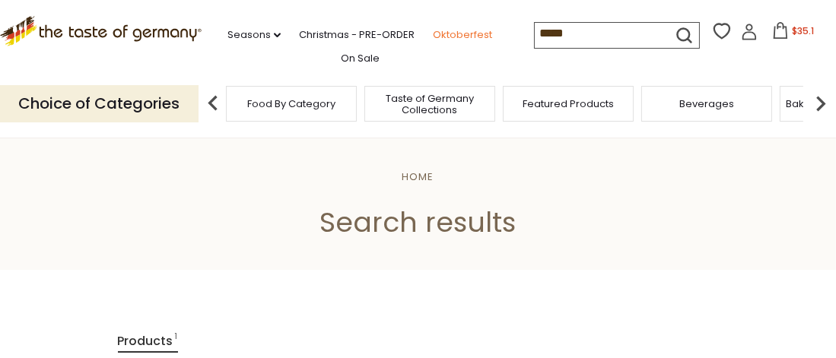
drag, startPoint x: 586, startPoint y: 34, endPoint x: 436, endPoint y: 27, distance: 150.7
click at [438, 31] on div ".st0{fill:#EDD300;} .st1{fill:#D33E21;} .st0{fill:#EDD300;} .st1{fill:#D33E21;}…" at bounding box center [418, 35] width 836 height 70
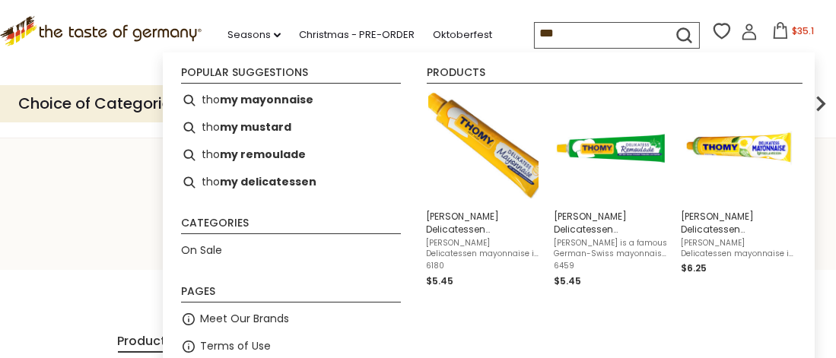
type input "***"
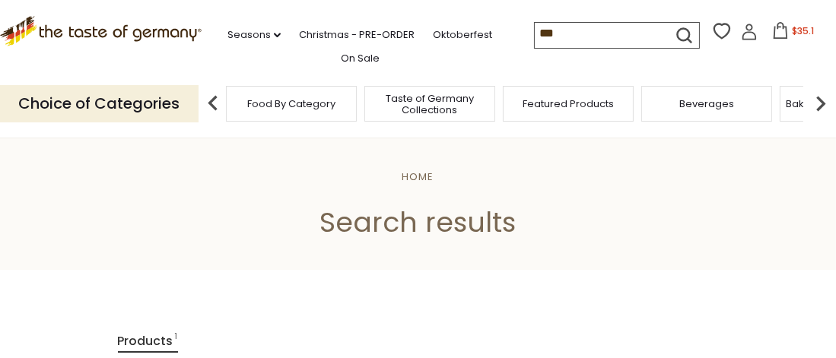
click at [684, 33] on icon "submit" at bounding box center [684, 36] width 14 height 14
click at [598, 30] on input "***" at bounding box center [599, 33] width 129 height 21
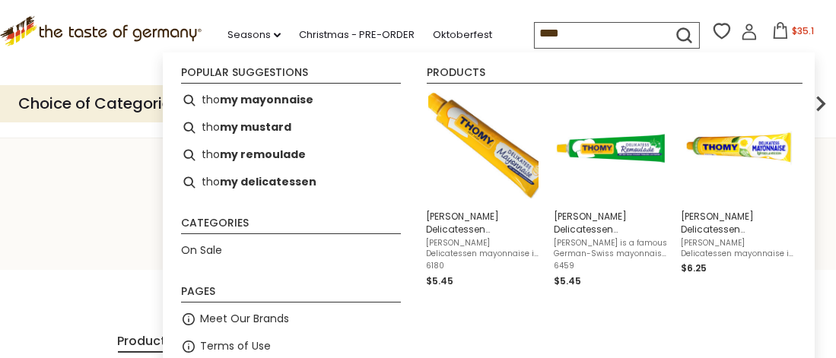
type input "*****"
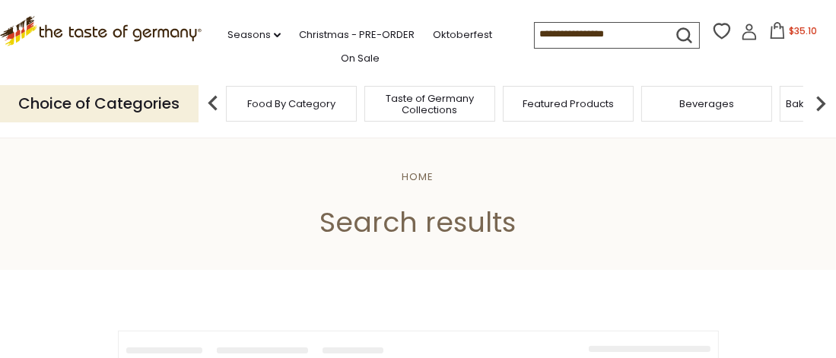
type input "*****"
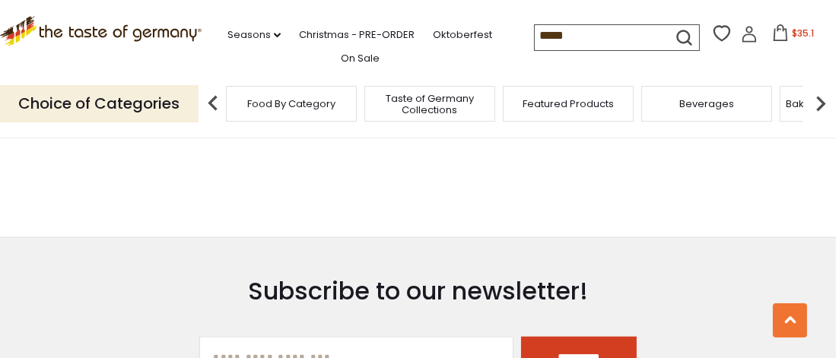
scroll to position [1673, 0]
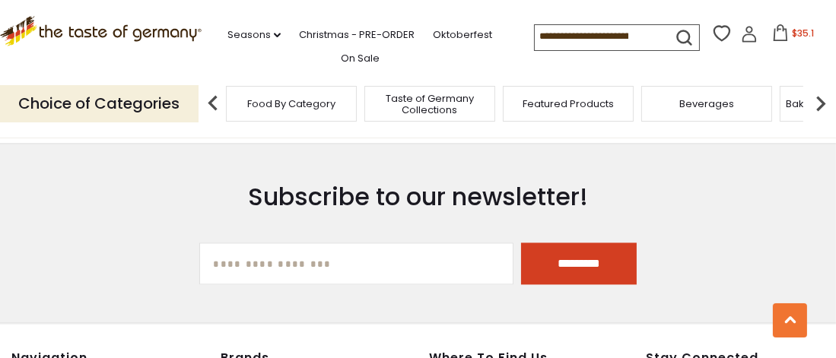
scroll to position [3650, 0]
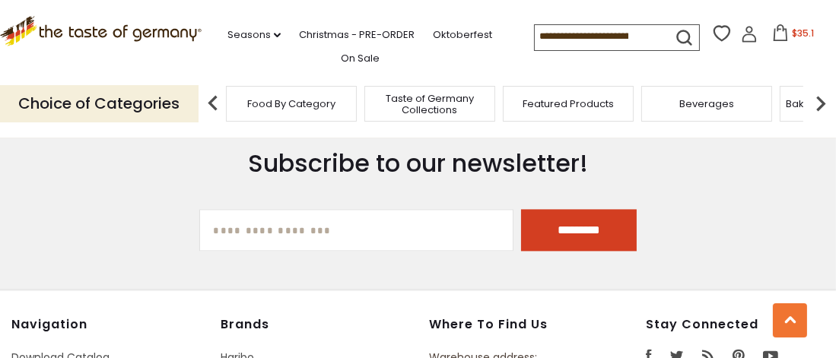
click at [780, 33] on icon at bounding box center [780, 32] width 14 height 17
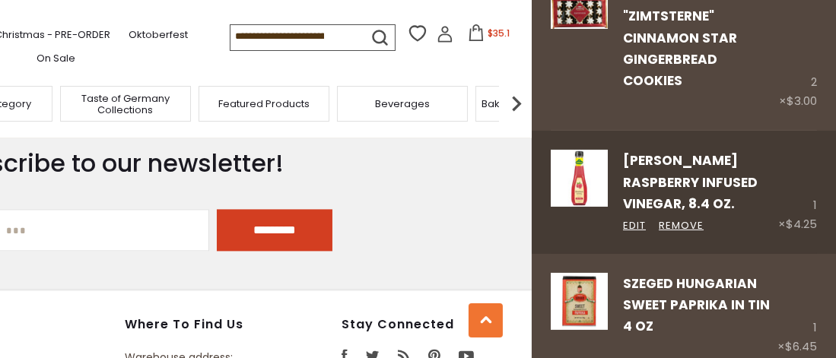
scroll to position [516, 0]
